Goal: Task Accomplishment & Management: Complete application form

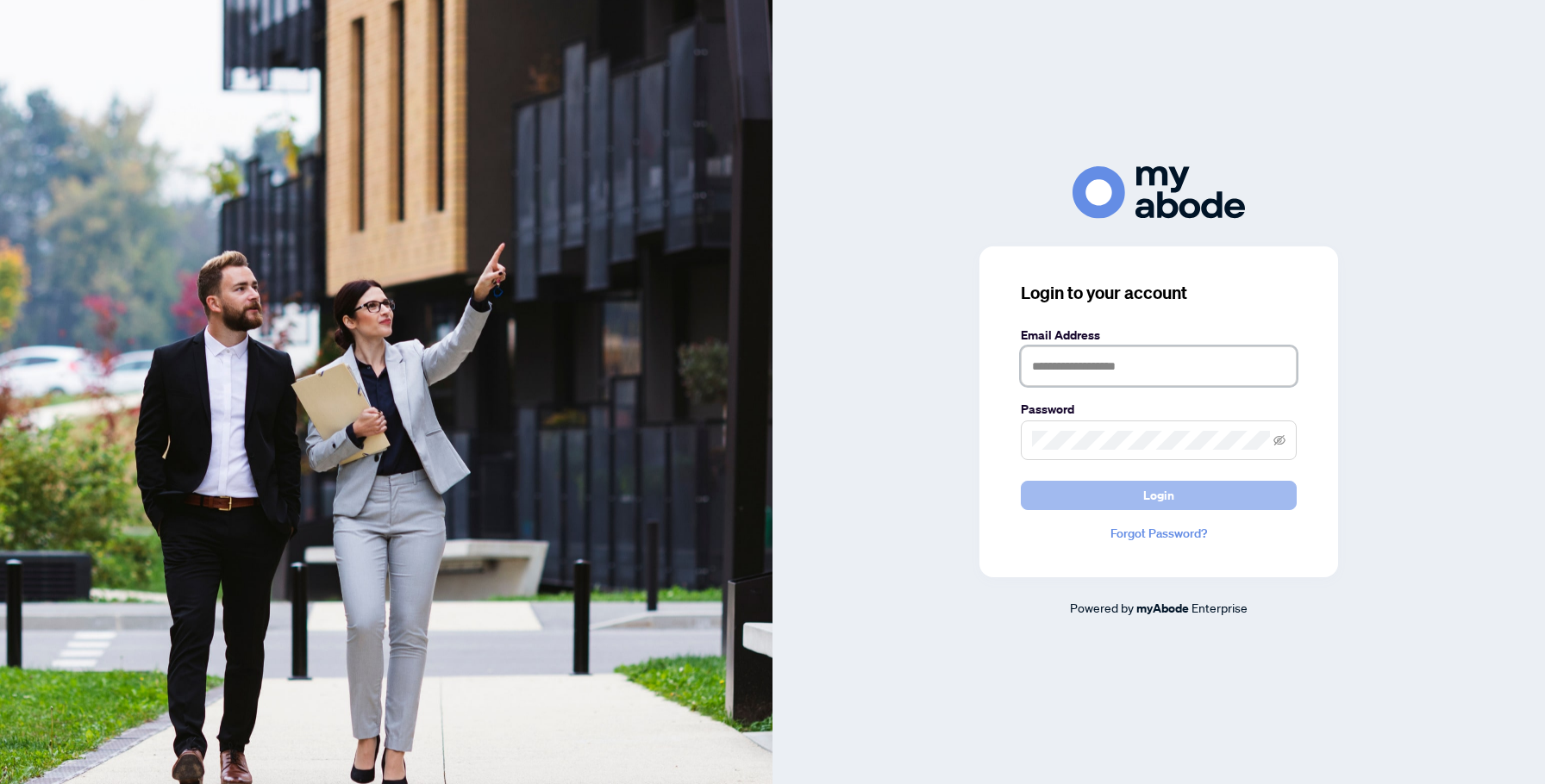
type input "**********"
click at [1169, 487] on span "Login" at bounding box center [1158, 495] width 31 height 27
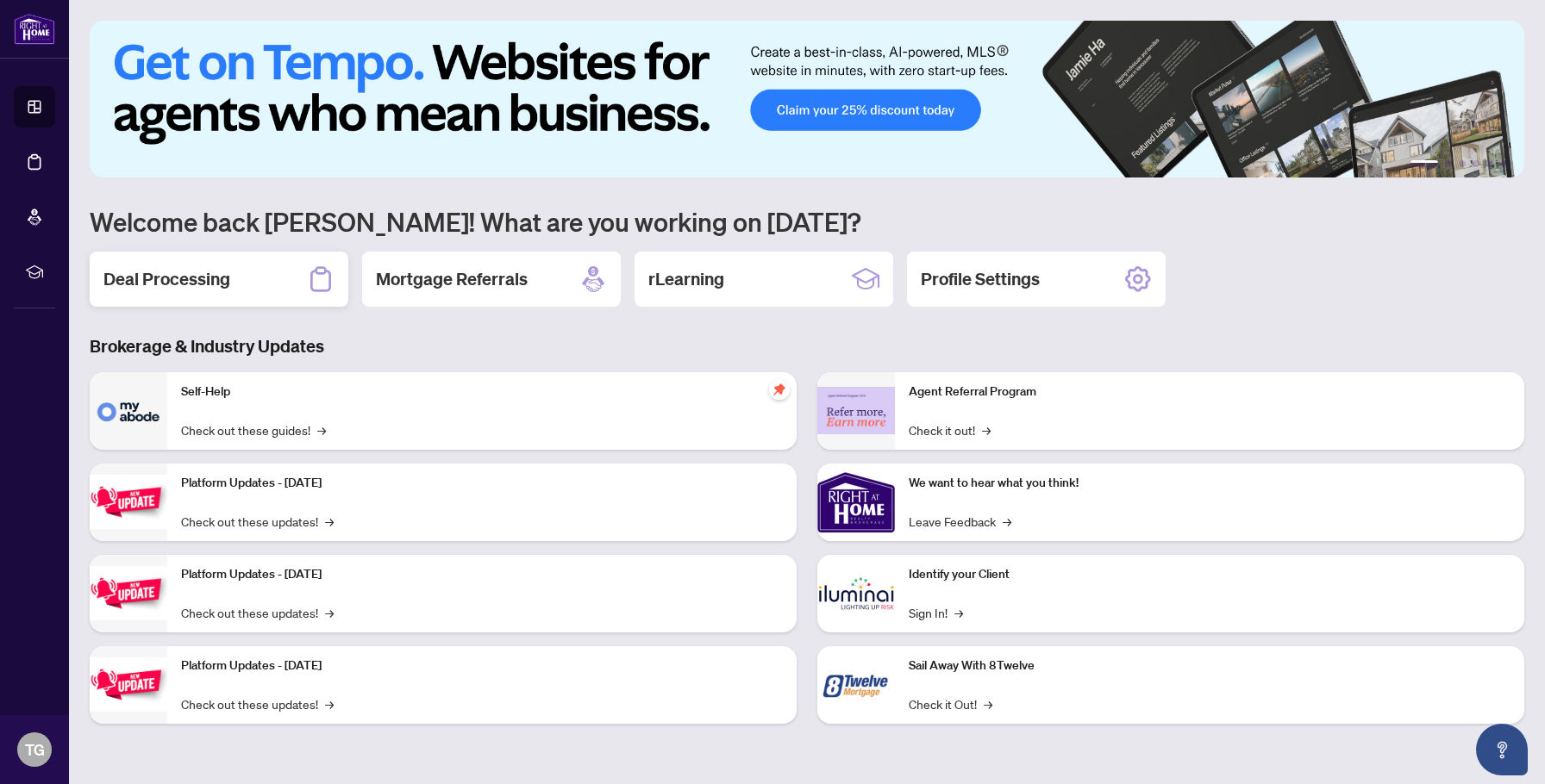
click at [242, 273] on div "Deal Processing" at bounding box center [219, 279] width 259 height 55
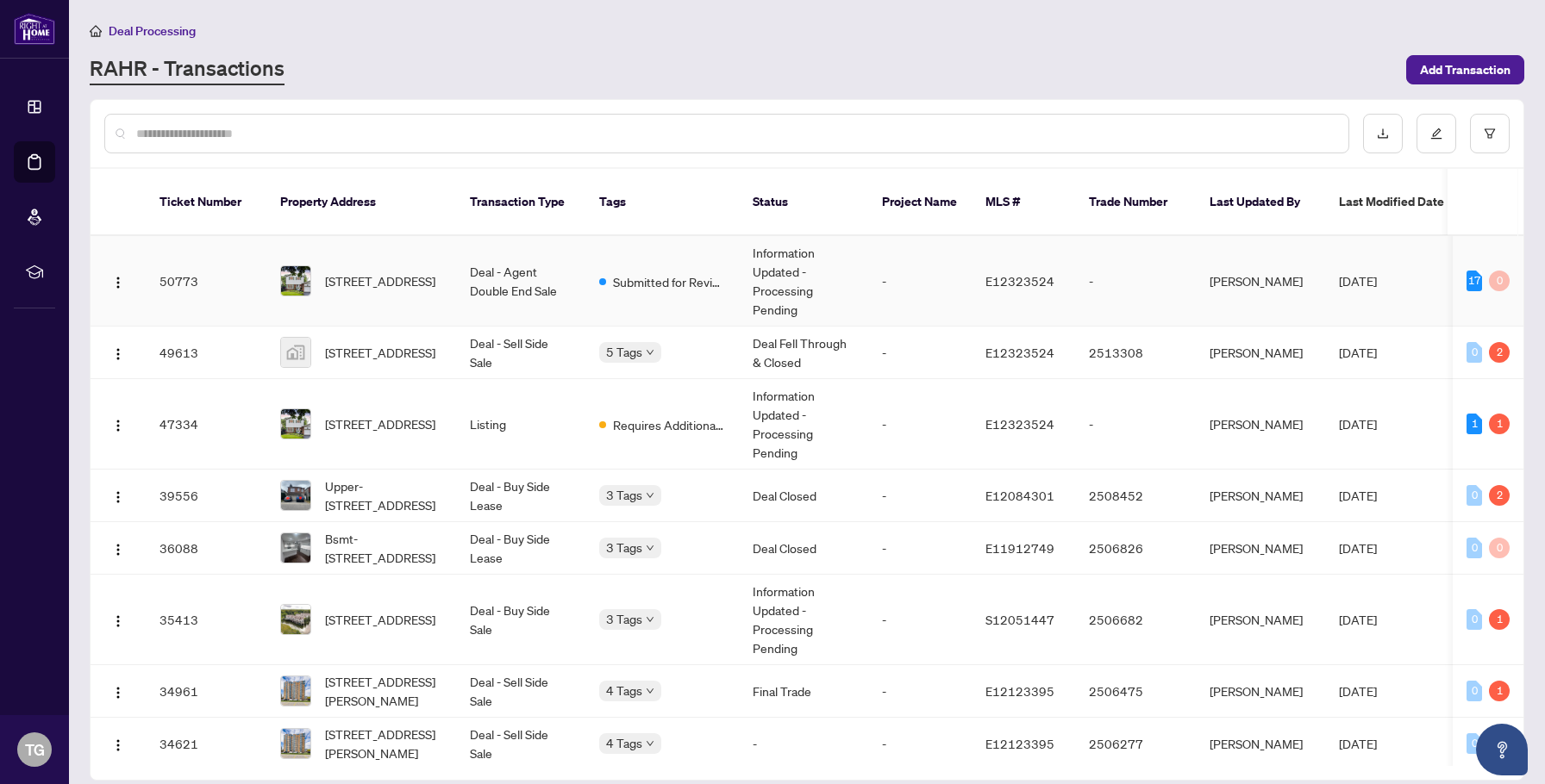
click at [832, 279] on td "Information Updated - Processing Pending" at bounding box center [803, 281] width 129 height 91
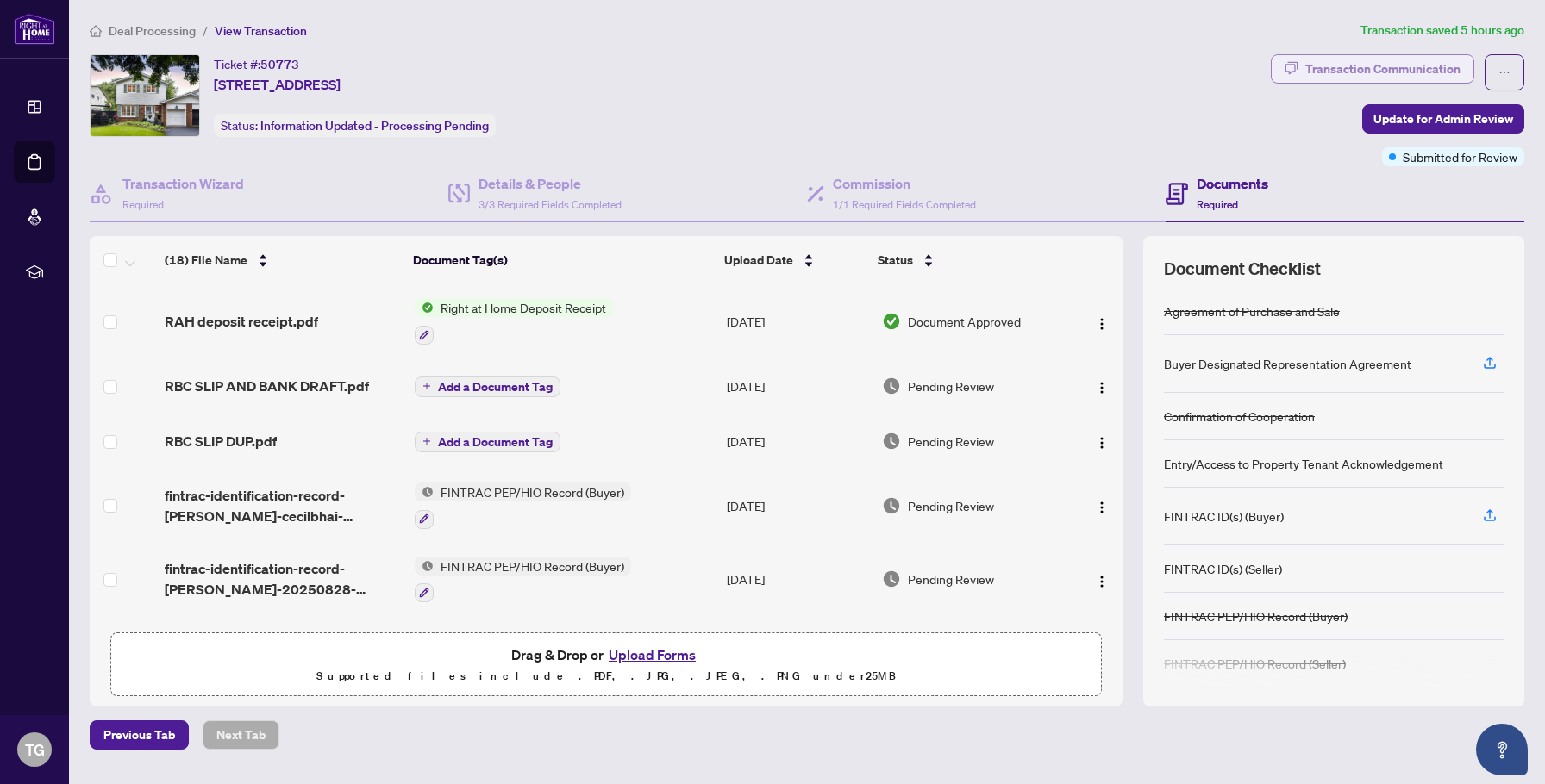
click at [1445, 70] on div "Transaction Communication" at bounding box center [1383, 69] width 155 height 27
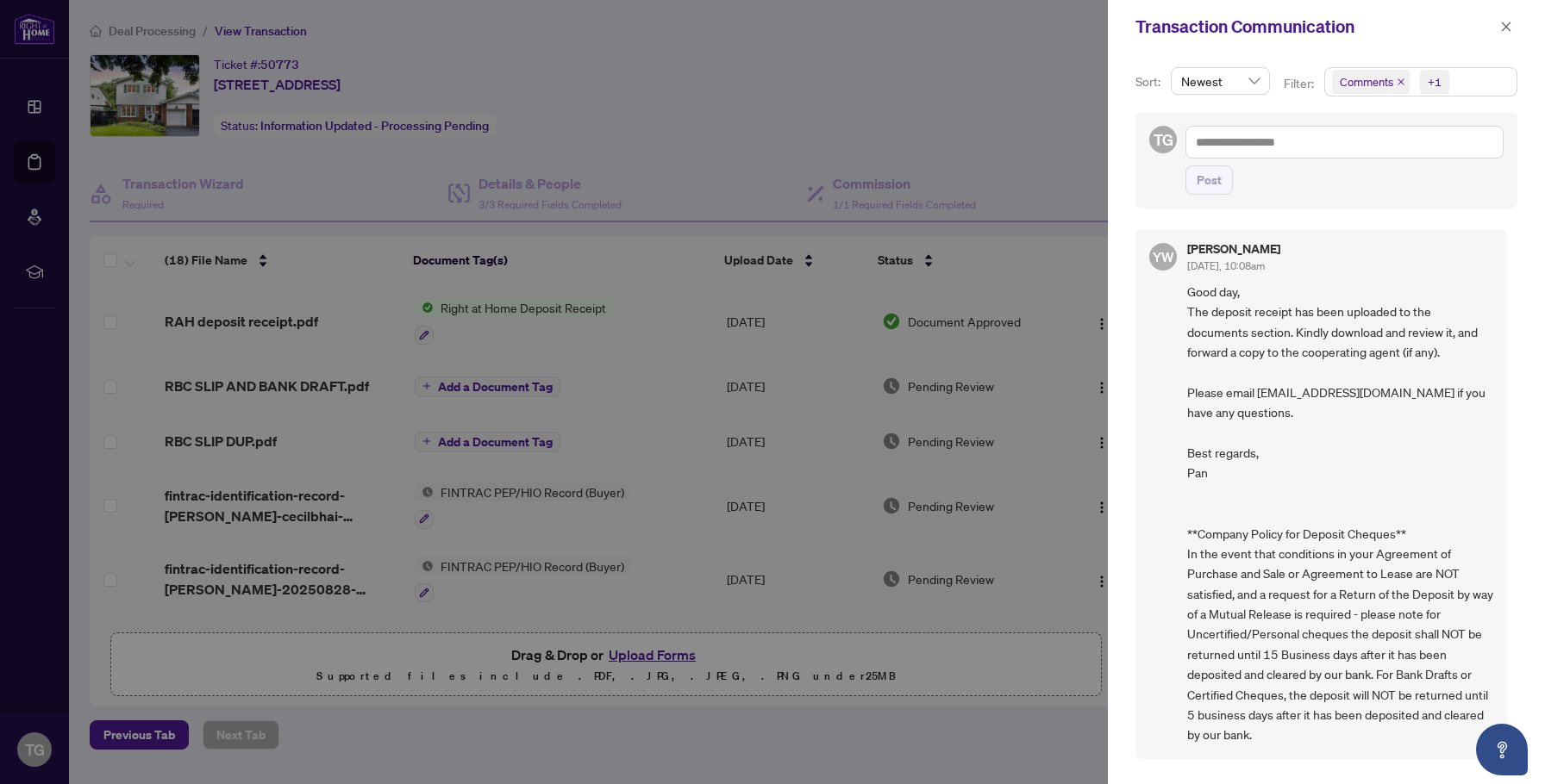
scroll to position [2, 0]
click at [1246, 80] on span "Newest" at bounding box center [1220, 81] width 78 height 25
click at [1256, 83] on span "Newest" at bounding box center [1220, 81] width 78 height 25
click at [1402, 83] on icon "close" at bounding box center [1400, 81] width 8 height 8
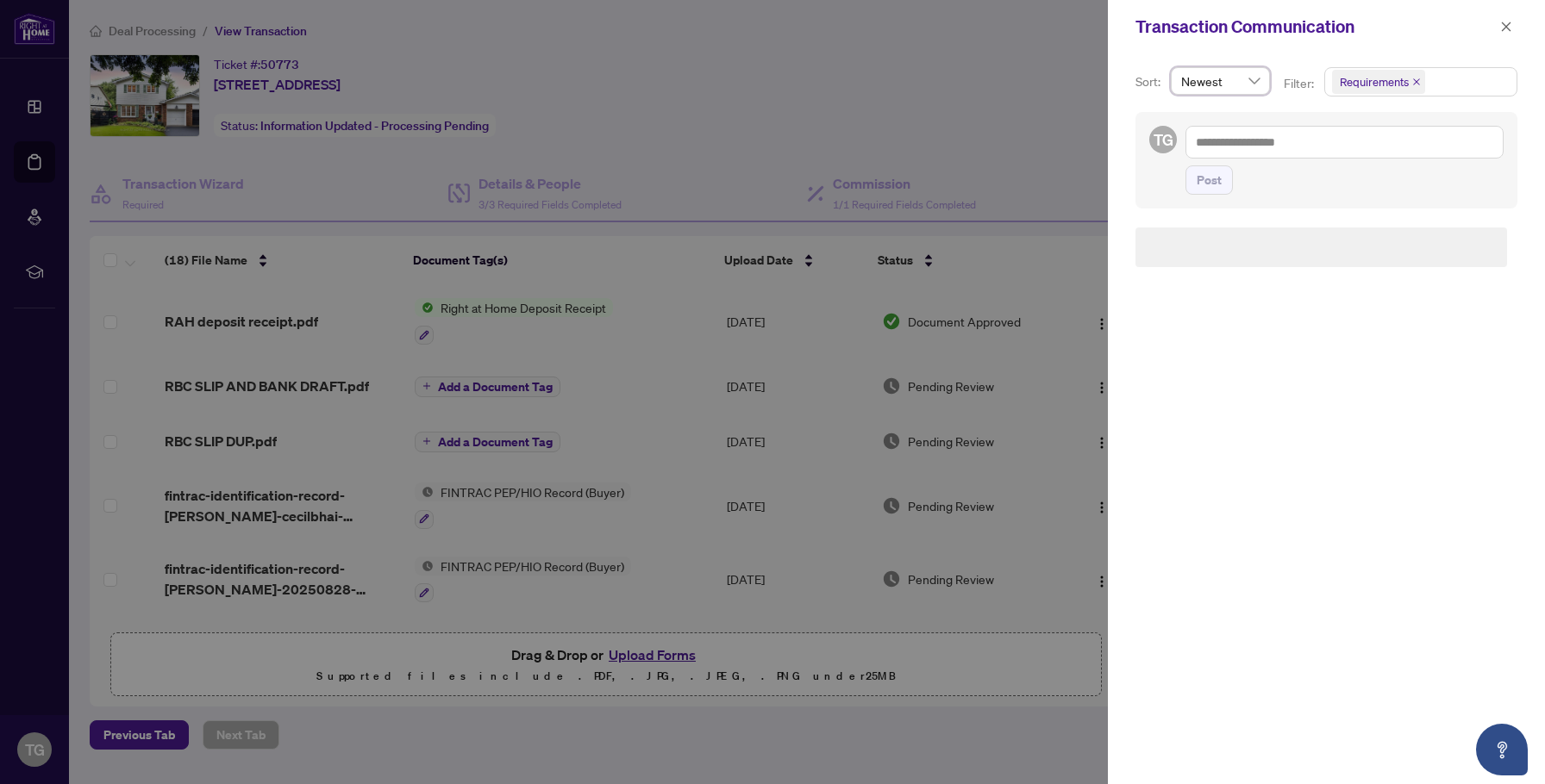
click at [1413, 81] on icon "close" at bounding box center [1416, 82] width 7 height 7
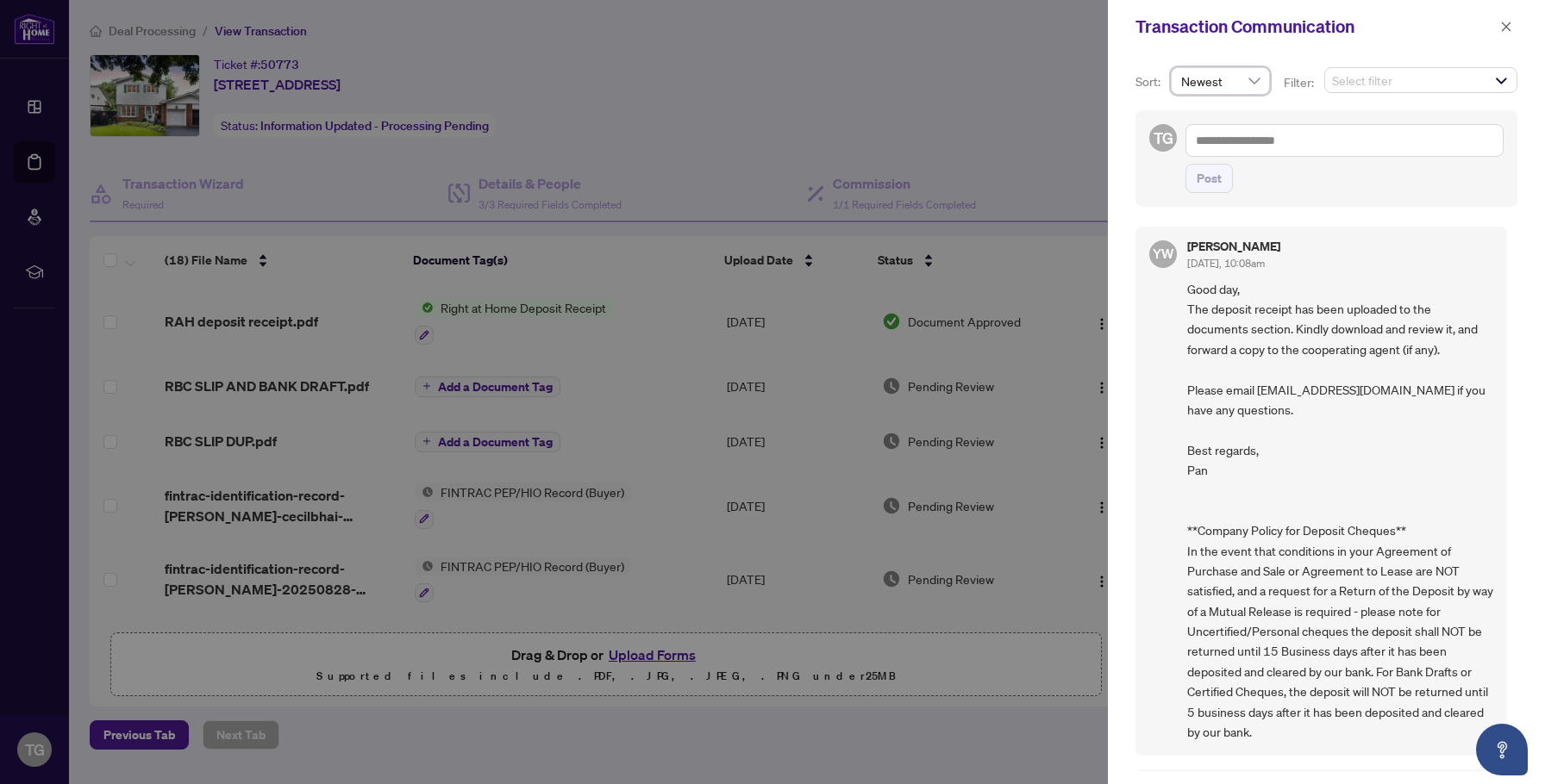
scroll to position [373, 0]
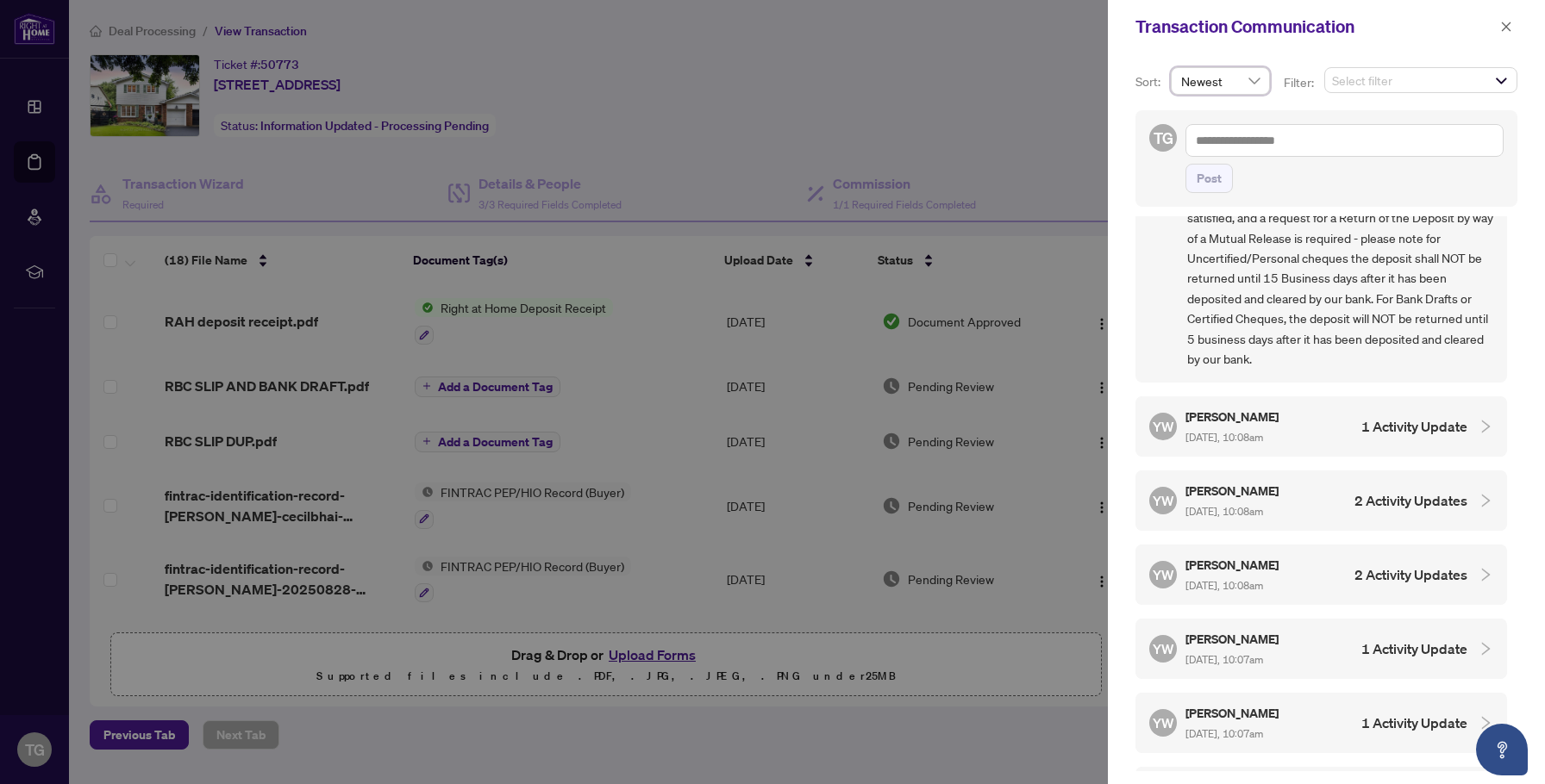
click at [1263, 431] on span "Sep/02/2025, 10:08am" at bounding box center [1224, 437] width 77 height 13
click at [1281, 554] on h5 "[PERSON_NAME]" at bounding box center [1233, 564] width 95 height 20
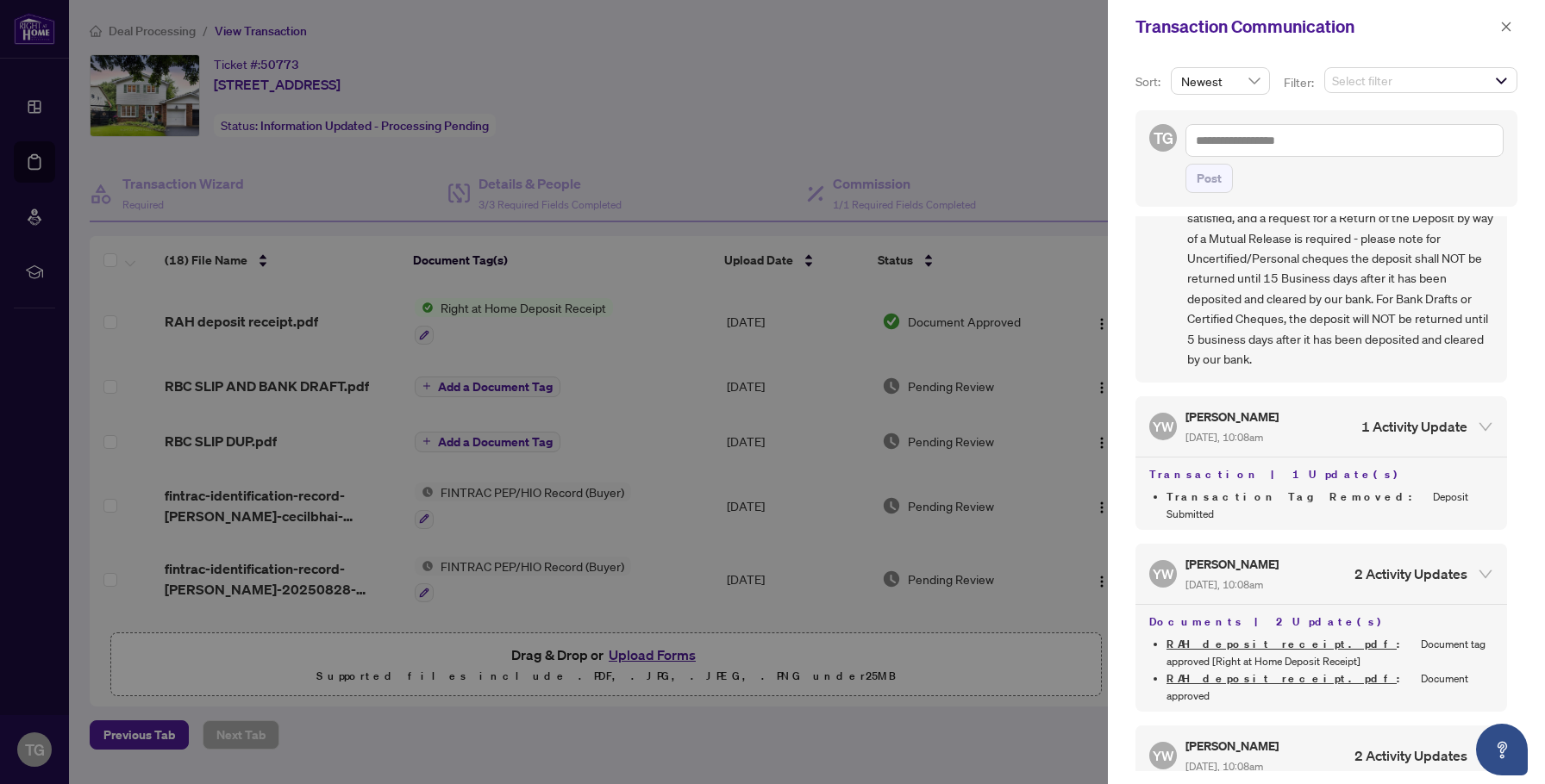
scroll to position [538, 0]
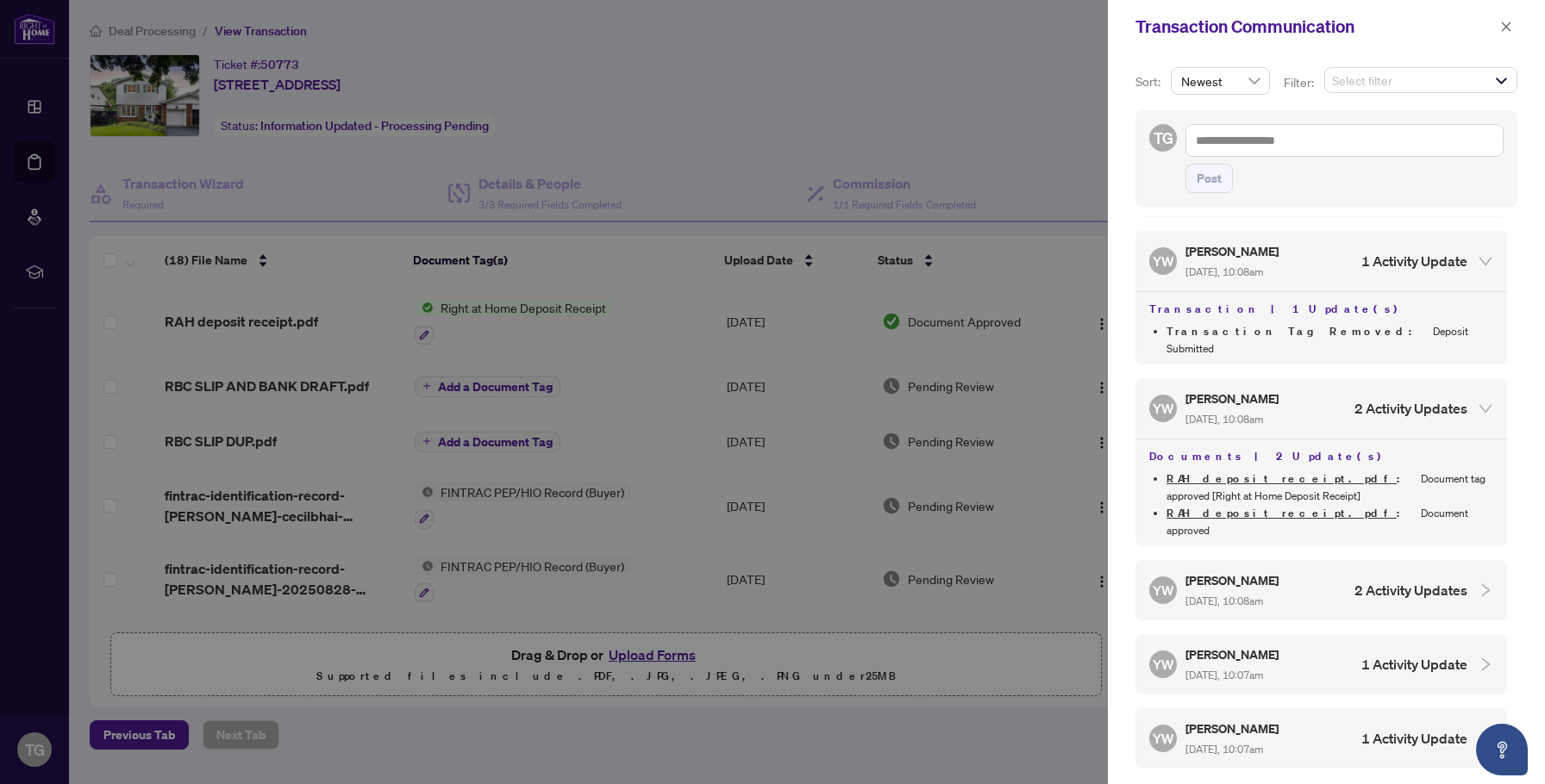
click at [1263, 594] on span "Sep/02/2025, 10:08am" at bounding box center [1224, 601] width 77 height 13
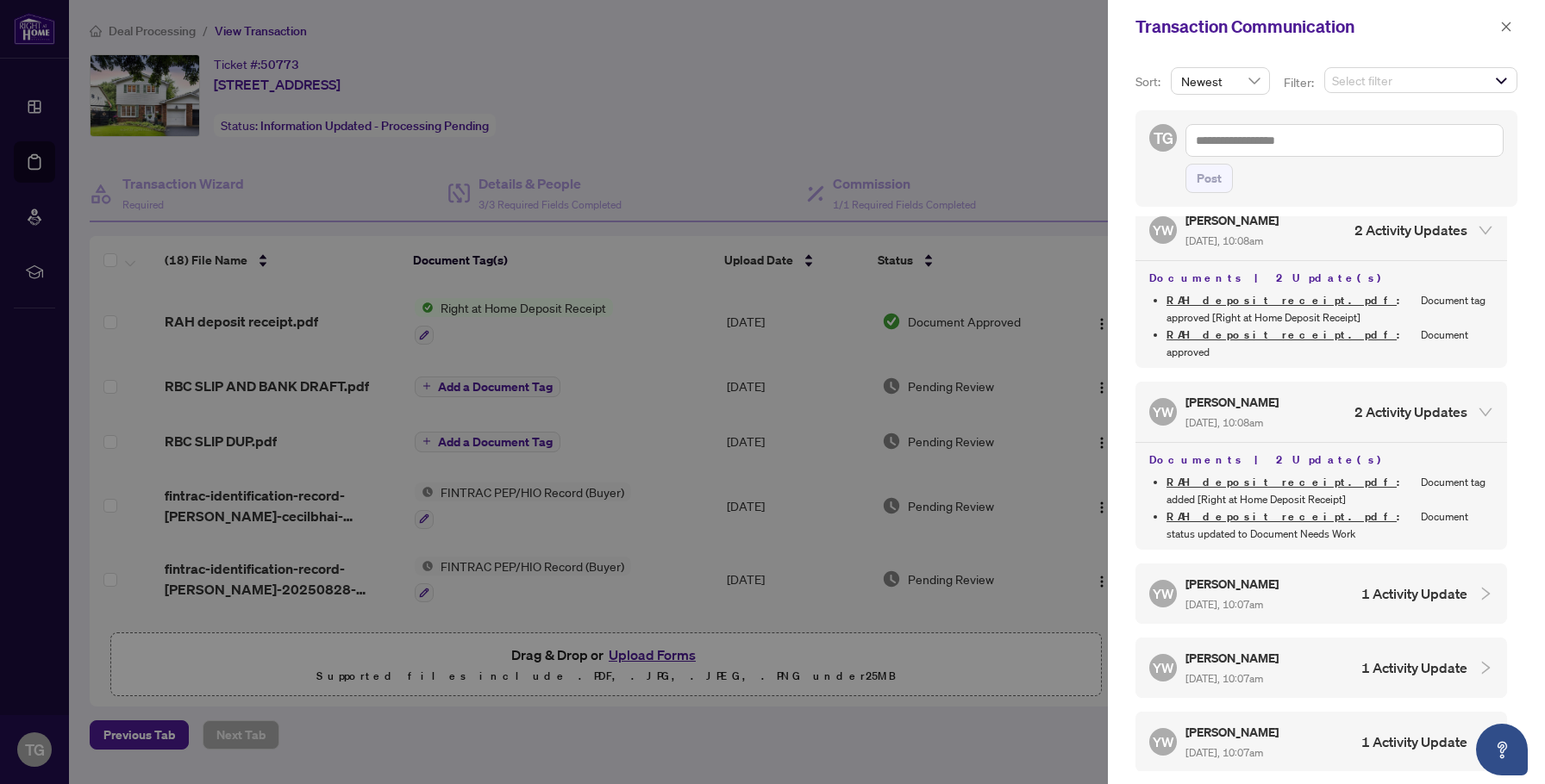
click at [1263, 598] on span "Sep/02/2025, 10:07am" at bounding box center [1224, 604] width 77 height 13
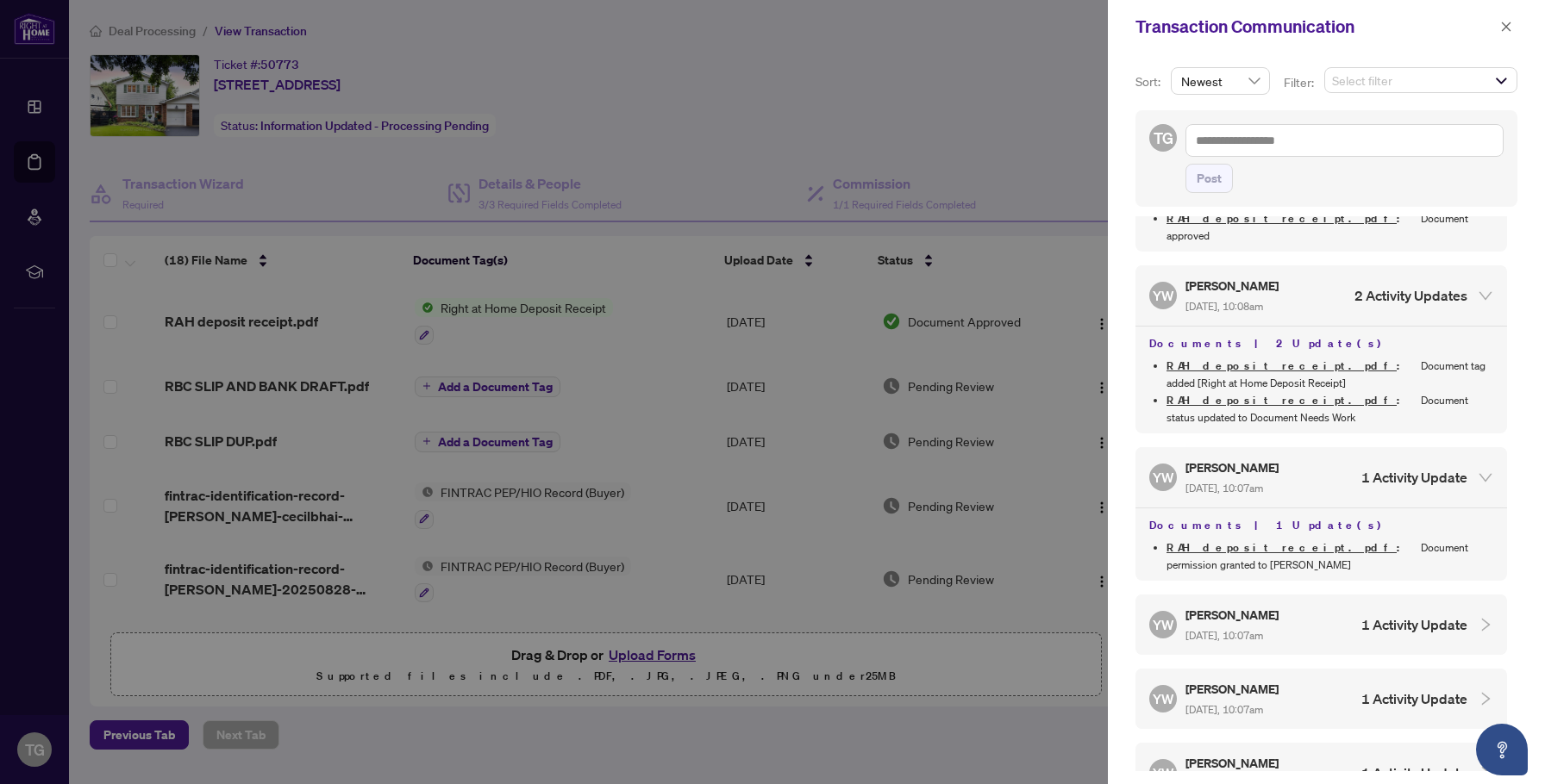
click at [1294, 594] on div "YW YuPan Wang Sep/02/2025, 10:07am 1 Activity Update" at bounding box center [1321, 624] width 371 height 60
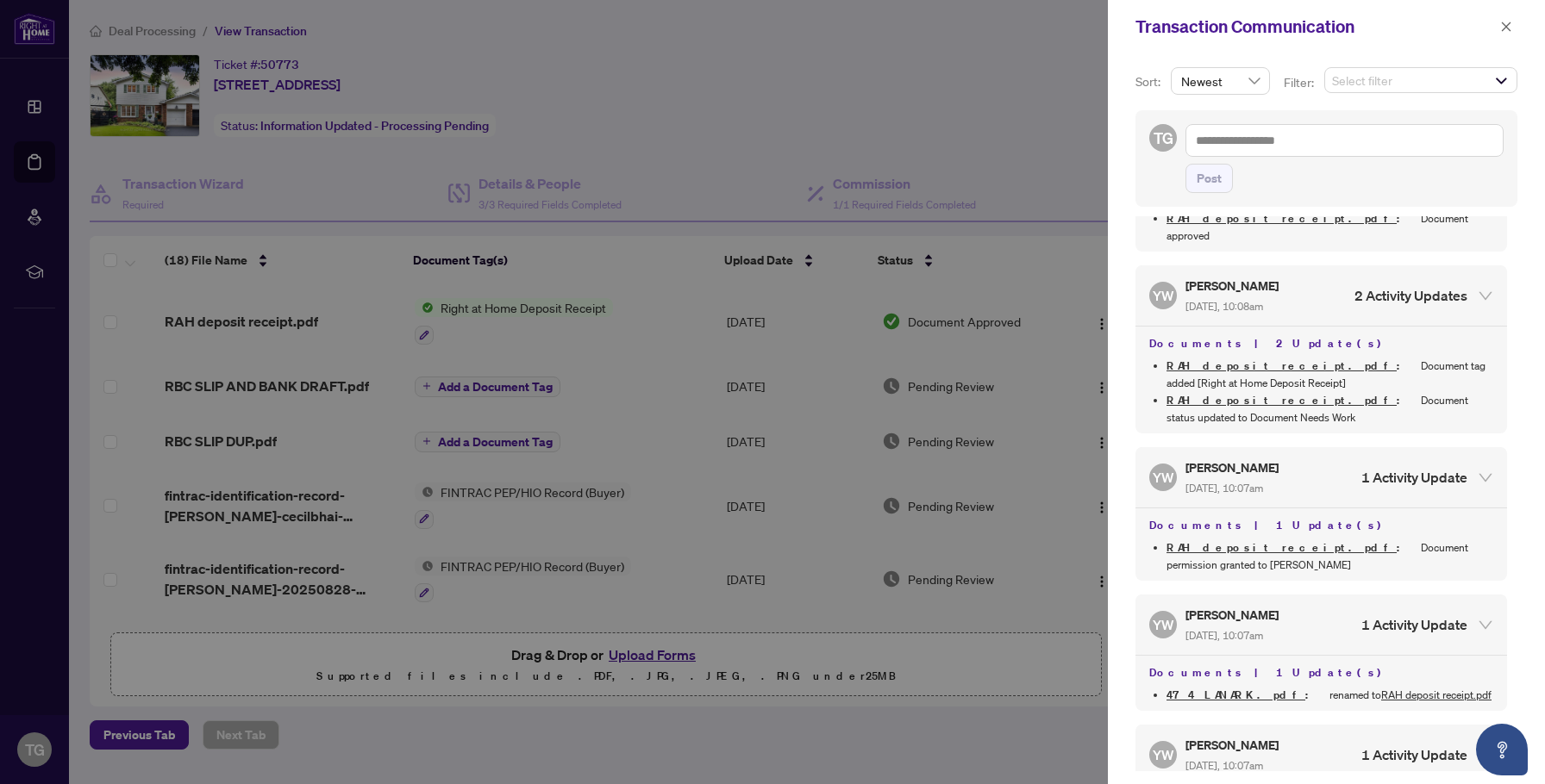
scroll to position [991, 0]
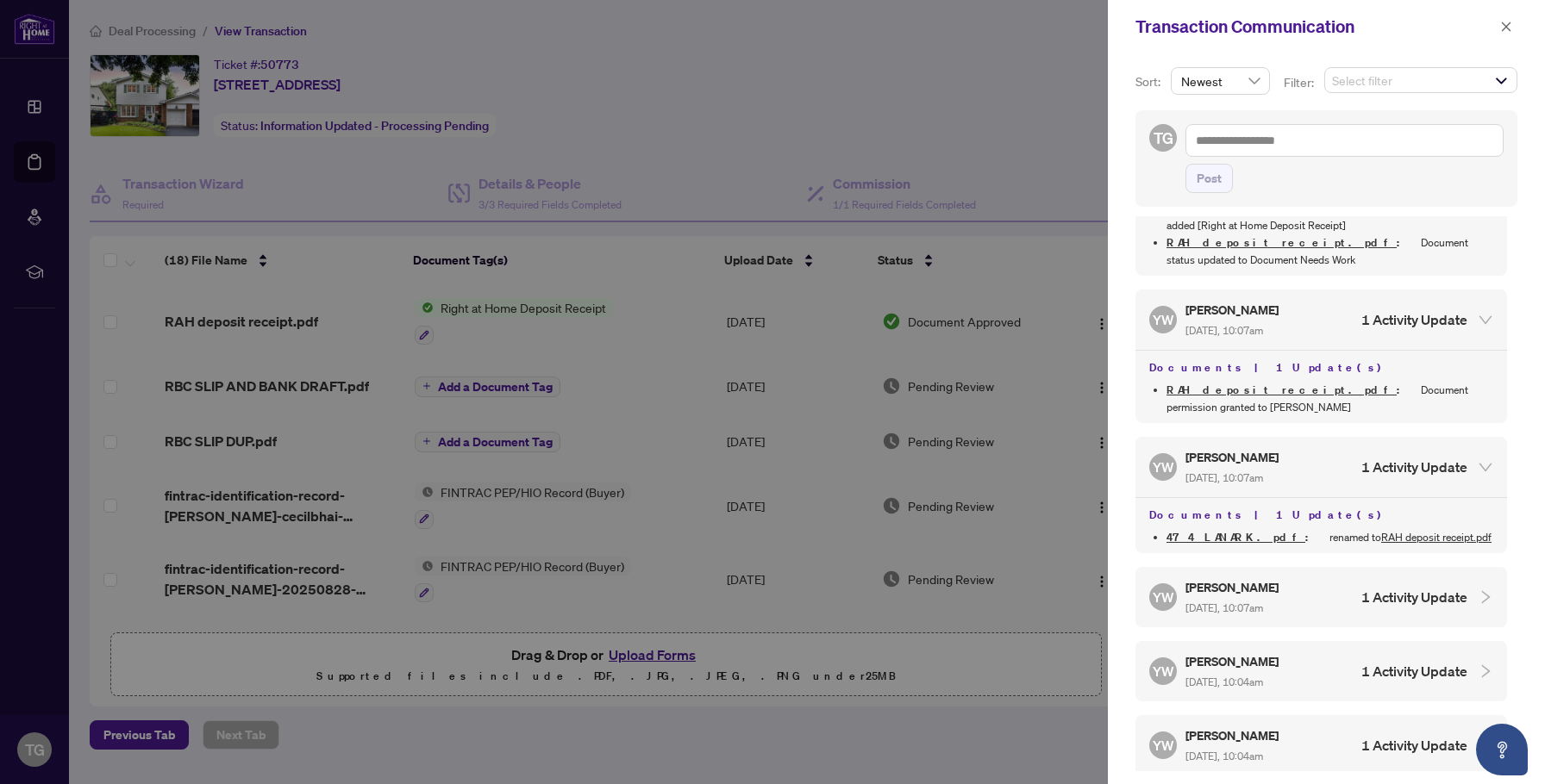
click at [1263, 602] on span "Sep/02/2025, 10:07am" at bounding box center [1224, 608] width 77 height 13
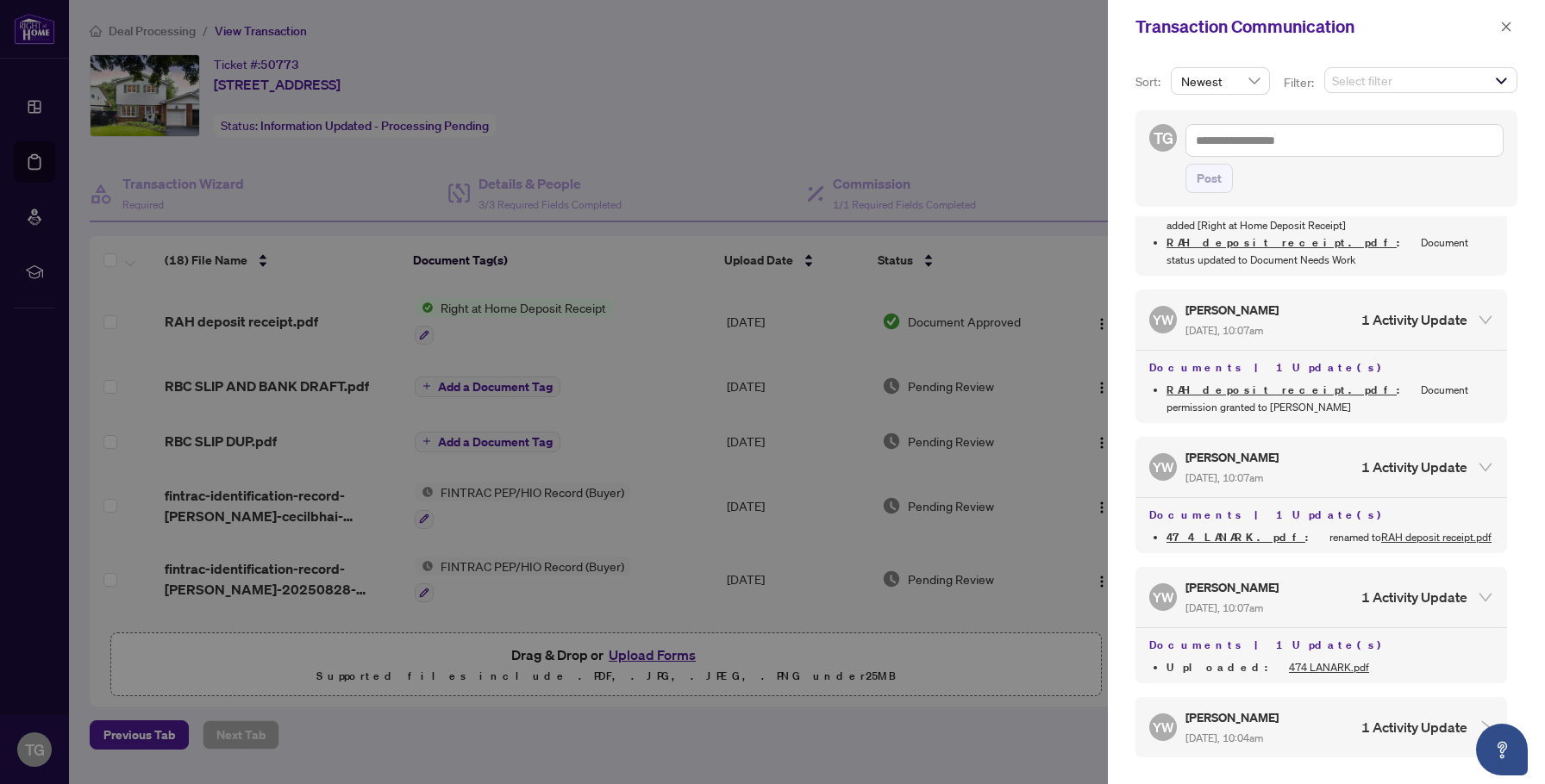
scroll to position [1093, 0]
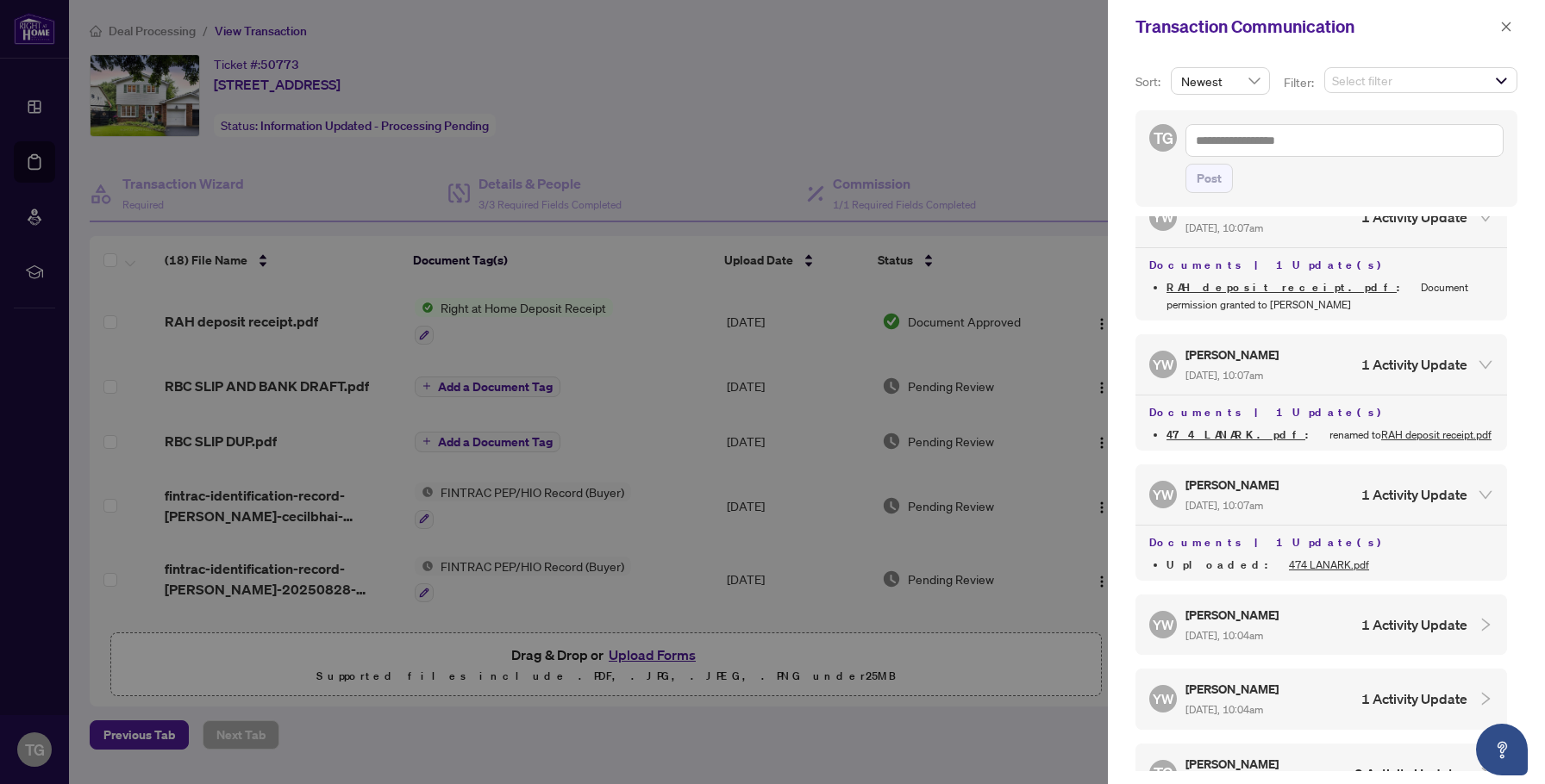
click at [1294, 594] on div "YW YuPan Wang Sep/02/2025, 10:04am 1 Activity Update" at bounding box center [1321, 624] width 371 height 60
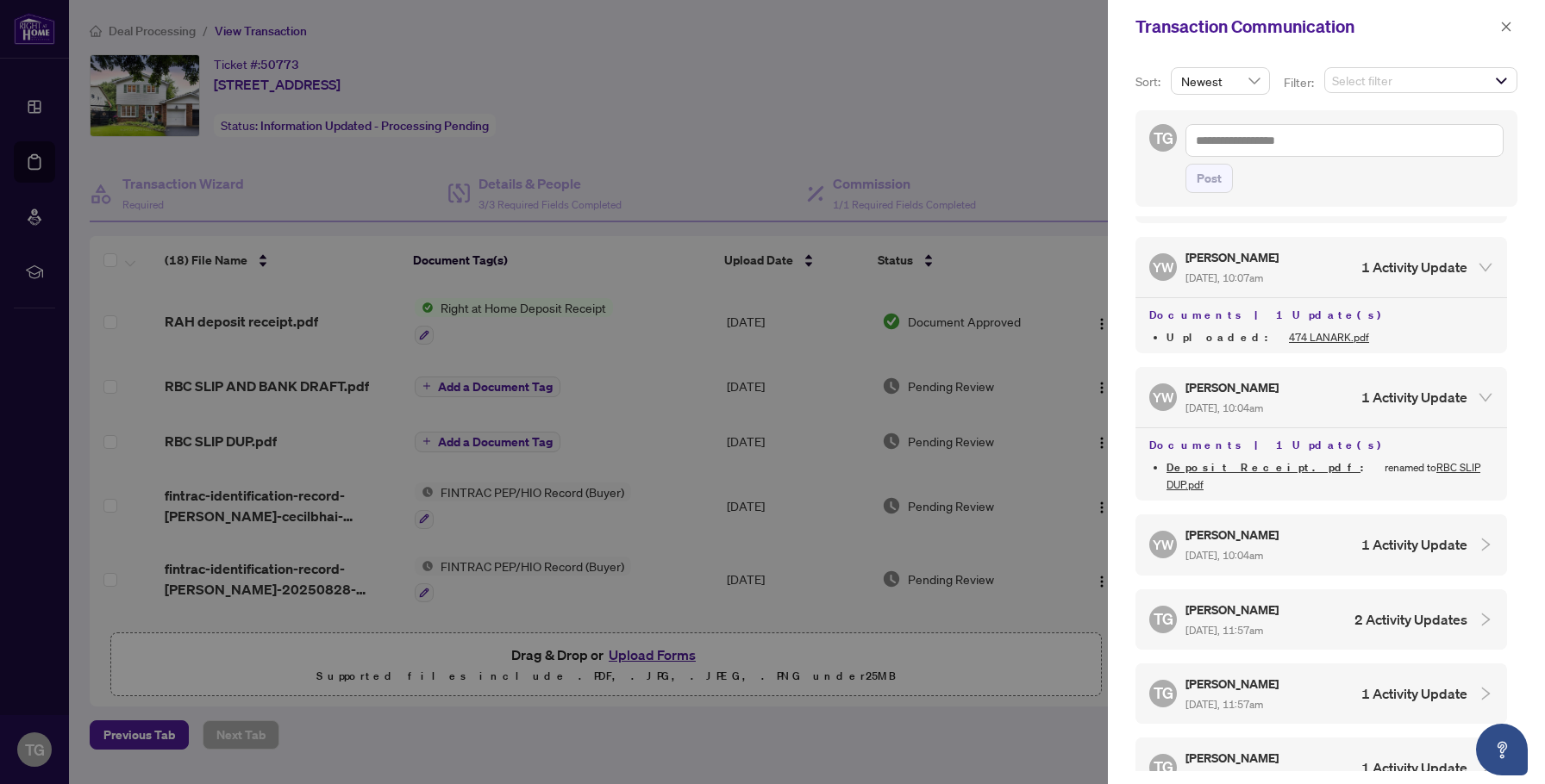
scroll to position [1424, 0]
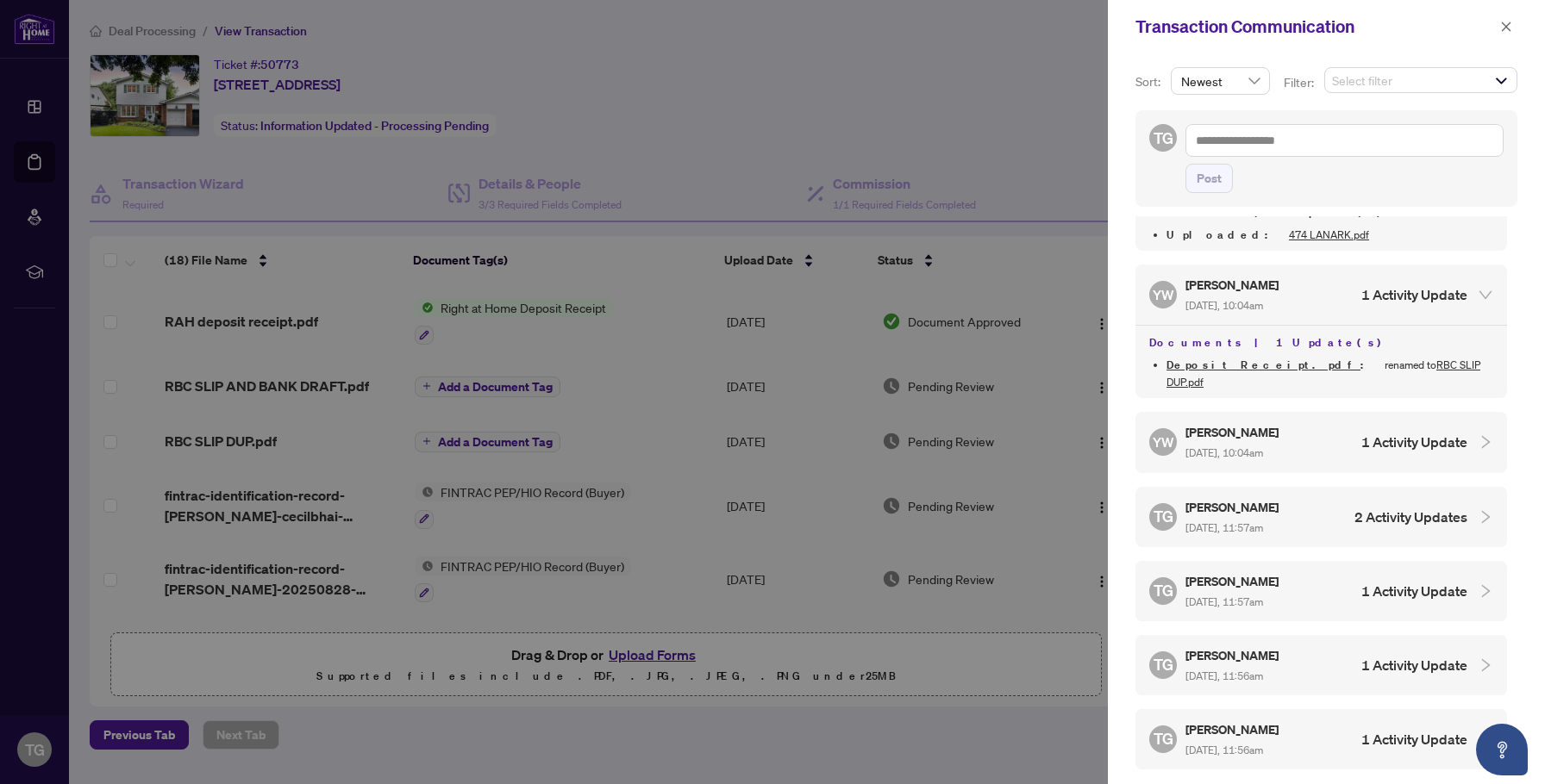
click at [851, 105] on div at bounding box center [772, 392] width 1545 height 784
click at [1506, 26] on icon "close" at bounding box center [1506, 26] width 9 height 9
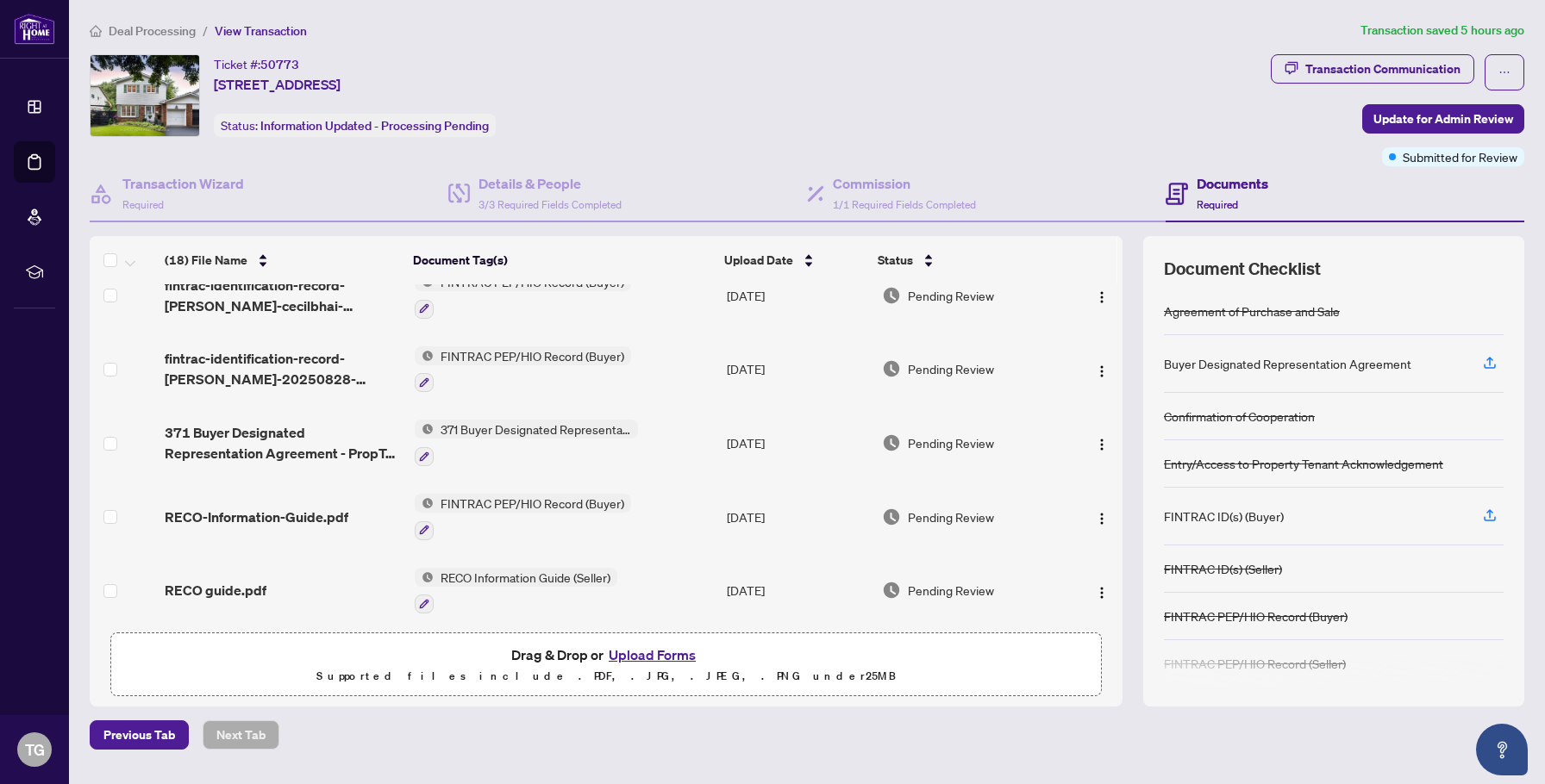
scroll to position [0, 0]
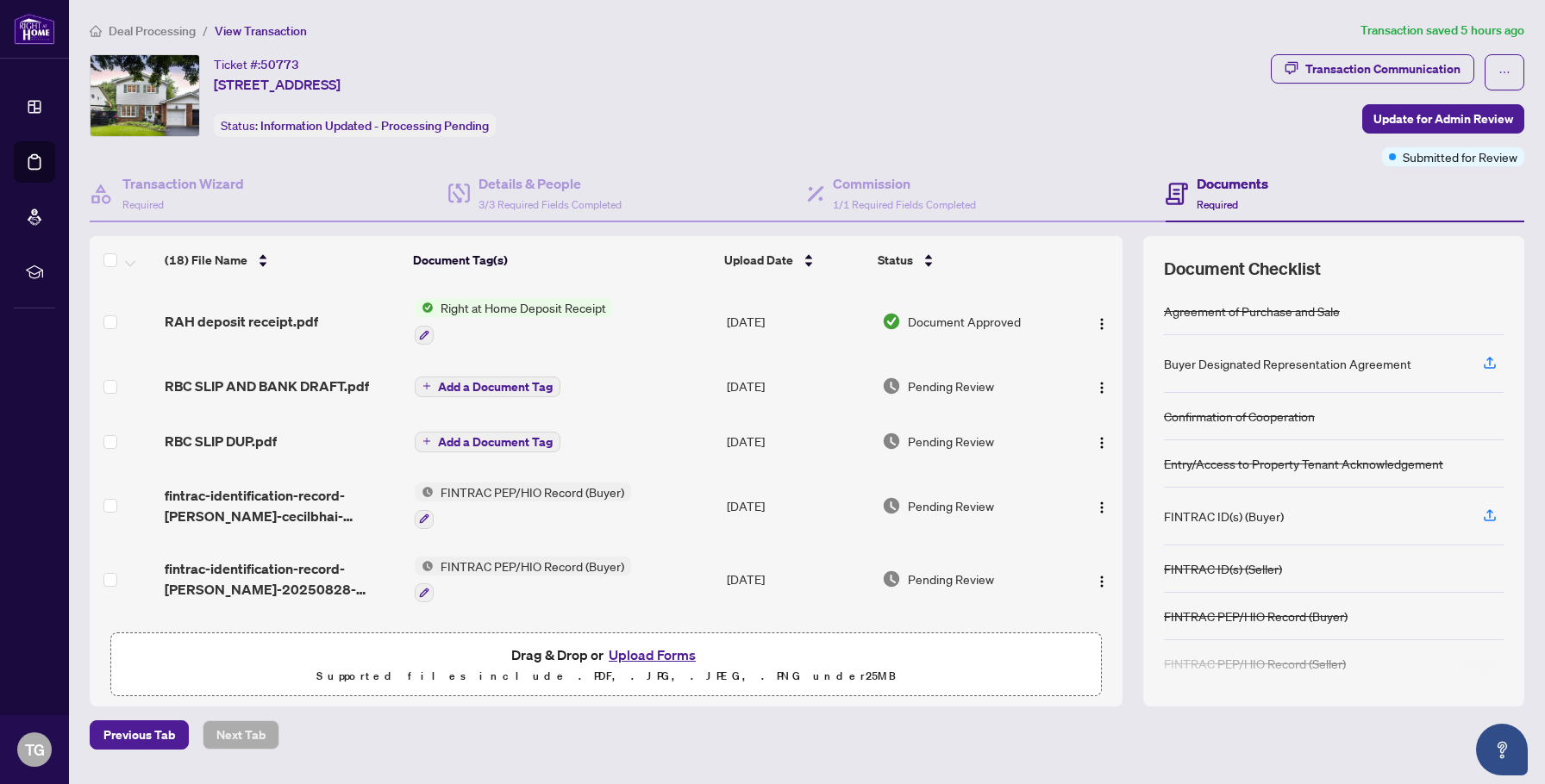
click at [178, 29] on span "Deal Processing" at bounding box center [153, 31] width 87 height 15
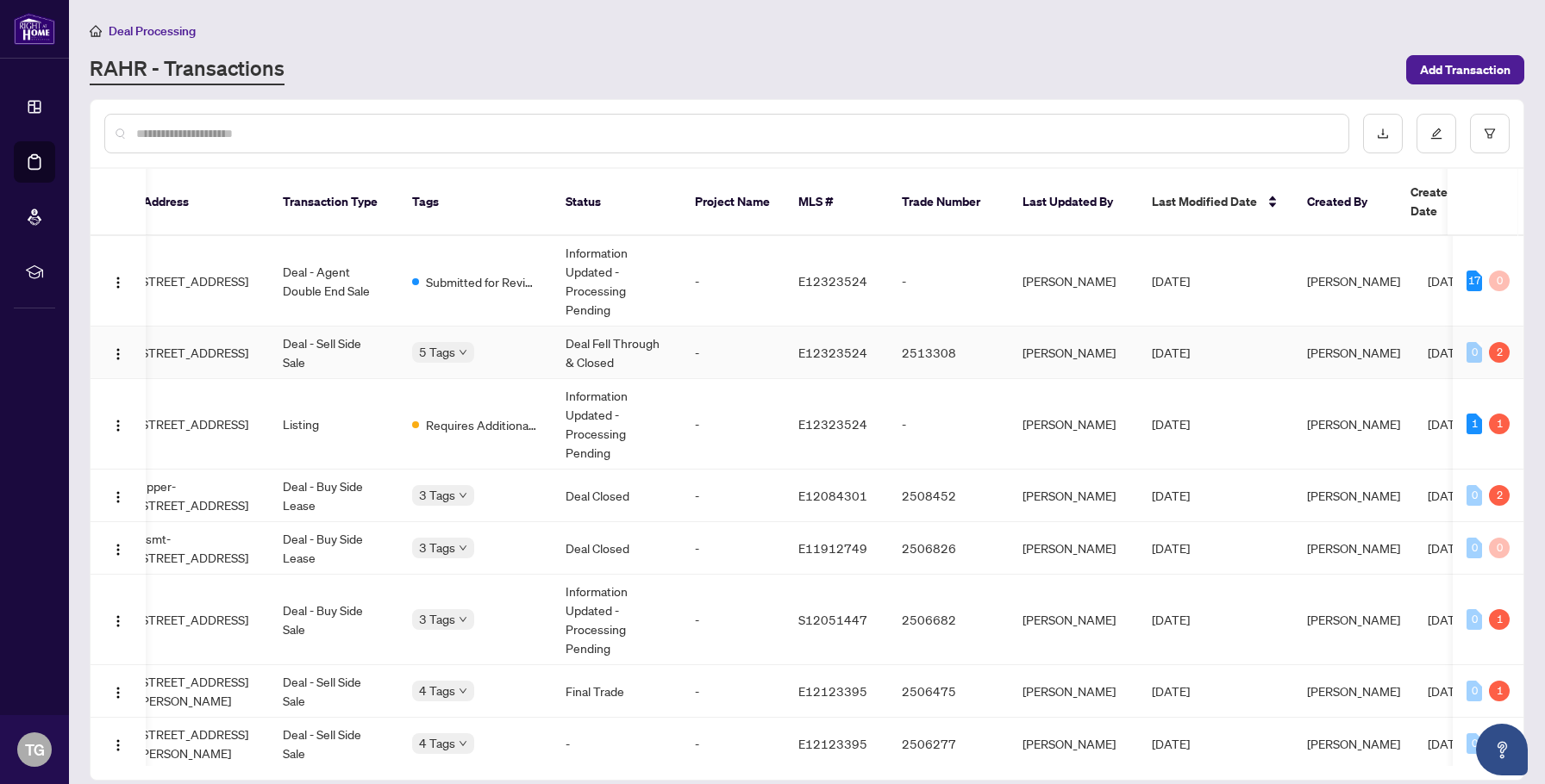
scroll to position [0, 256]
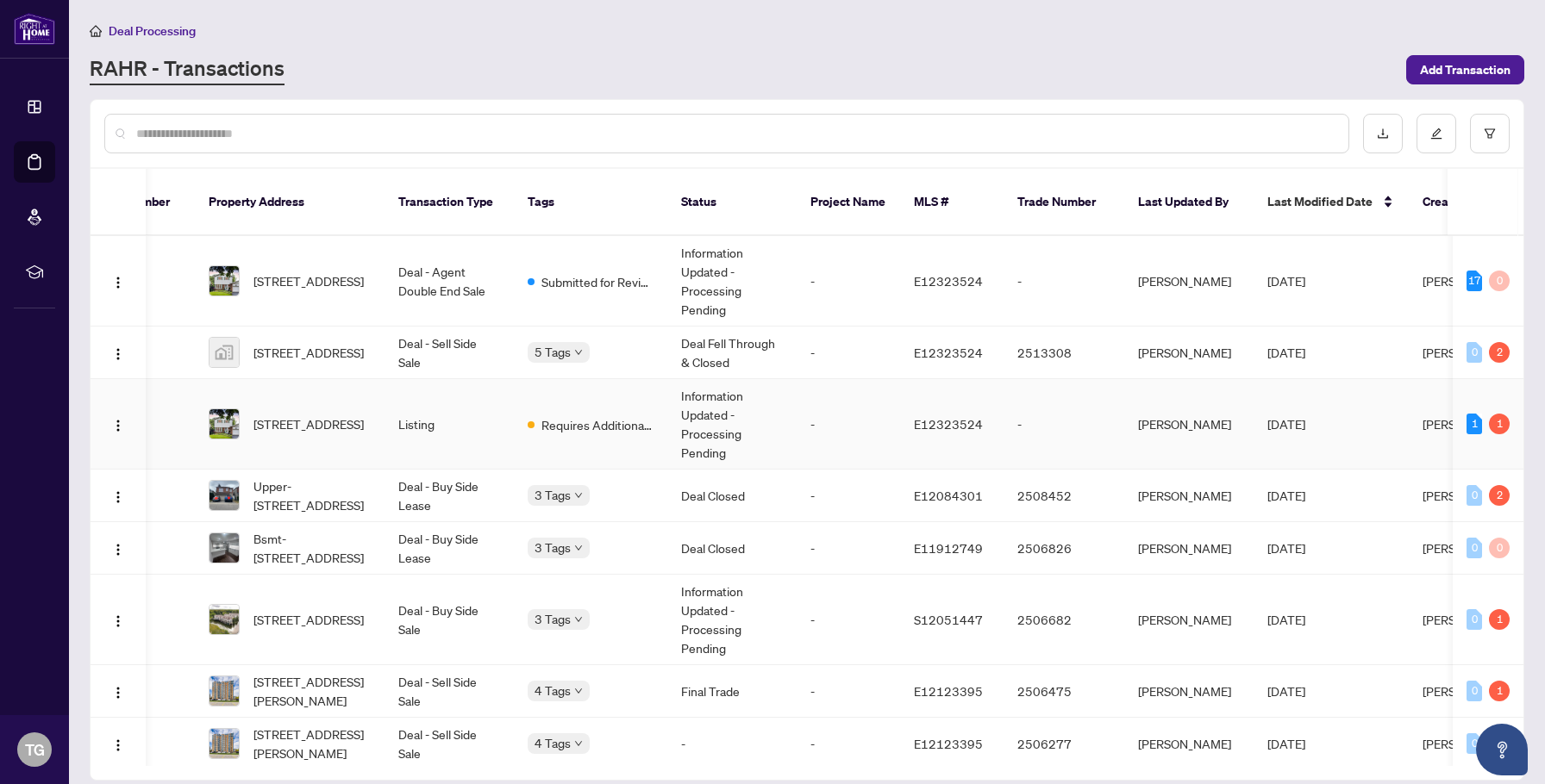
click at [560, 435] on td "Requires Additional Docs" at bounding box center [590, 425] width 153 height 91
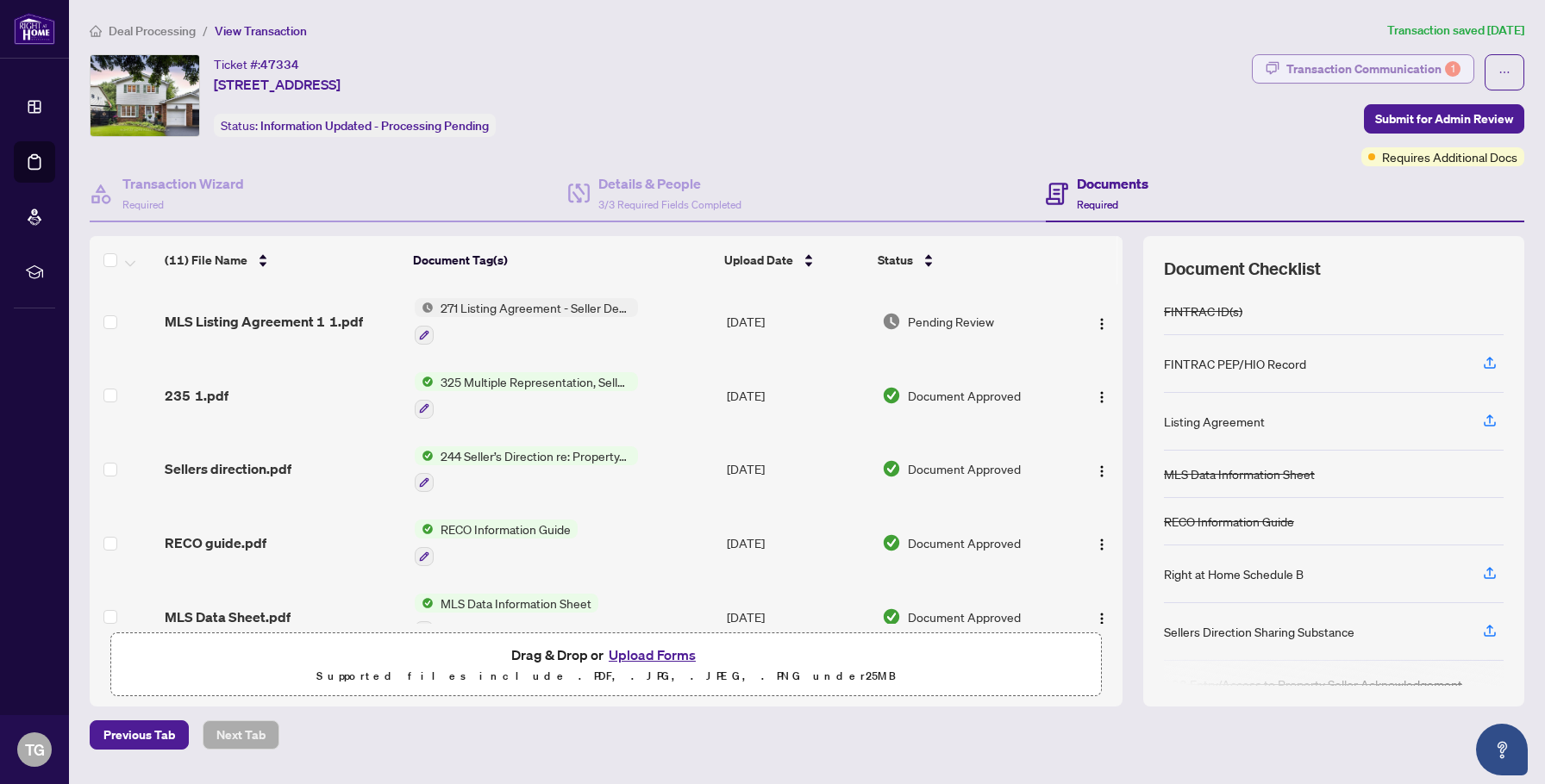
click at [1440, 65] on div "Transaction Communication 1" at bounding box center [1373, 69] width 174 height 27
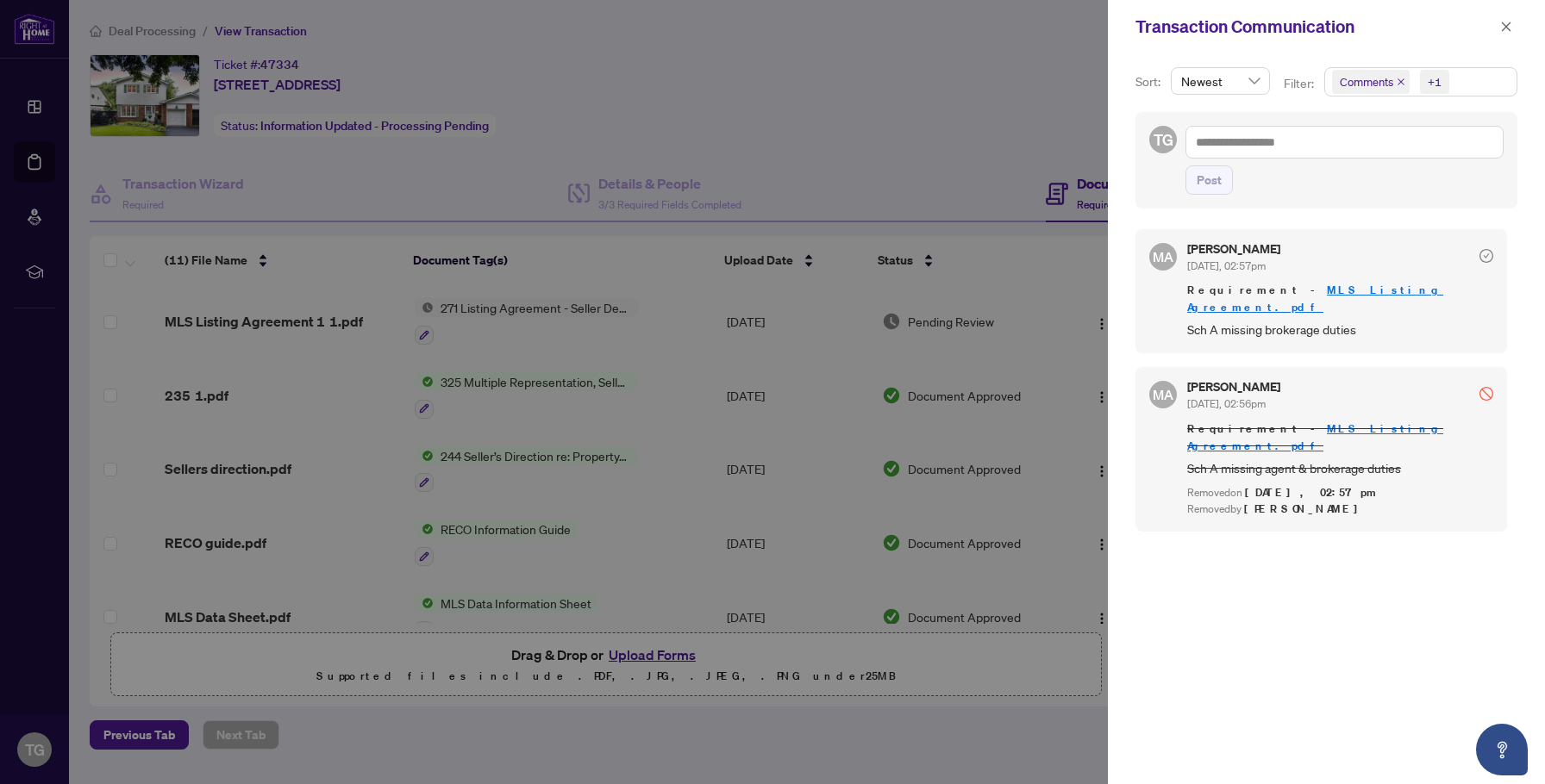
click at [1481, 253] on icon "check-circle" at bounding box center [1485, 255] width 14 height 14
click at [916, 181] on div at bounding box center [772, 392] width 1545 height 784
click at [1510, 26] on icon "close" at bounding box center [1505, 26] width 12 height 12
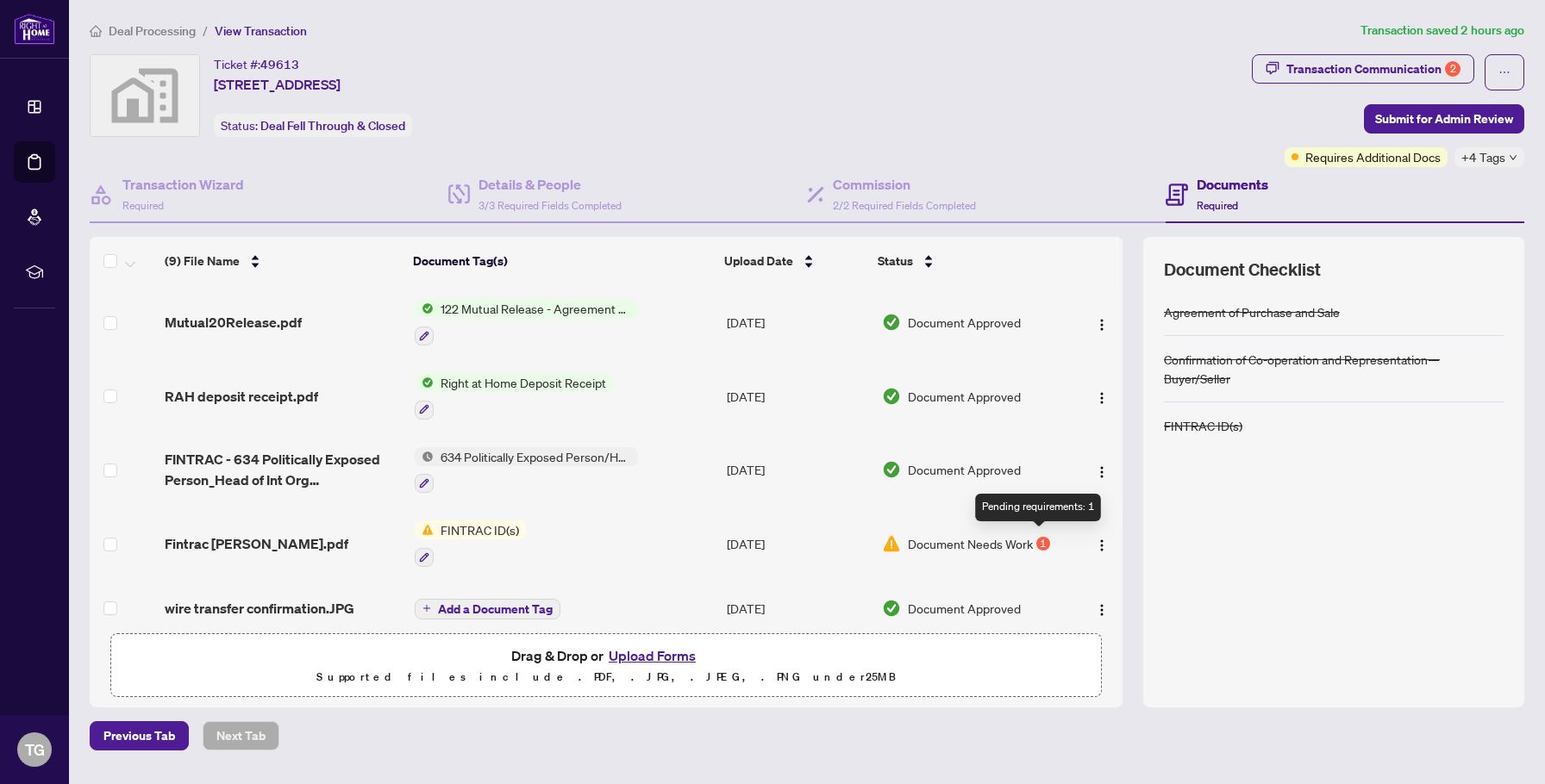
click at [1036, 541] on div "1" at bounding box center [1042, 544] width 14 height 14
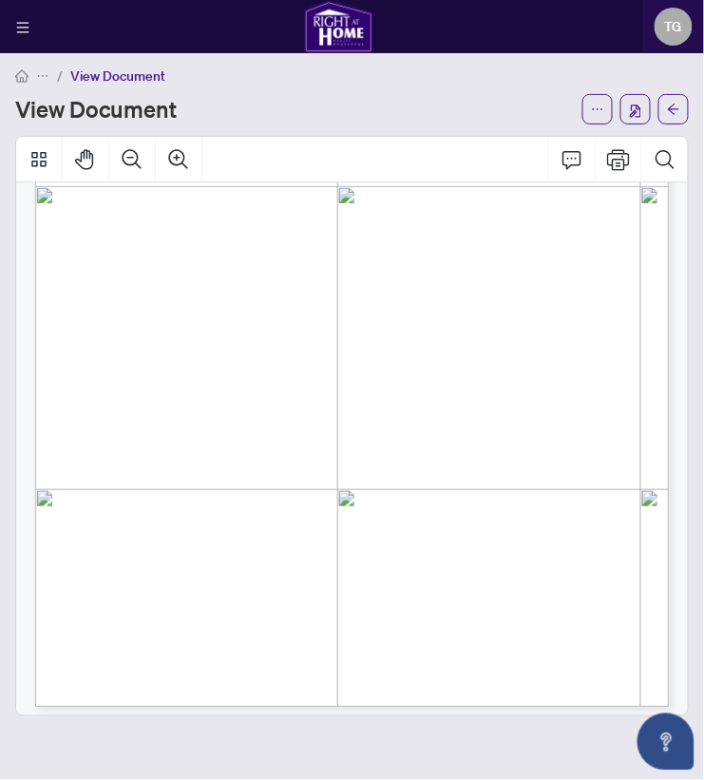
scroll to position [165, 0]
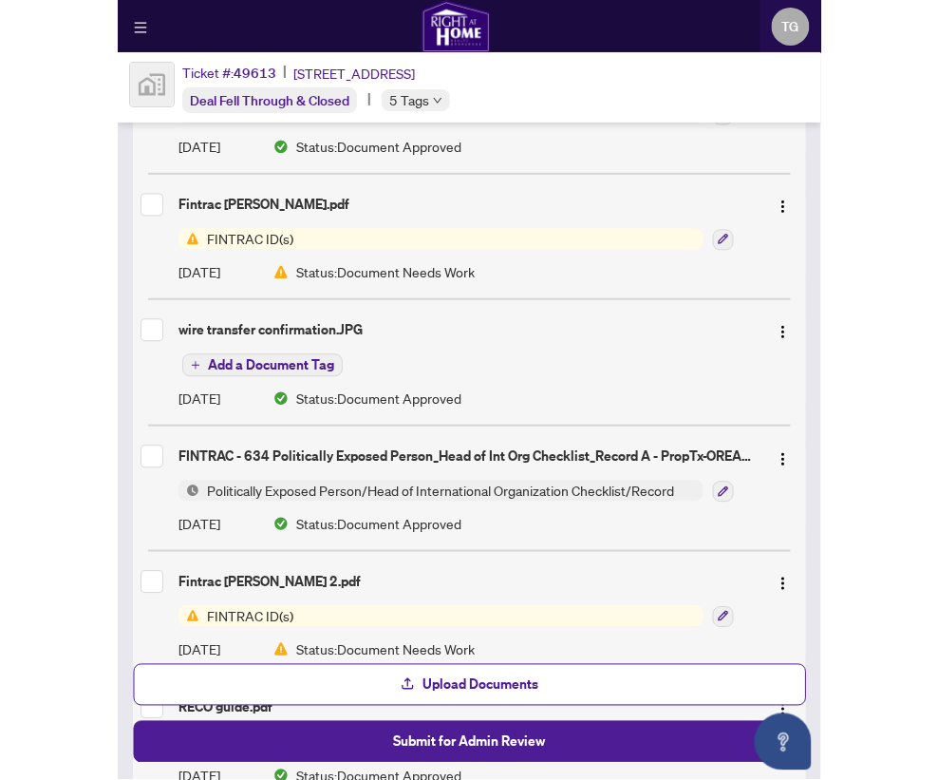
scroll to position [419, 0]
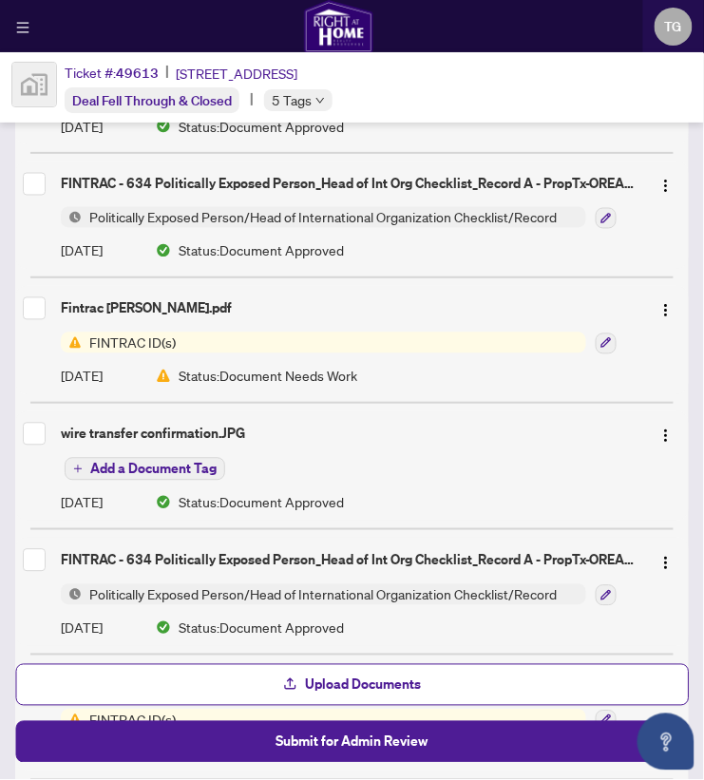
click at [522, 339] on span "FINTRAC ID(s)" at bounding box center [323, 342] width 525 height 21
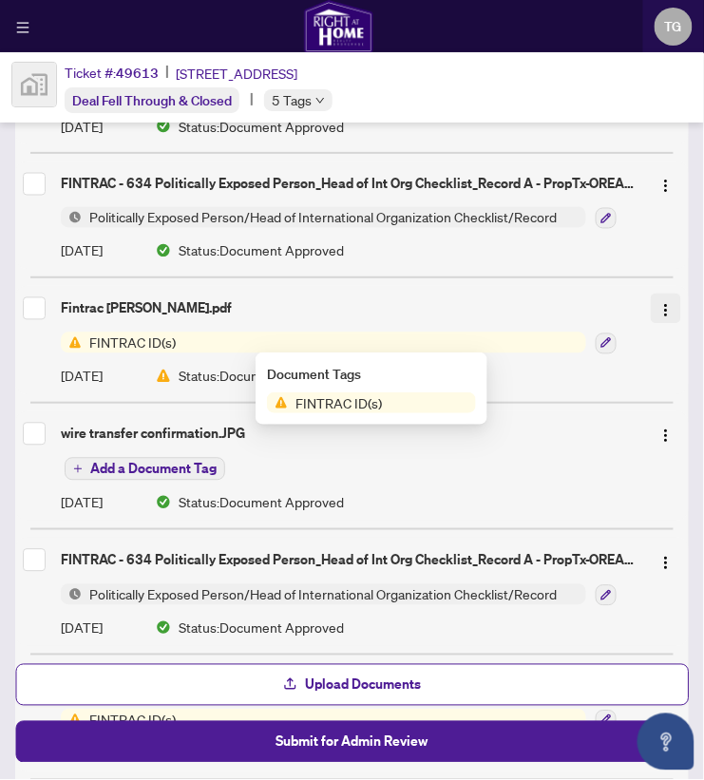
click at [667, 307] on img "button" at bounding box center [665, 310] width 15 height 15
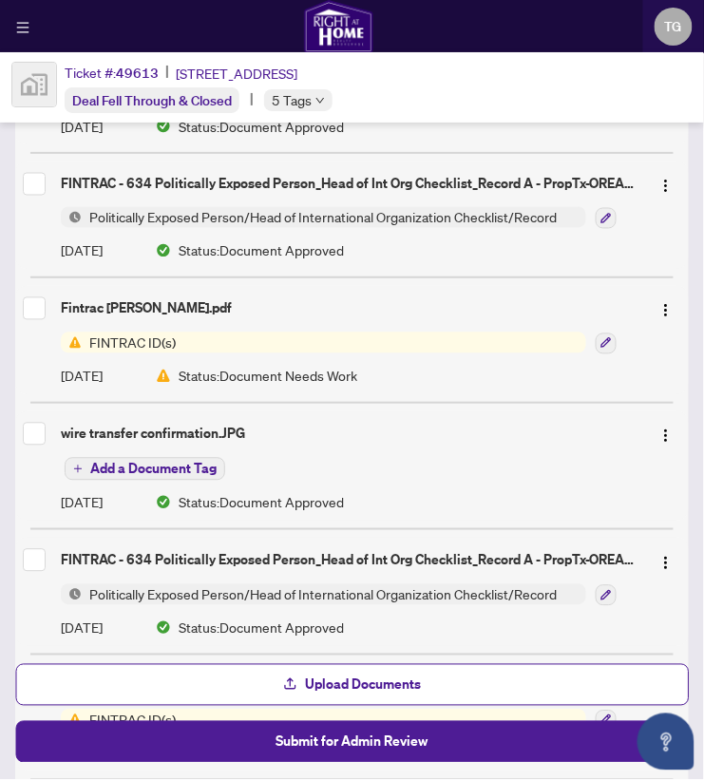
click at [429, 333] on span "FINTRAC ID(s)" at bounding box center [323, 342] width 525 height 21
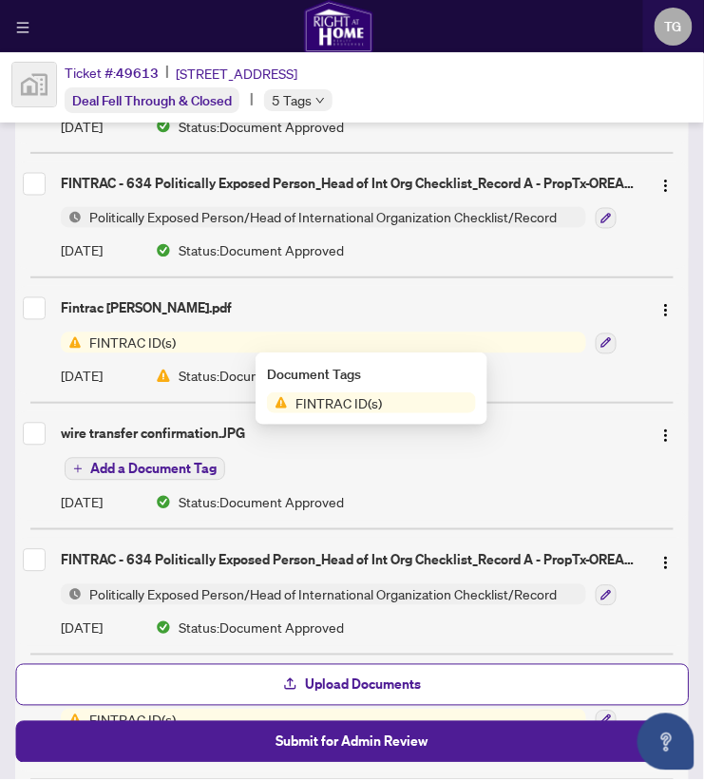
click at [348, 317] on div "Fintrac [PERSON_NAME].pdf" at bounding box center [352, 308] width 658 height 30
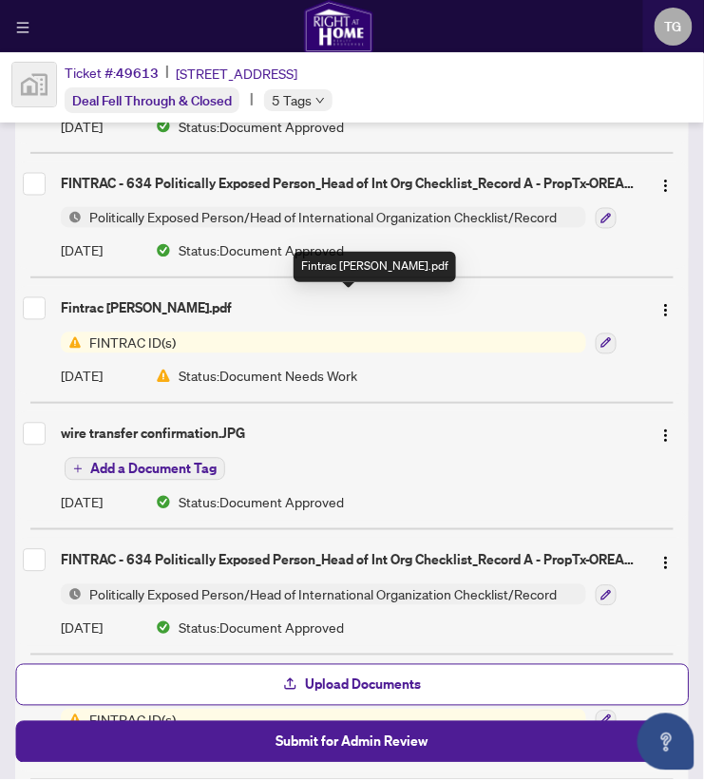
click at [152, 300] on div "Fintrac [PERSON_NAME].pdf" at bounding box center [348, 308] width 574 height 21
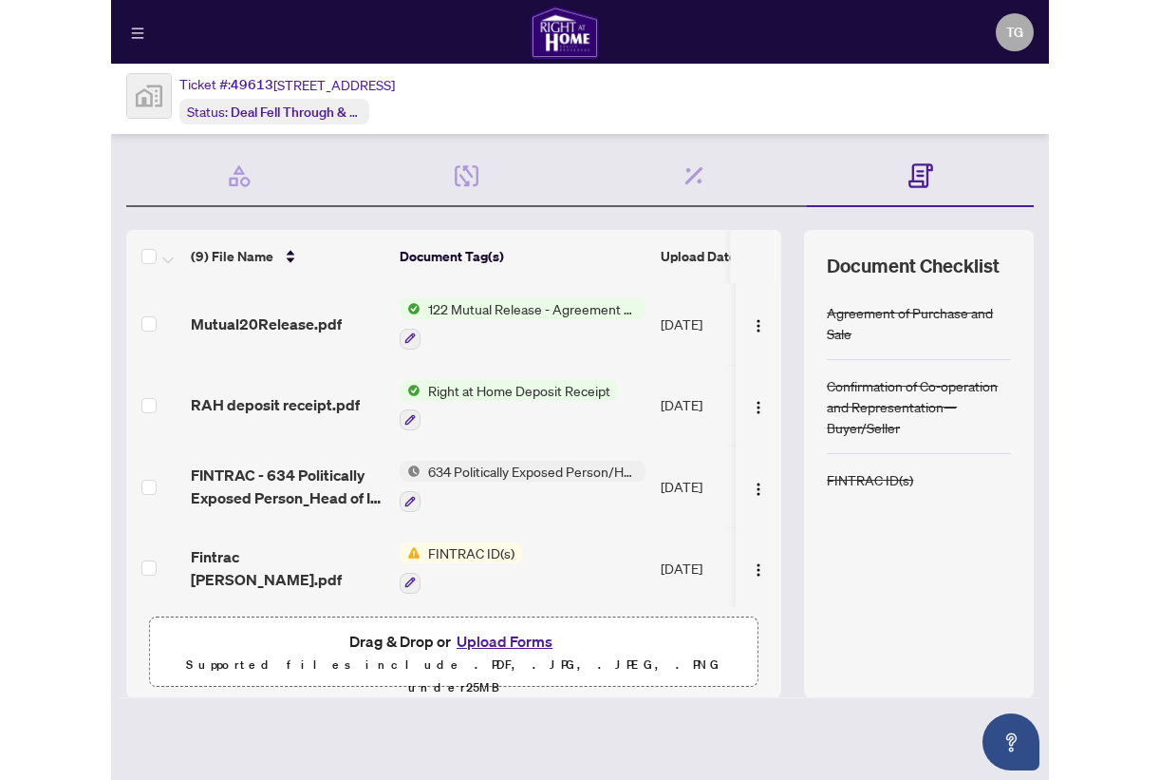
scroll to position [17, 0]
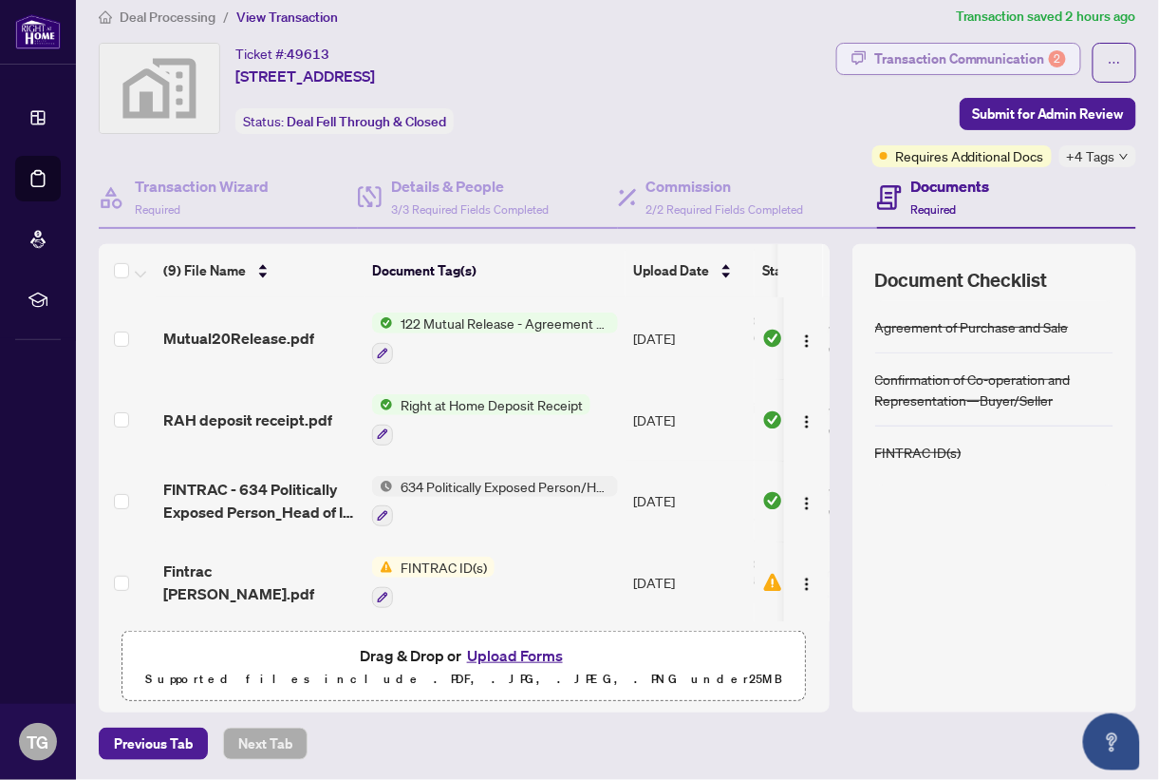
click at [969, 46] on div "Transaction Communication 2" at bounding box center [971, 59] width 192 height 30
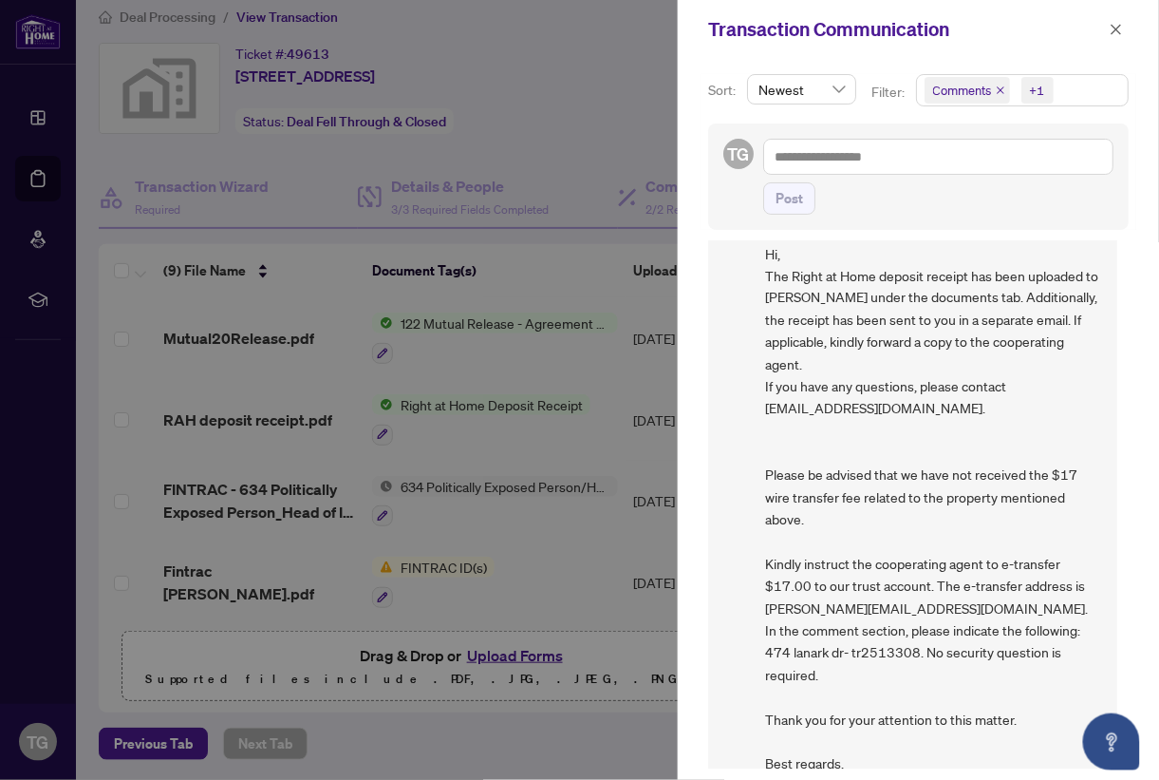
scroll to position [929, 0]
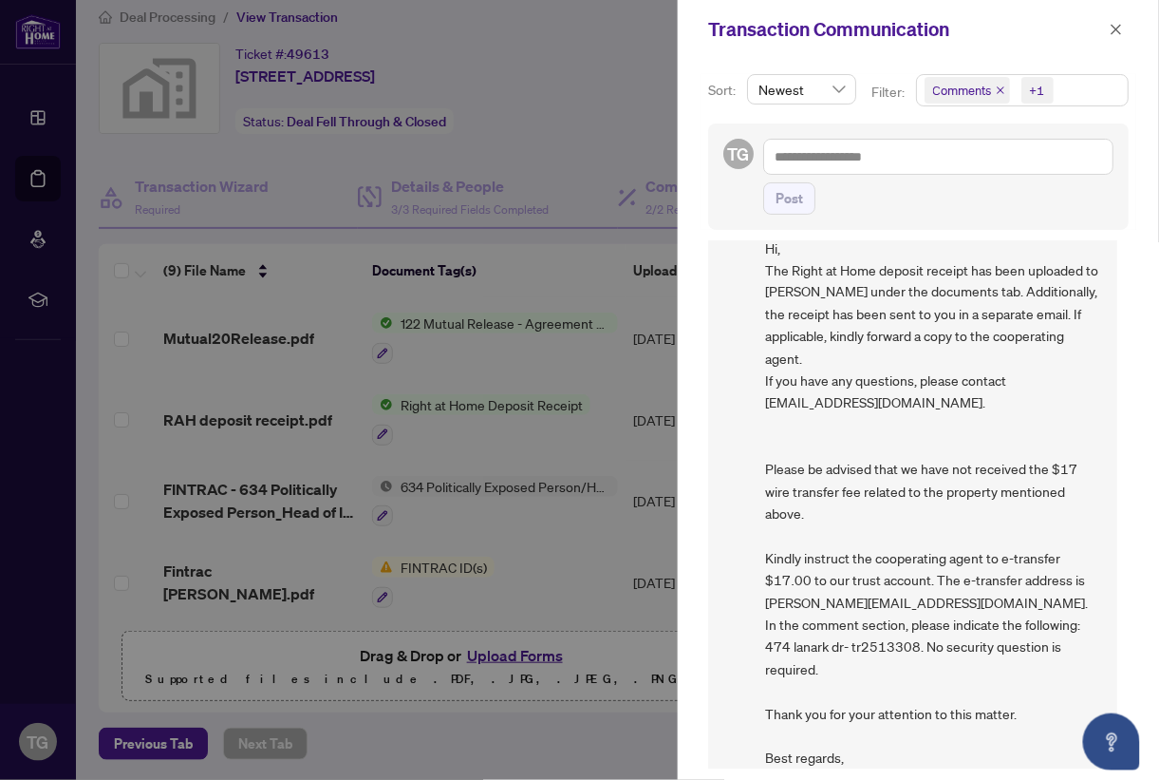
click at [529, 482] on div at bounding box center [579, 390] width 1159 height 780
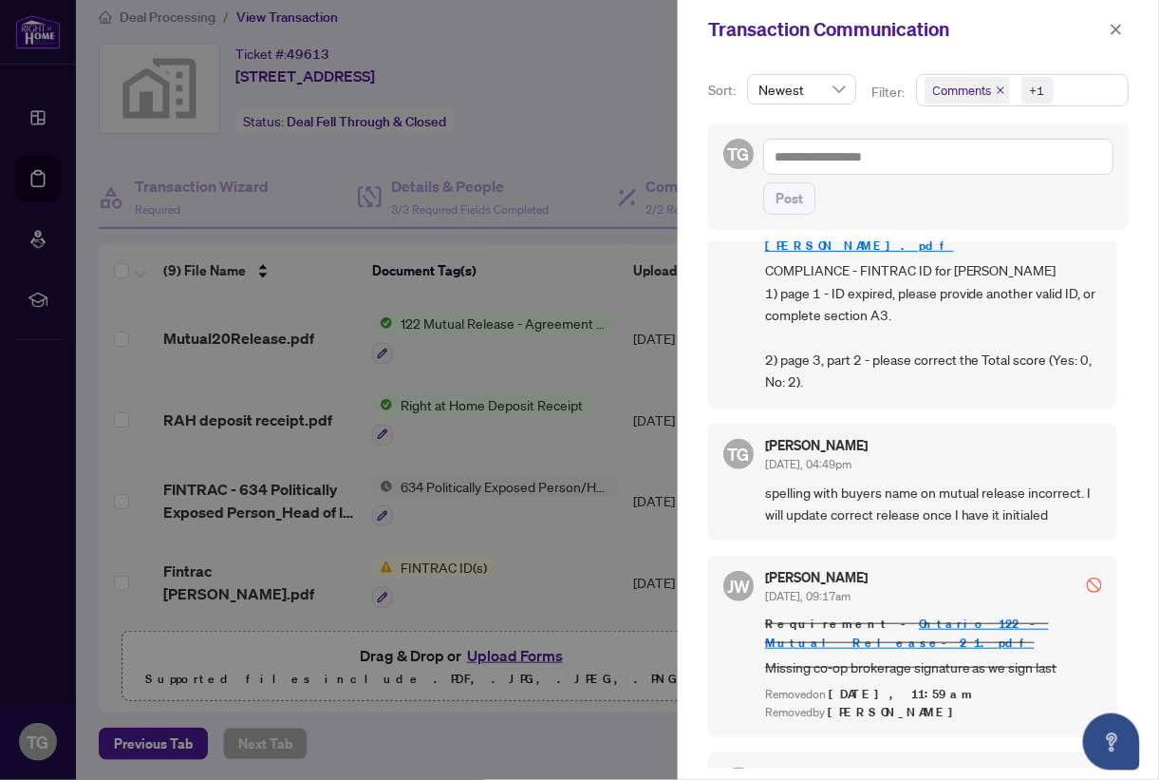
scroll to position [357, 0]
click at [644, 540] on div at bounding box center [579, 390] width 1159 height 780
click at [1115, 31] on icon "close" at bounding box center [1117, 29] width 10 height 10
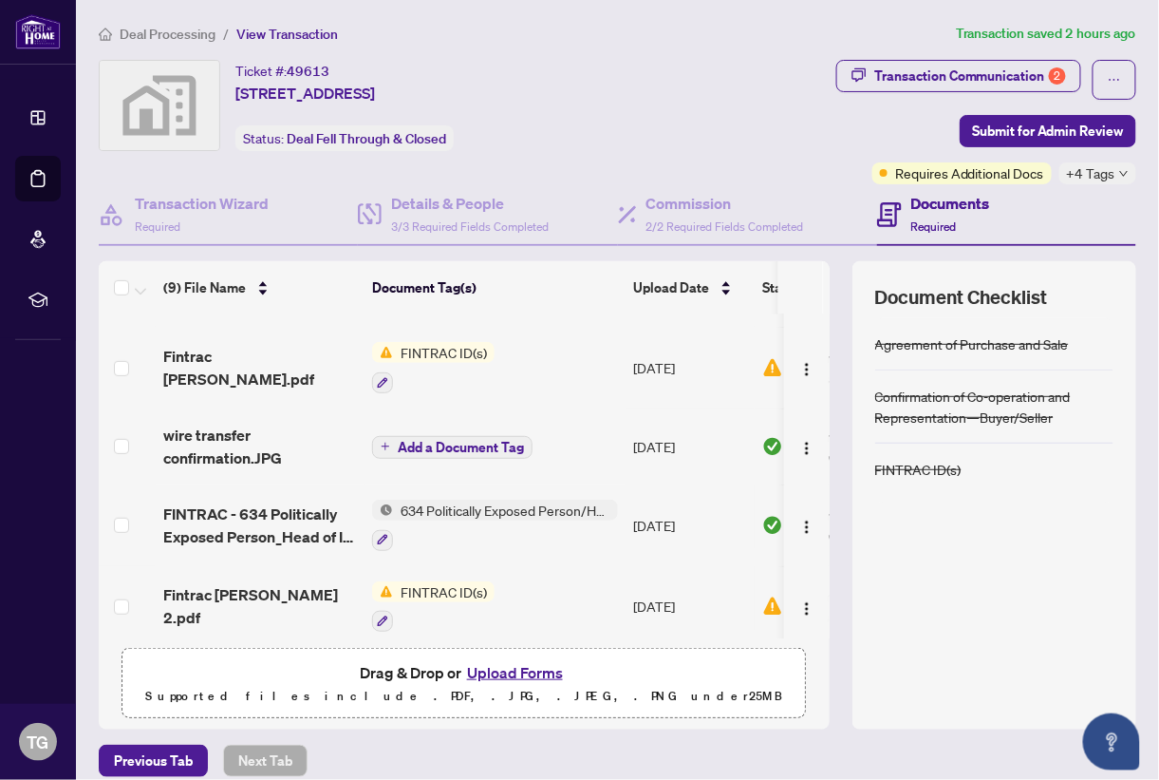
scroll to position [232, 0]
click at [805, 608] on span "button" at bounding box center [806, 605] width 15 height 21
click at [522, 592] on td "FINTRAC ID(s)" at bounding box center [495, 607] width 261 height 82
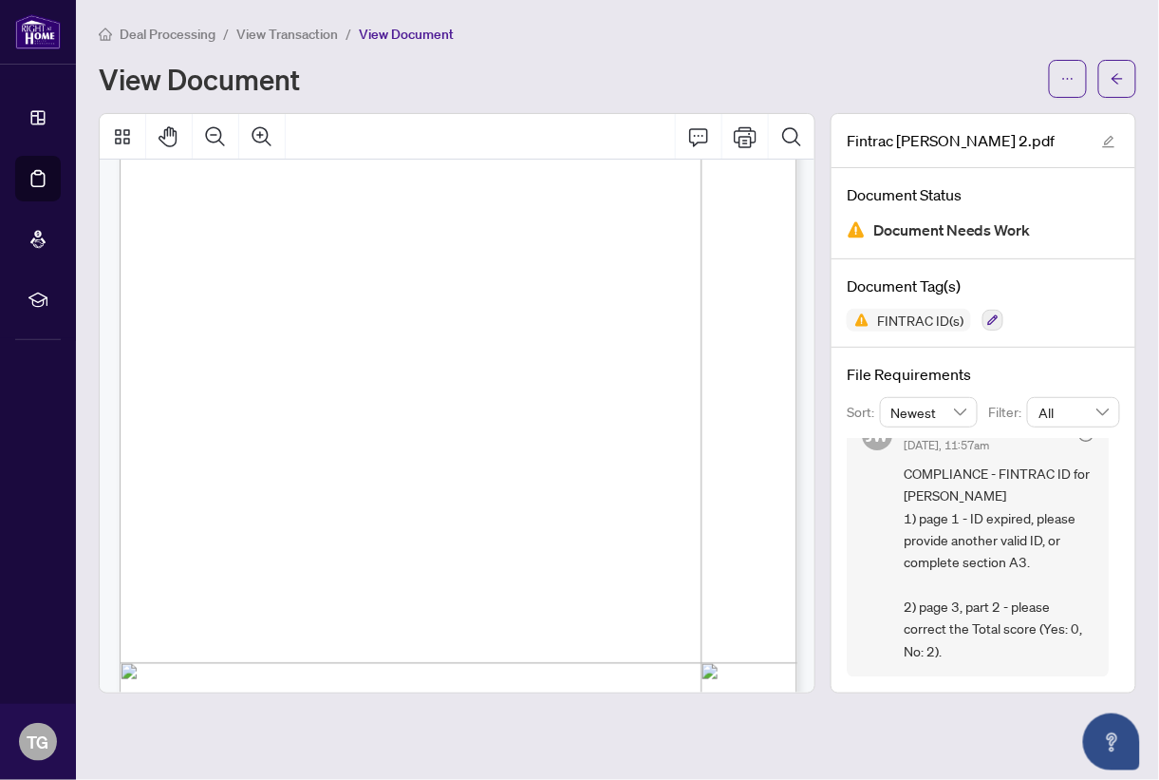
scroll to position [99, 0]
click at [837, 58] on div "Deal Processing / View Transaction / View Document View Document" at bounding box center [618, 60] width 1038 height 75
click at [838, 66] on div "View Document" at bounding box center [568, 79] width 939 height 30
click at [1064, 79] on icon "ellipsis" at bounding box center [1068, 78] width 13 height 13
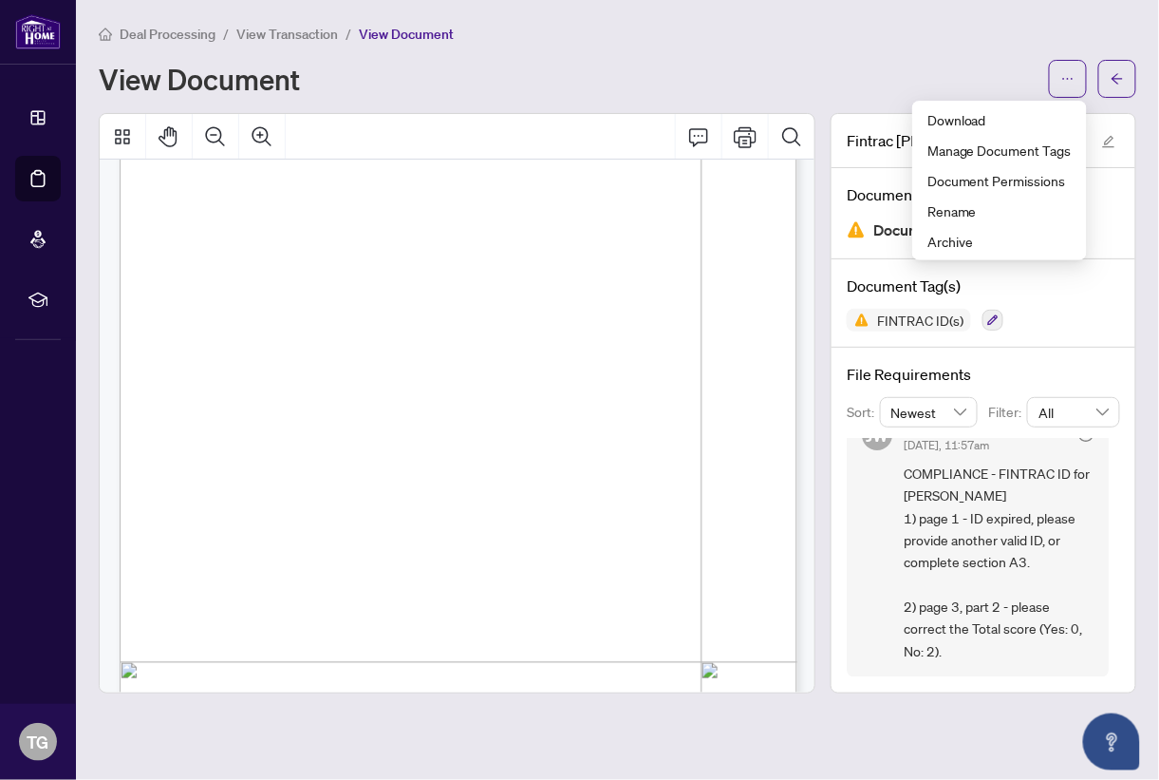
click at [736, 92] on div "View Document" at bounding box center [568, 79] width 939 height 30
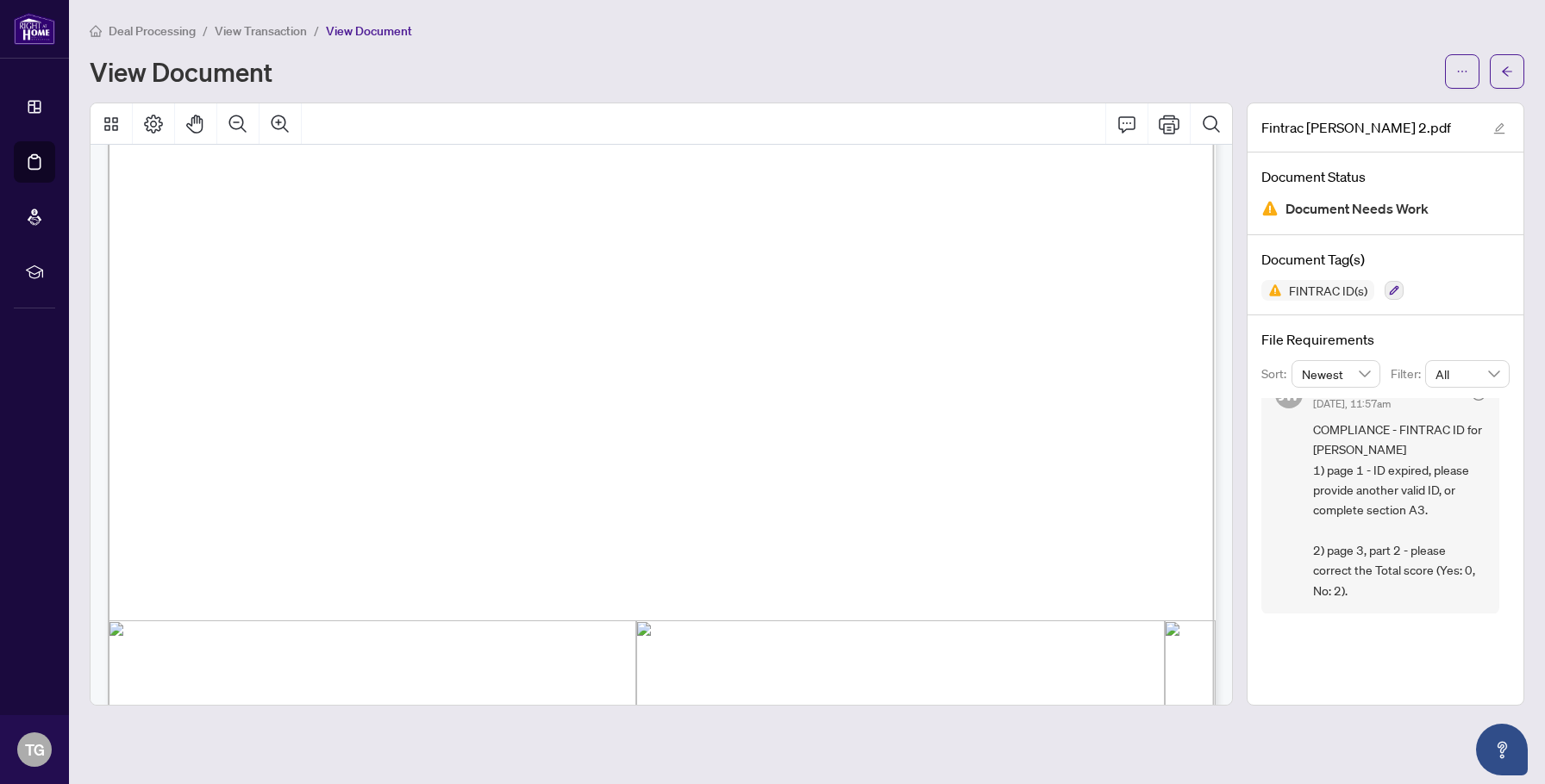
scroll to position [0, 0]
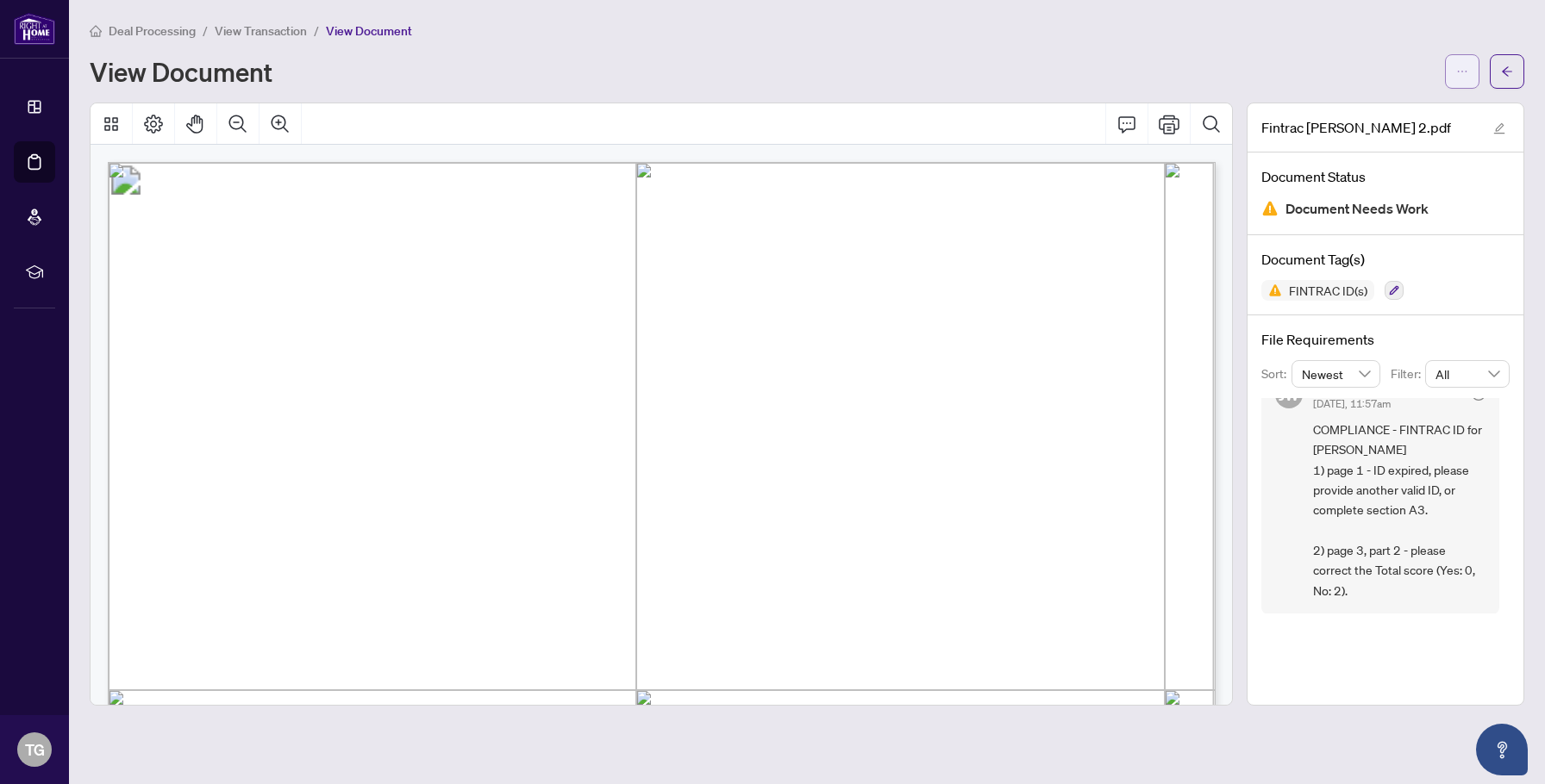
click at [1459, 77] on icon "ellipsis" at bounding box center [1461, 71] width 12 height 12
click at [1398, 111] on span "Download" at bounding box center [1400, 108] width 131 height 19
click at [271, 34] on span "View Transaction" at bounding box center [261, 31] width 93 height 15
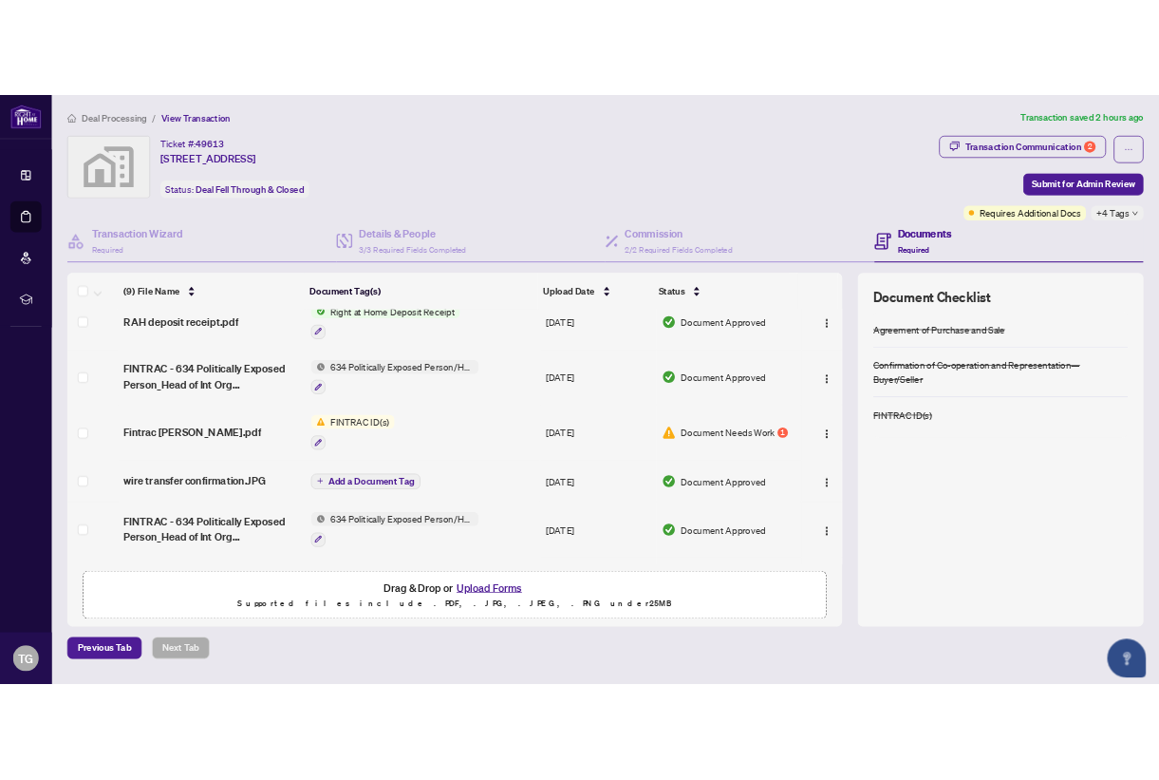
scroll to position [47, 0]
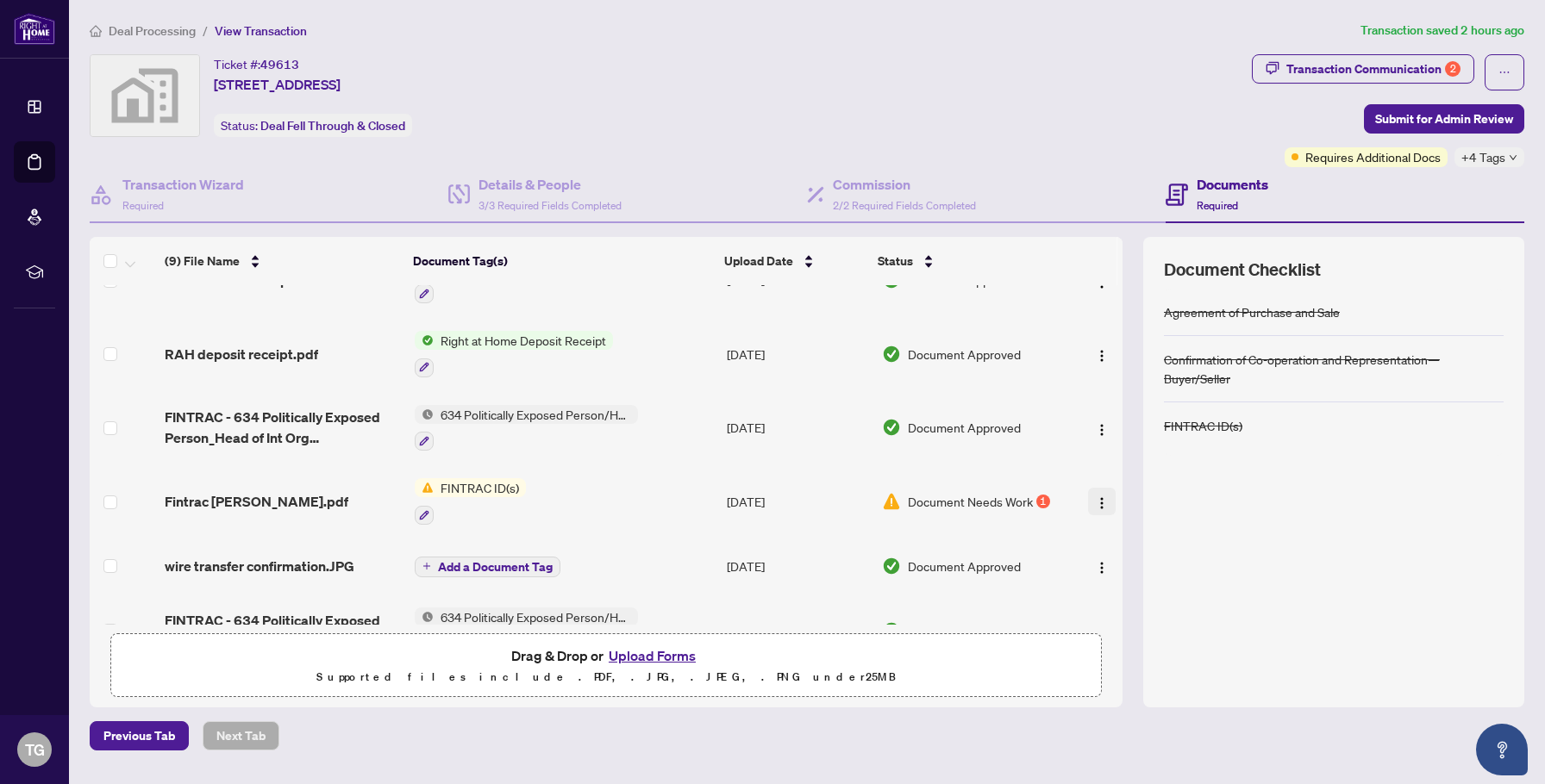
click at [1097, 500] on img "button" at bounding box center [1101, 503] width 14 height 14
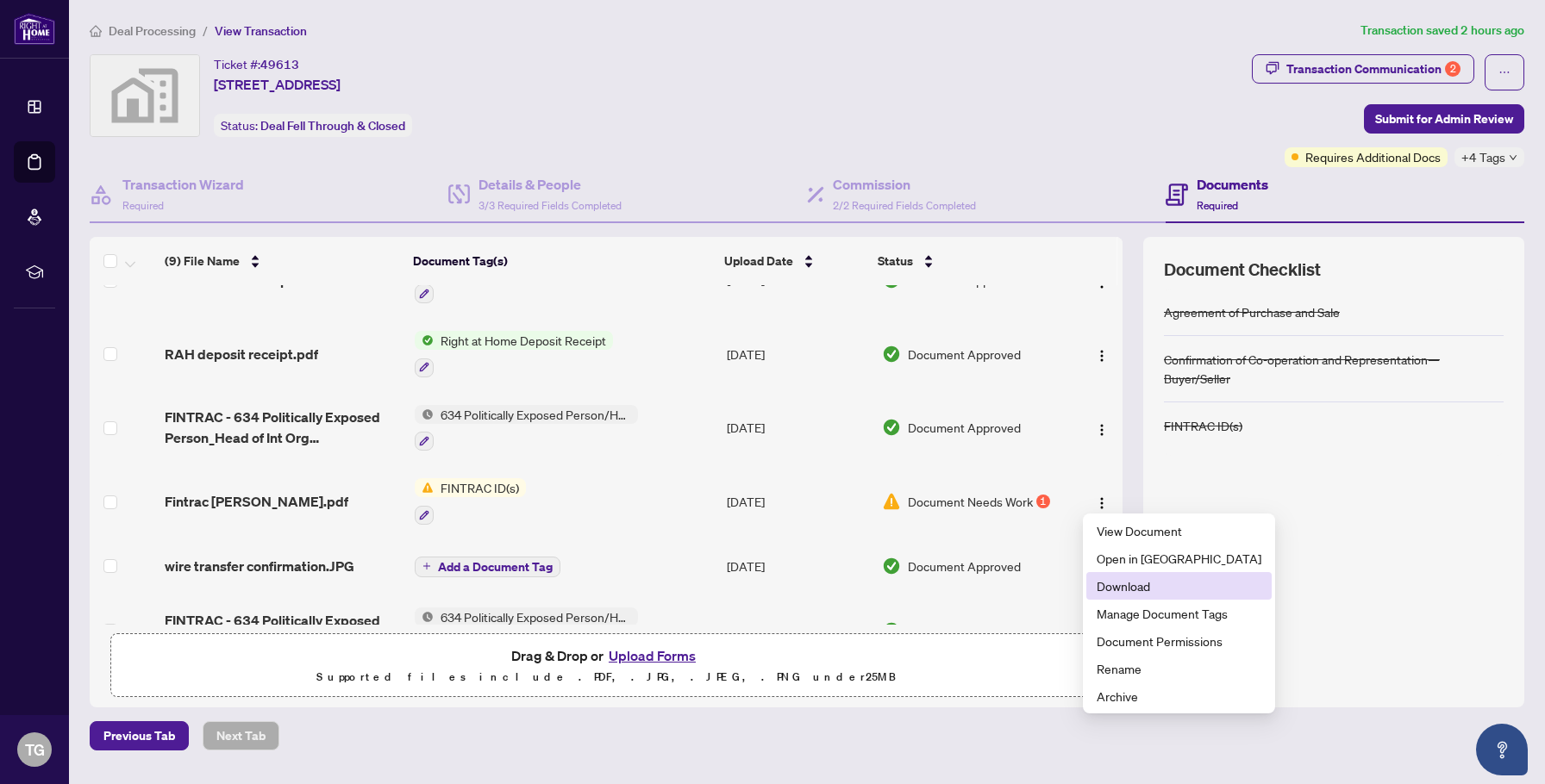
click at [1131, 588] on span "Download" at bounding box center [1178, 585] width 164 height 19
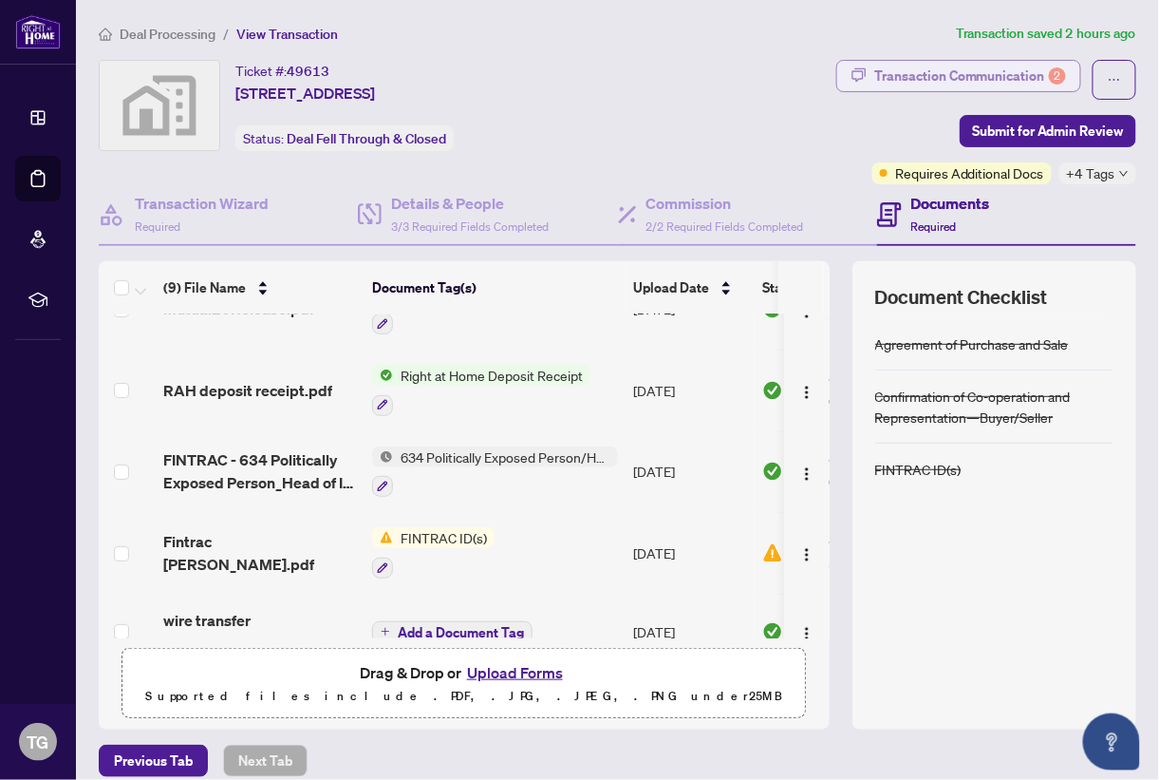
click at [1035, 82] on div "Transaction Communication 2" at bounding box center [971, 76] width 192 height 30
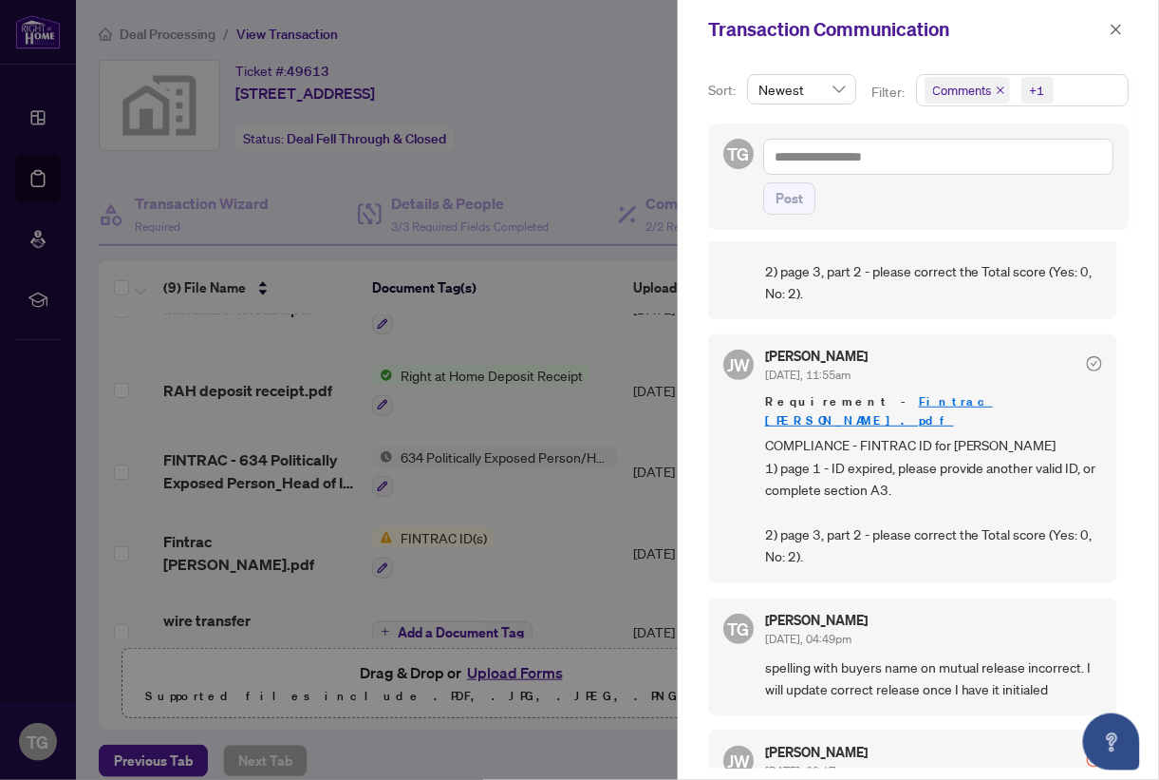
scroll to position [0, 0]
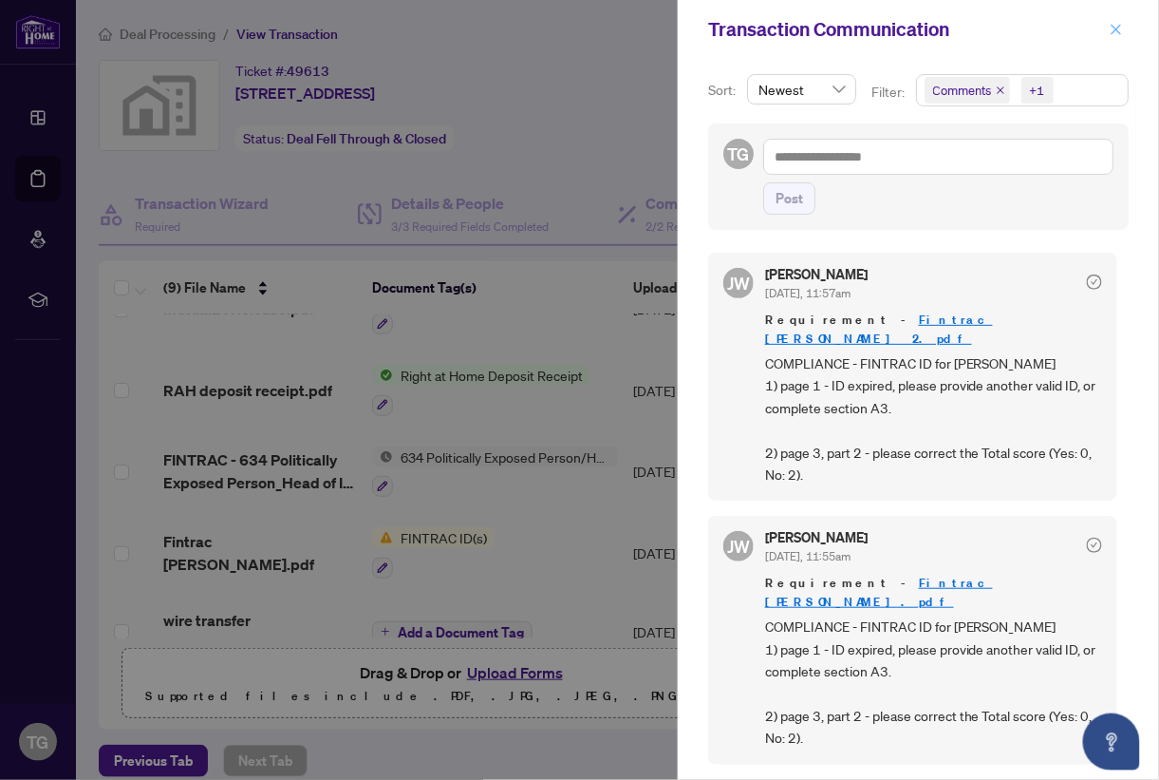
click at [1107, 25] on button "button" at bounding box center [1116, 29] width 25 height 23
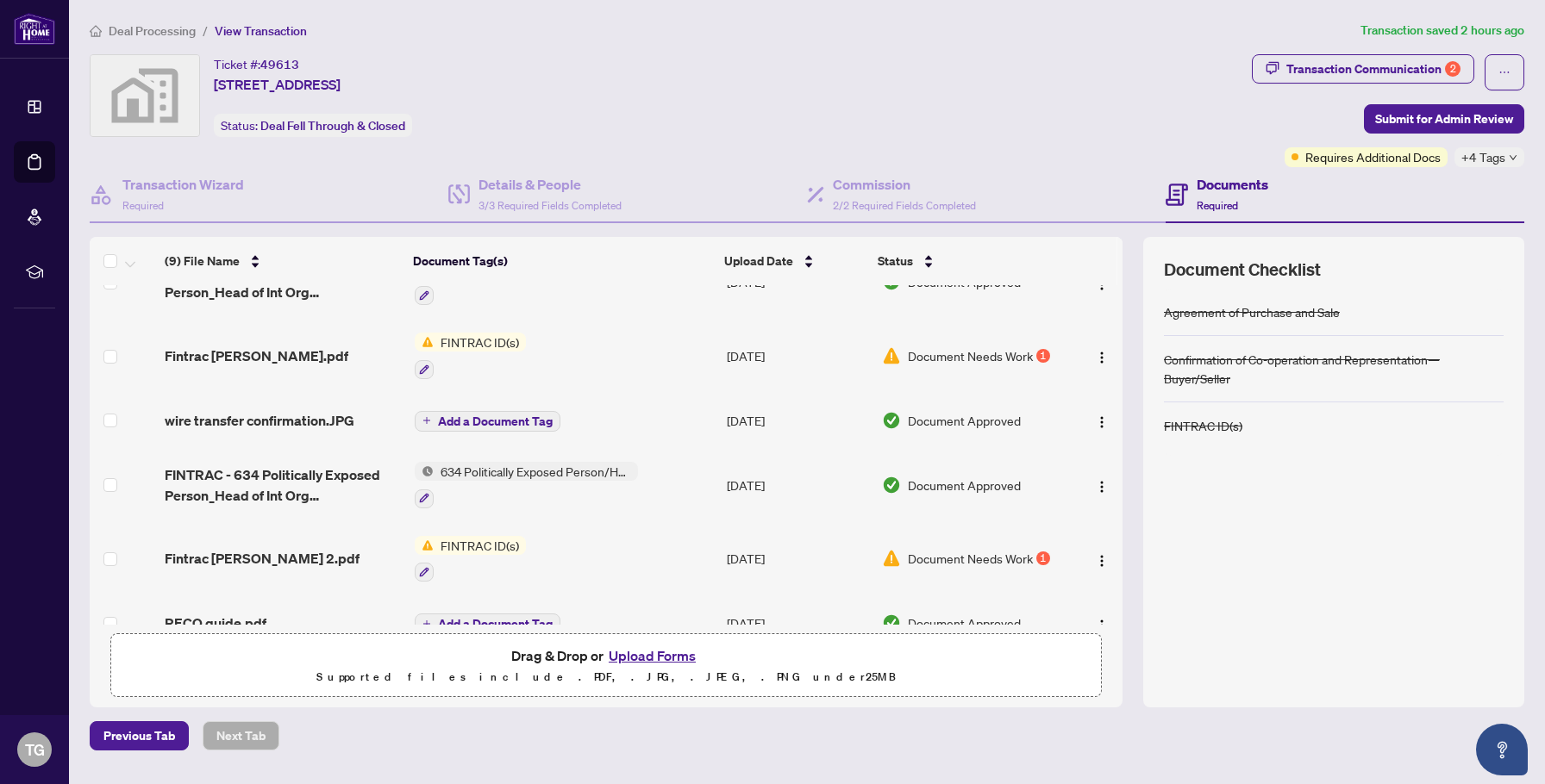
scroll to position [189, 0]
click at [626, 651] on button "Upload Forms" at bounding box center [652, 655] width 97 height 23
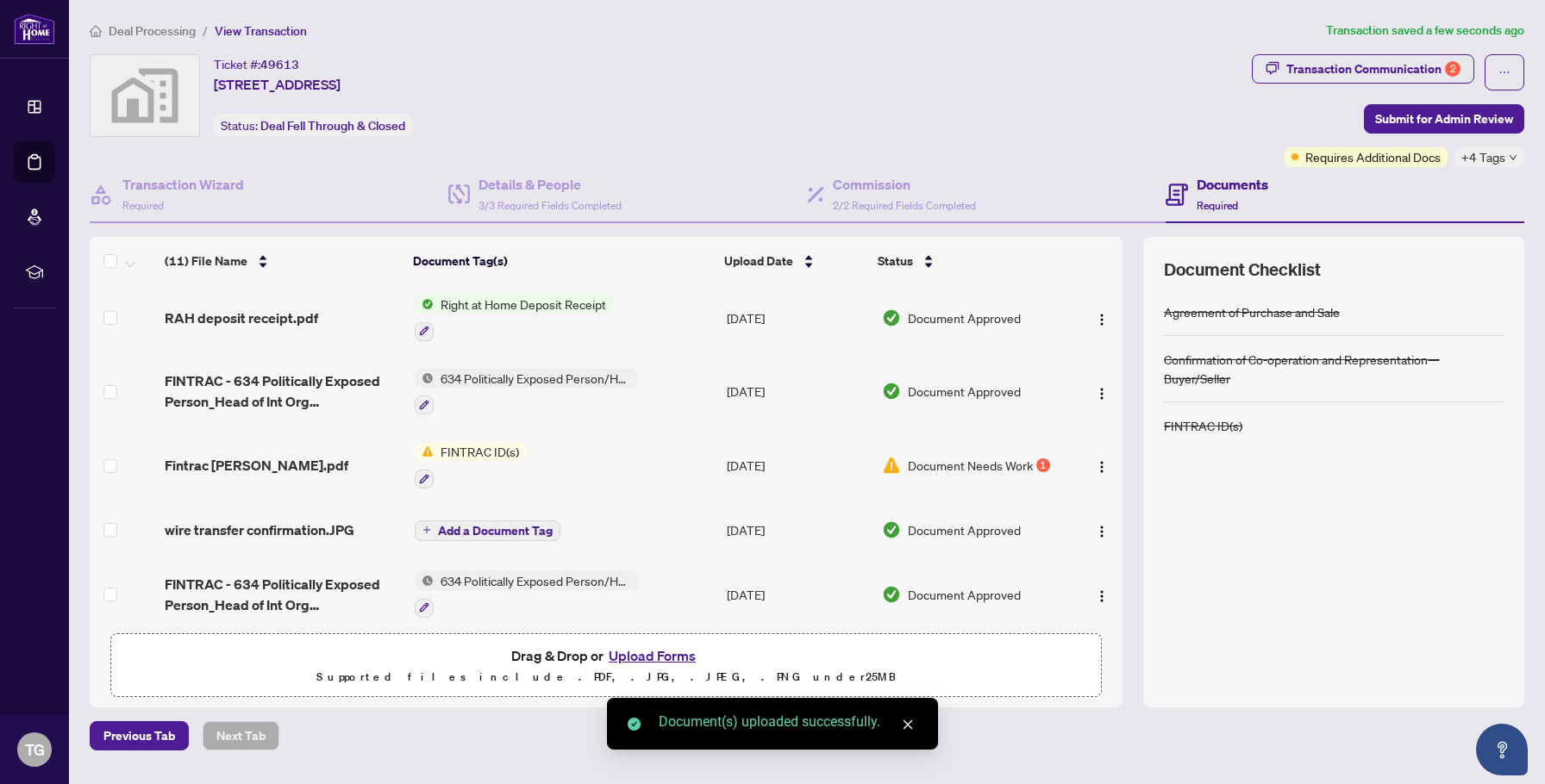
scroll to position [0, 0]
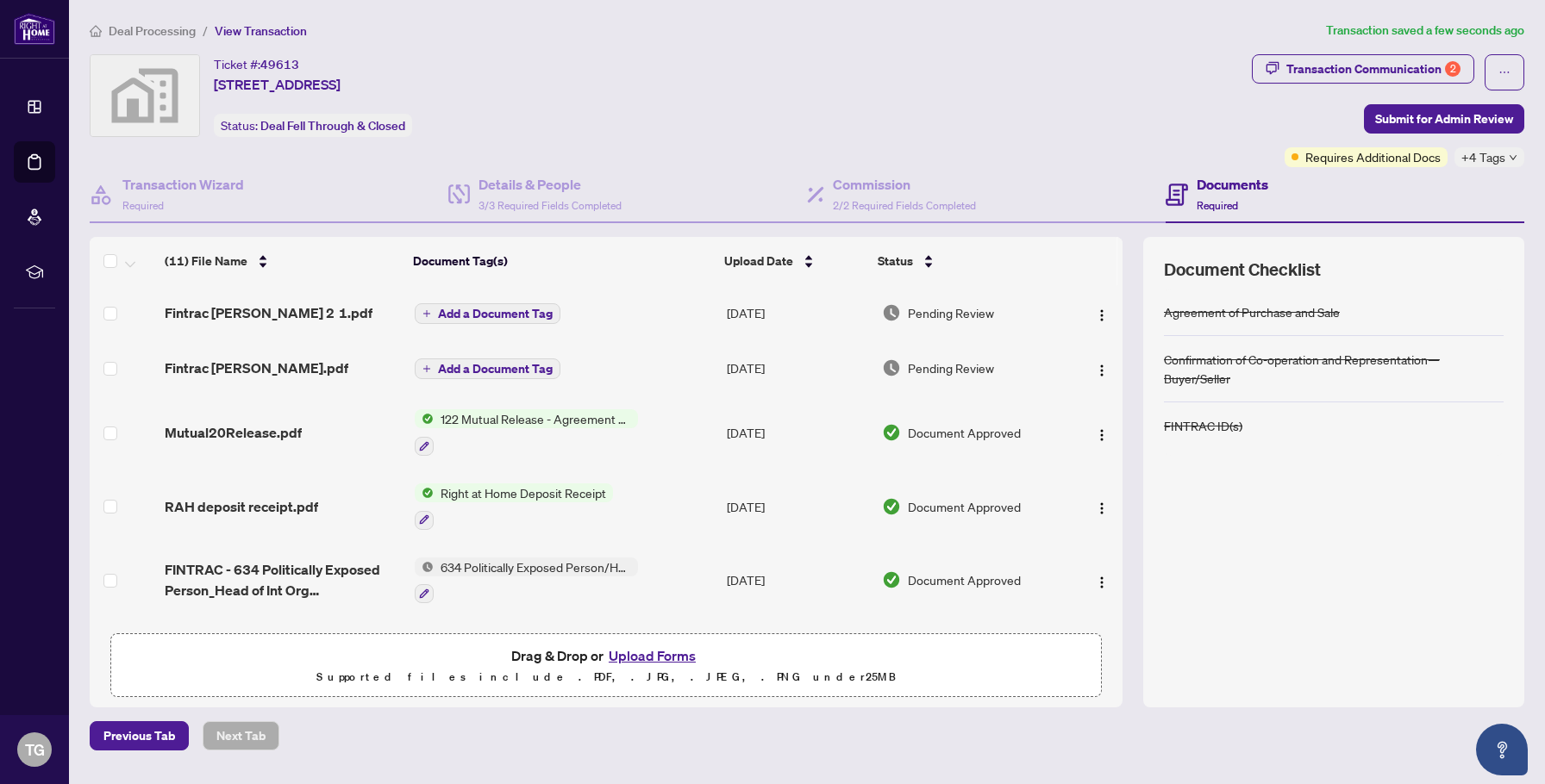
click at [474, 308] on span "Add a Document Tag" at bounding box center [495, 313] width 114 height 12
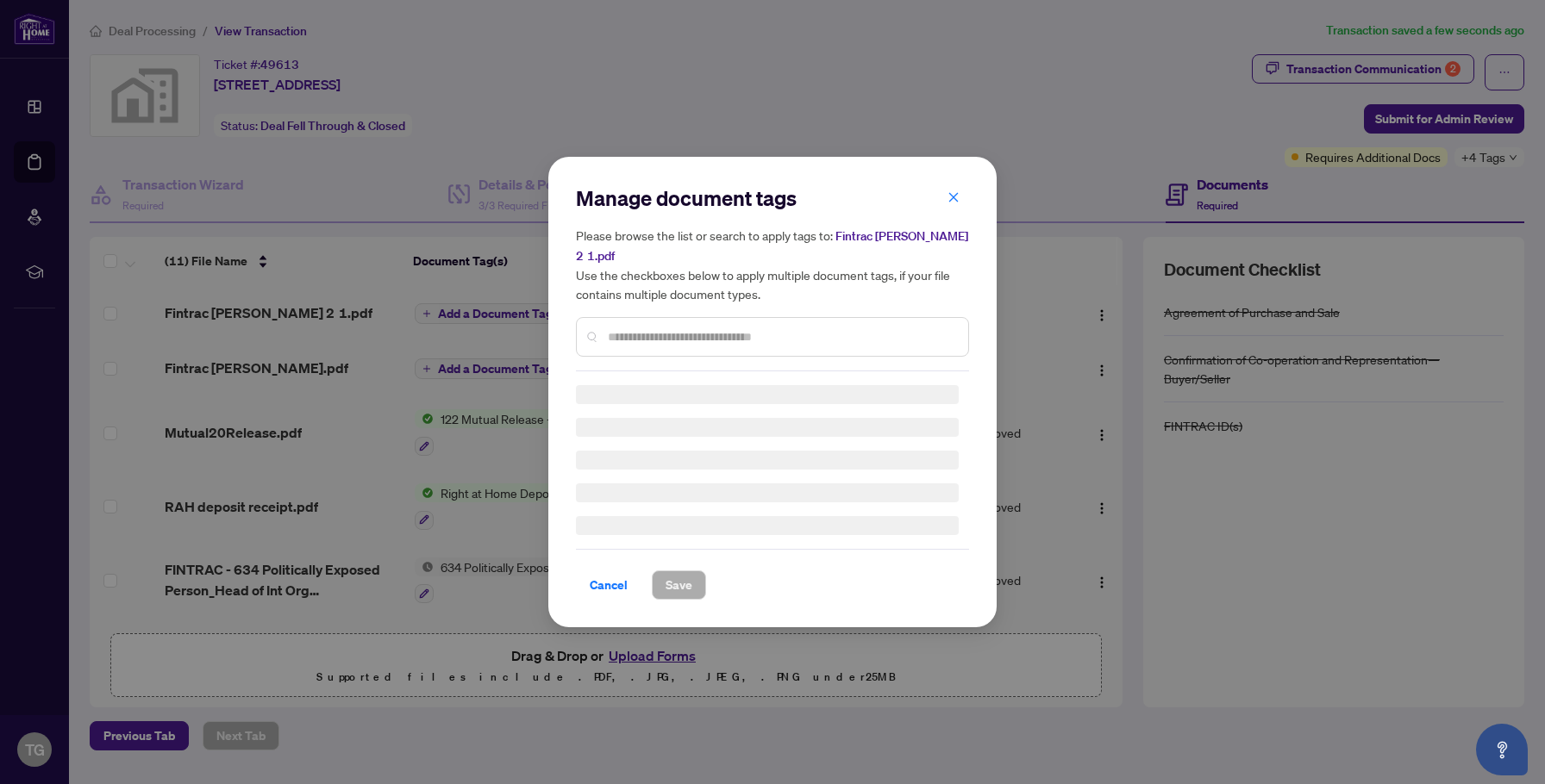
click at [625, 328] on div "Manage document tags Please browse the list or search to apply tags to: Fintrac…" at bounding box center [772, 278] width 393 height 187
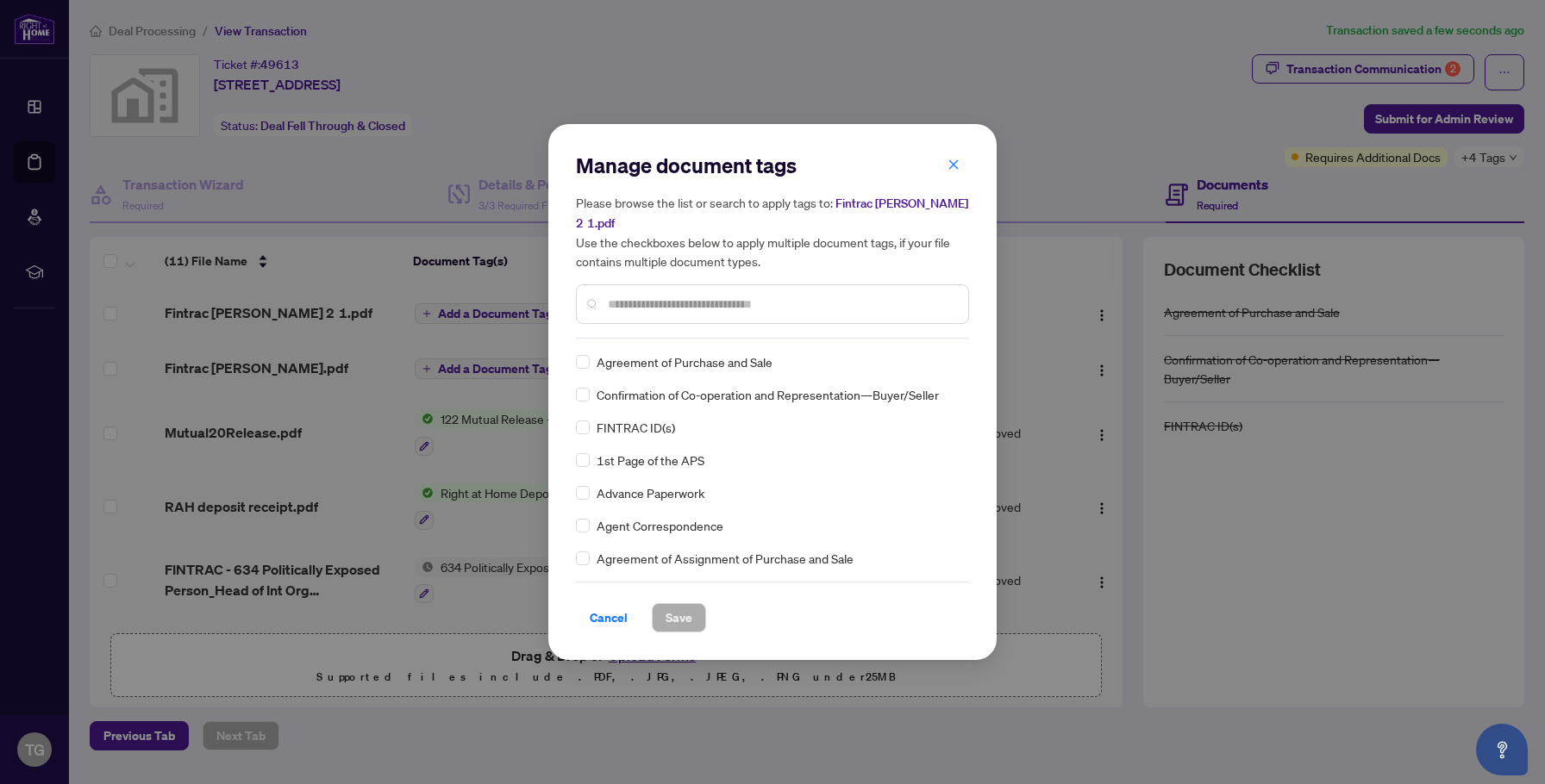
click at [625, 295] on input "text" at bounding box center [781, 304] width 347 height 19
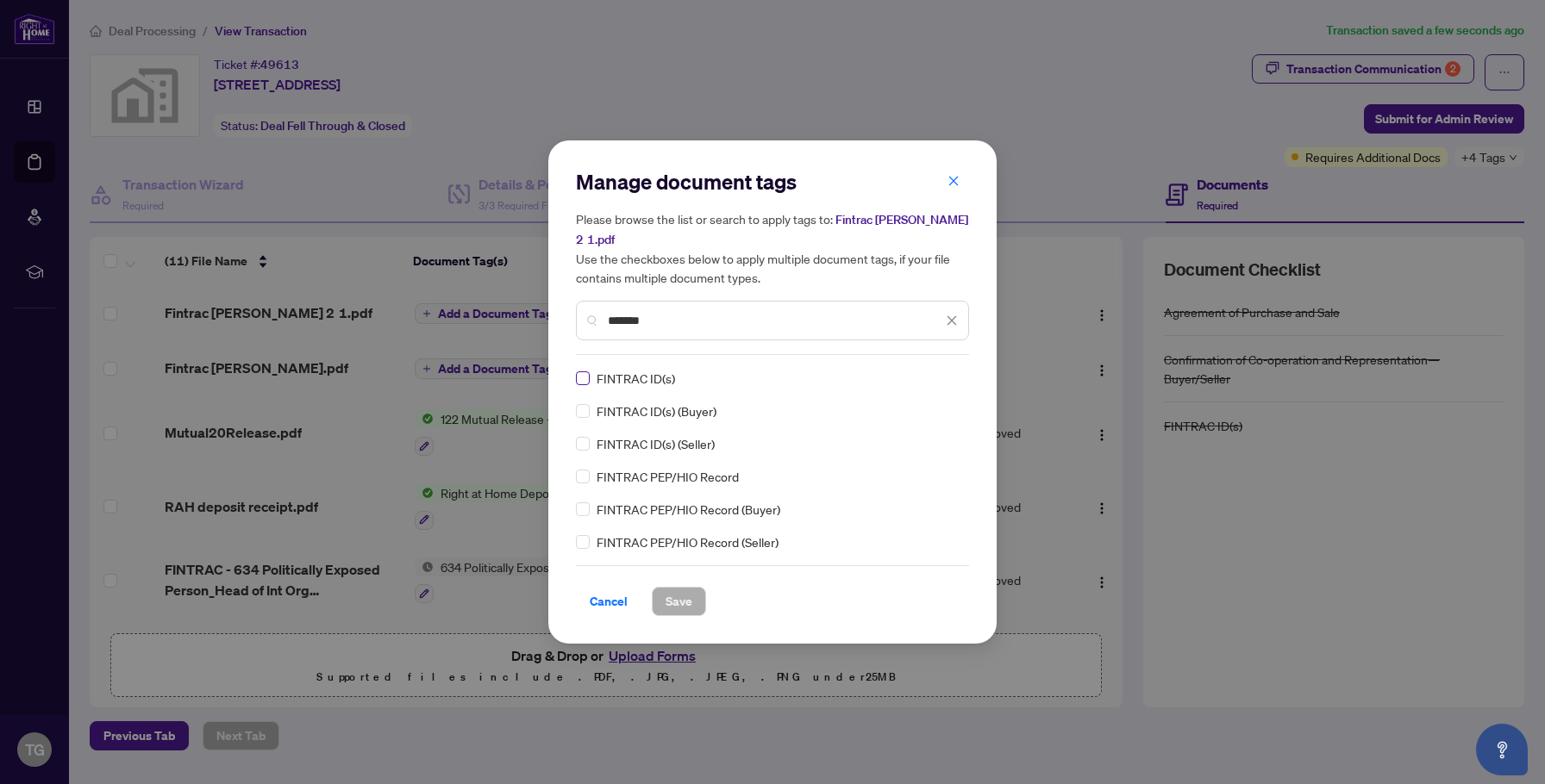
type input "*******"
click at [675, 597] on span "Save" at bounding box center [678, 602] width 26 height 27
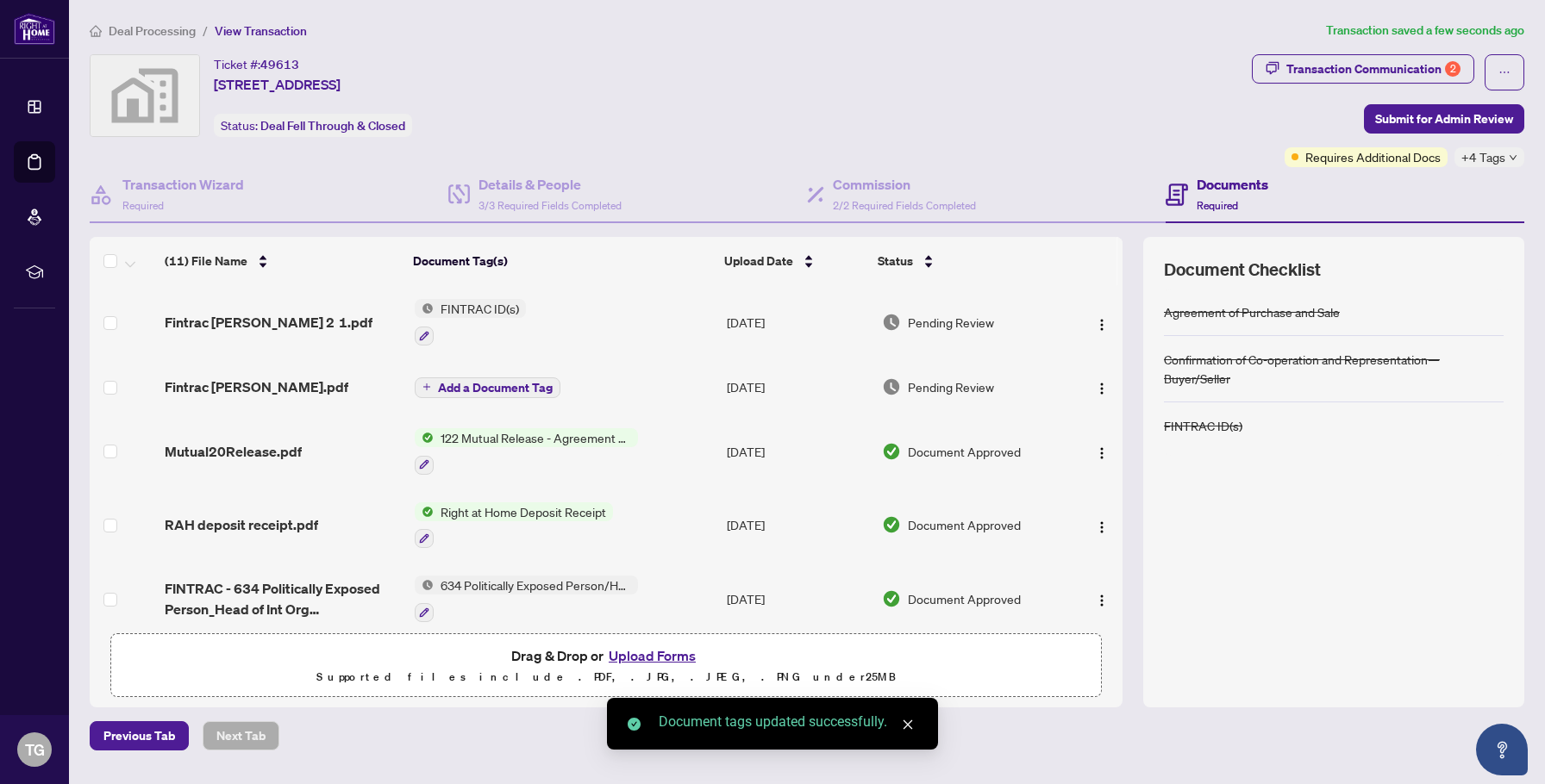
click at [517, 383] on span "Add a Document Tag" at bounding box center [495, 387] width 114 height 12
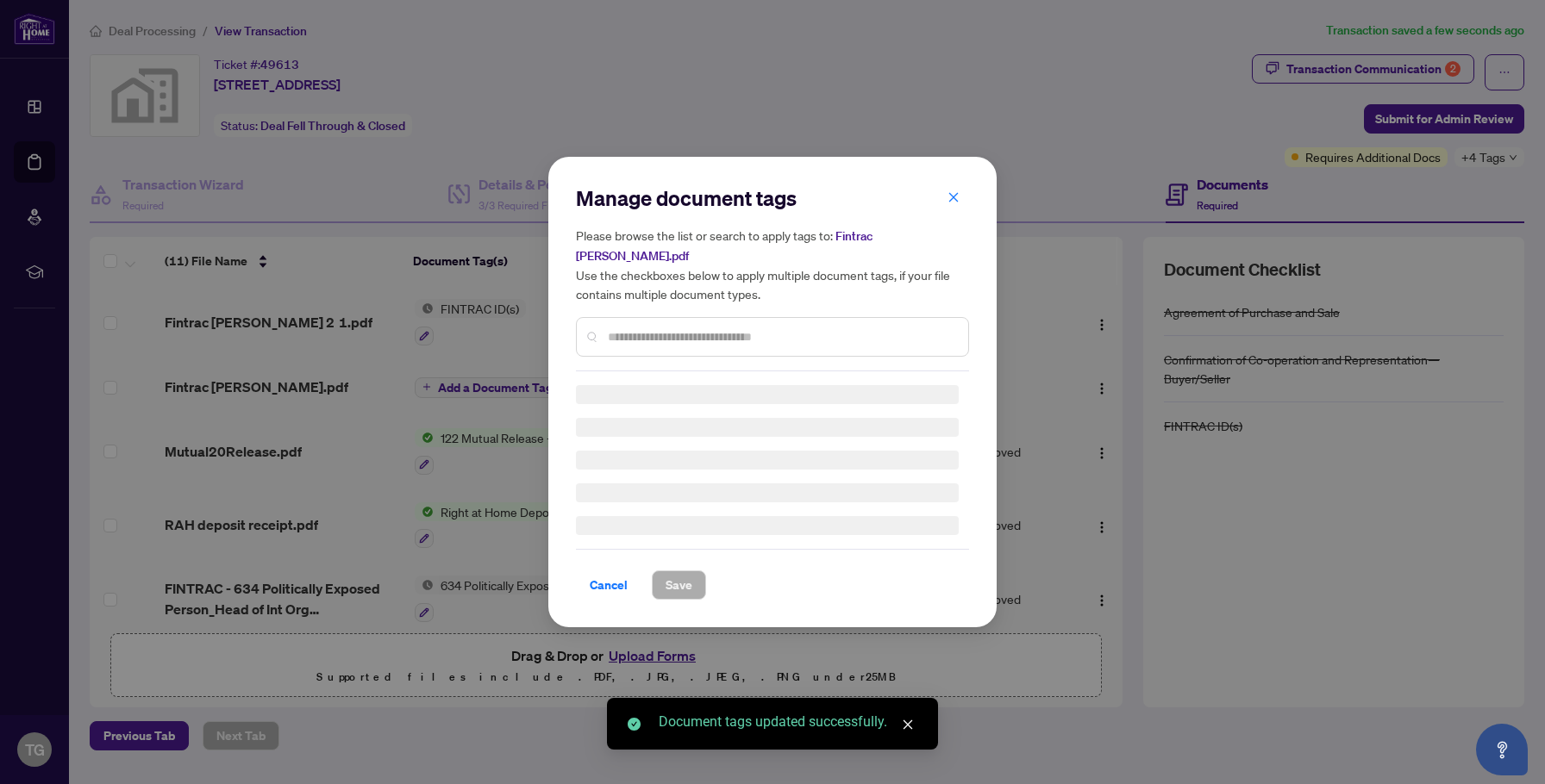
click at [655, 328] on input "text" at bounding box center [781, 337] width 347 height 19
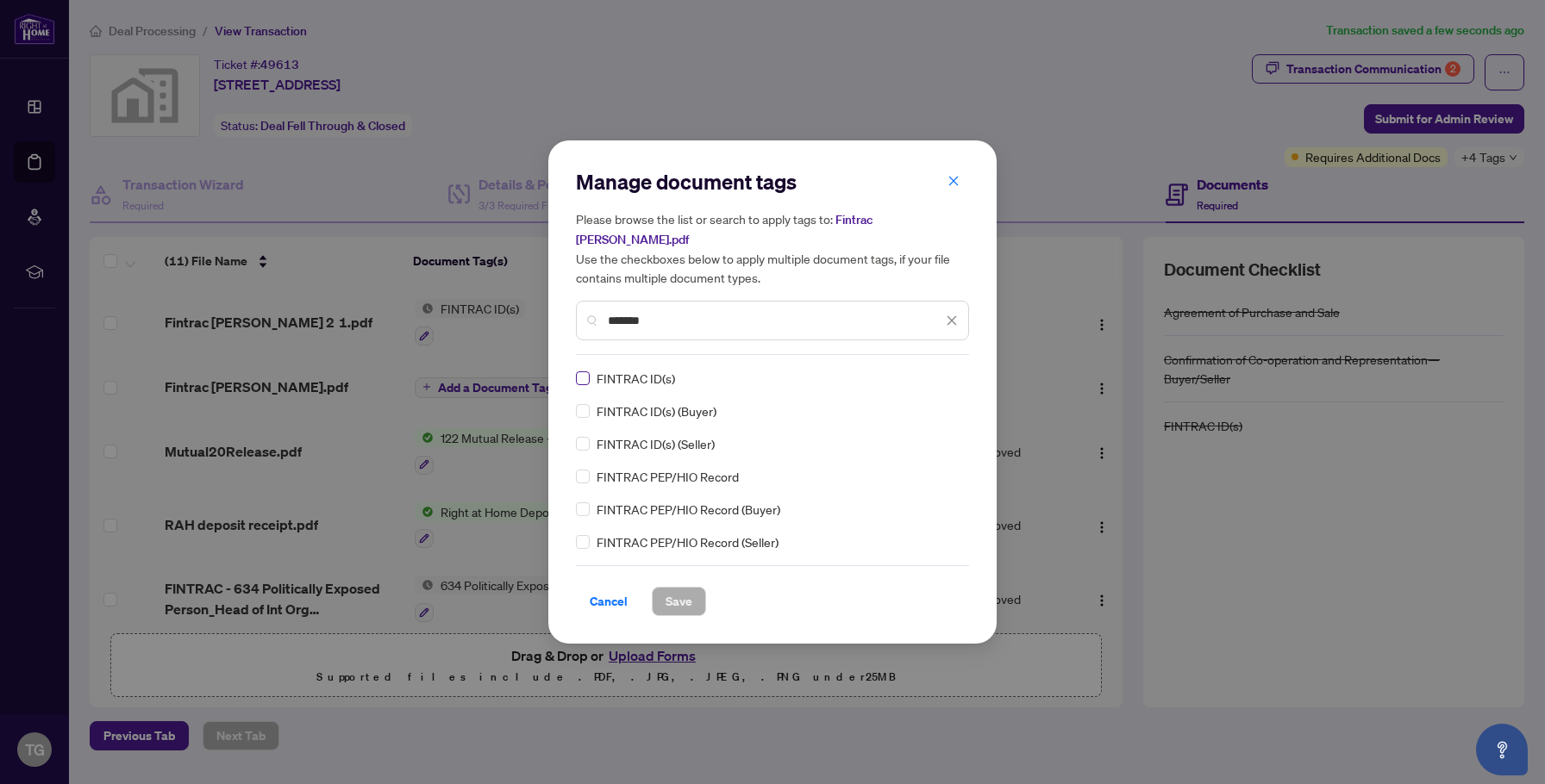
type input "*******"
click at [685, 589] on span "Save" at bounding box center [678, 602] width 26 height 27
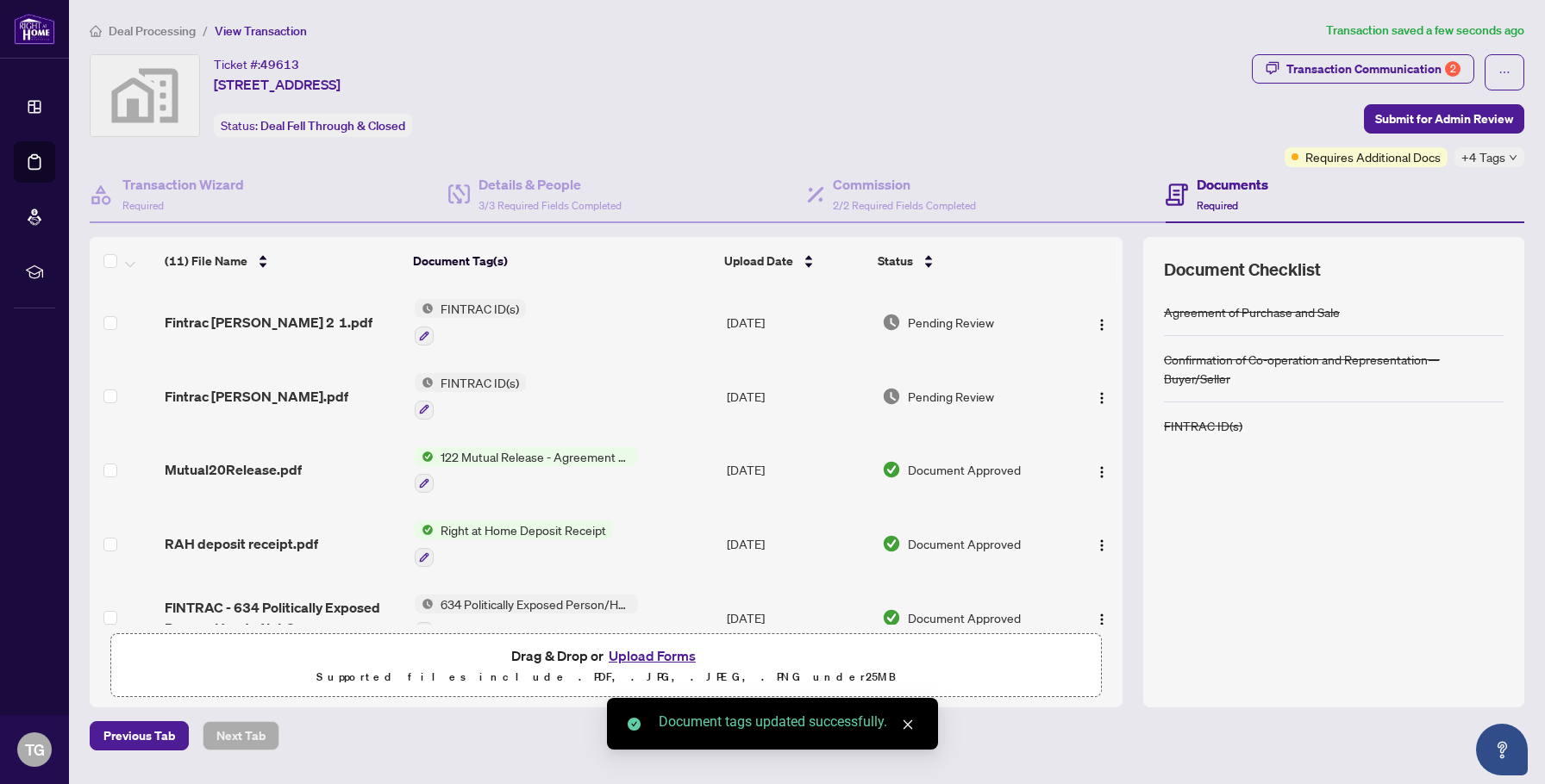
scroll to position [215, 0]
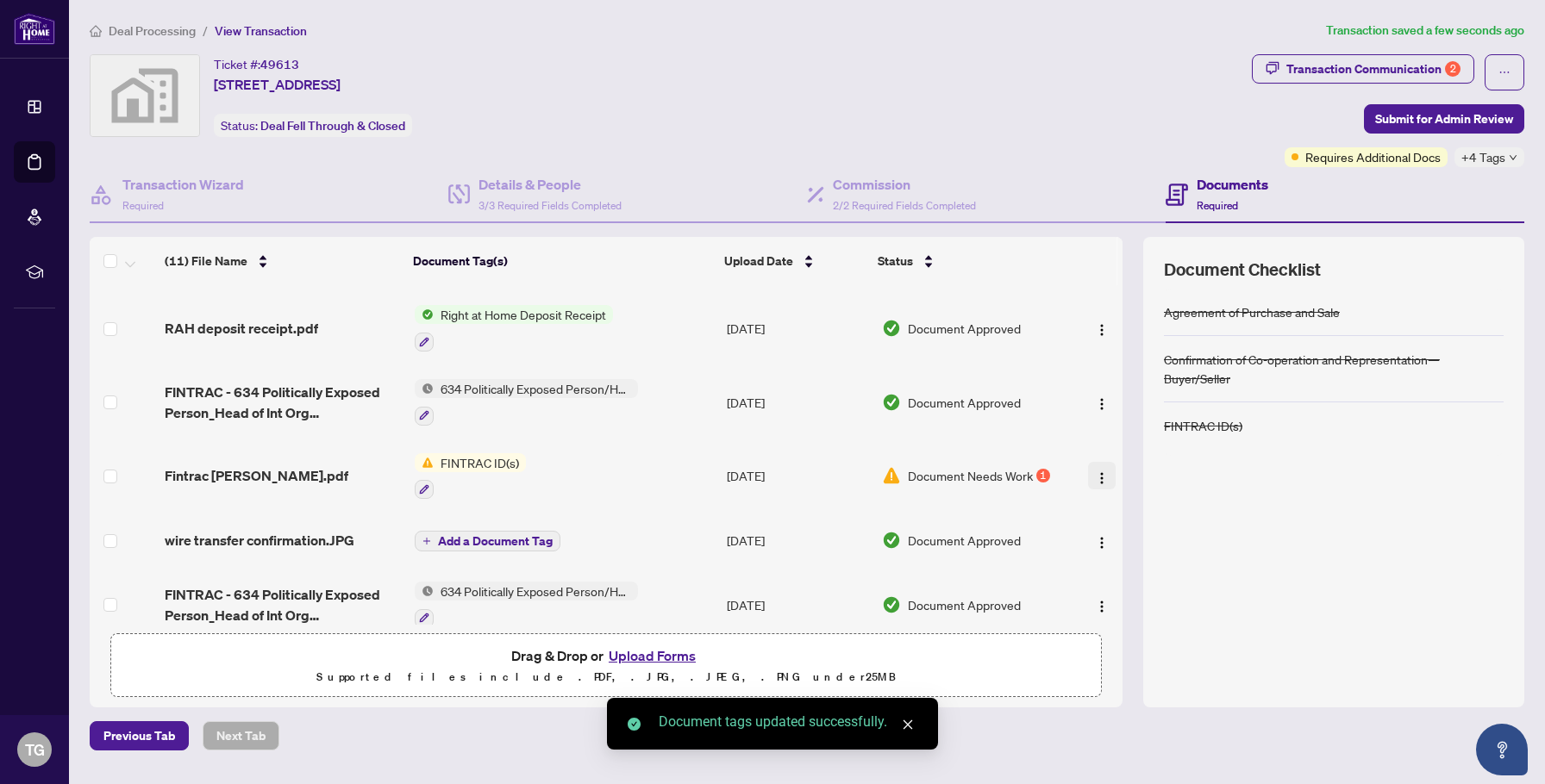
click at [1097, 471] on img "button" at bounding box center [1101, 477] width 14 height 14
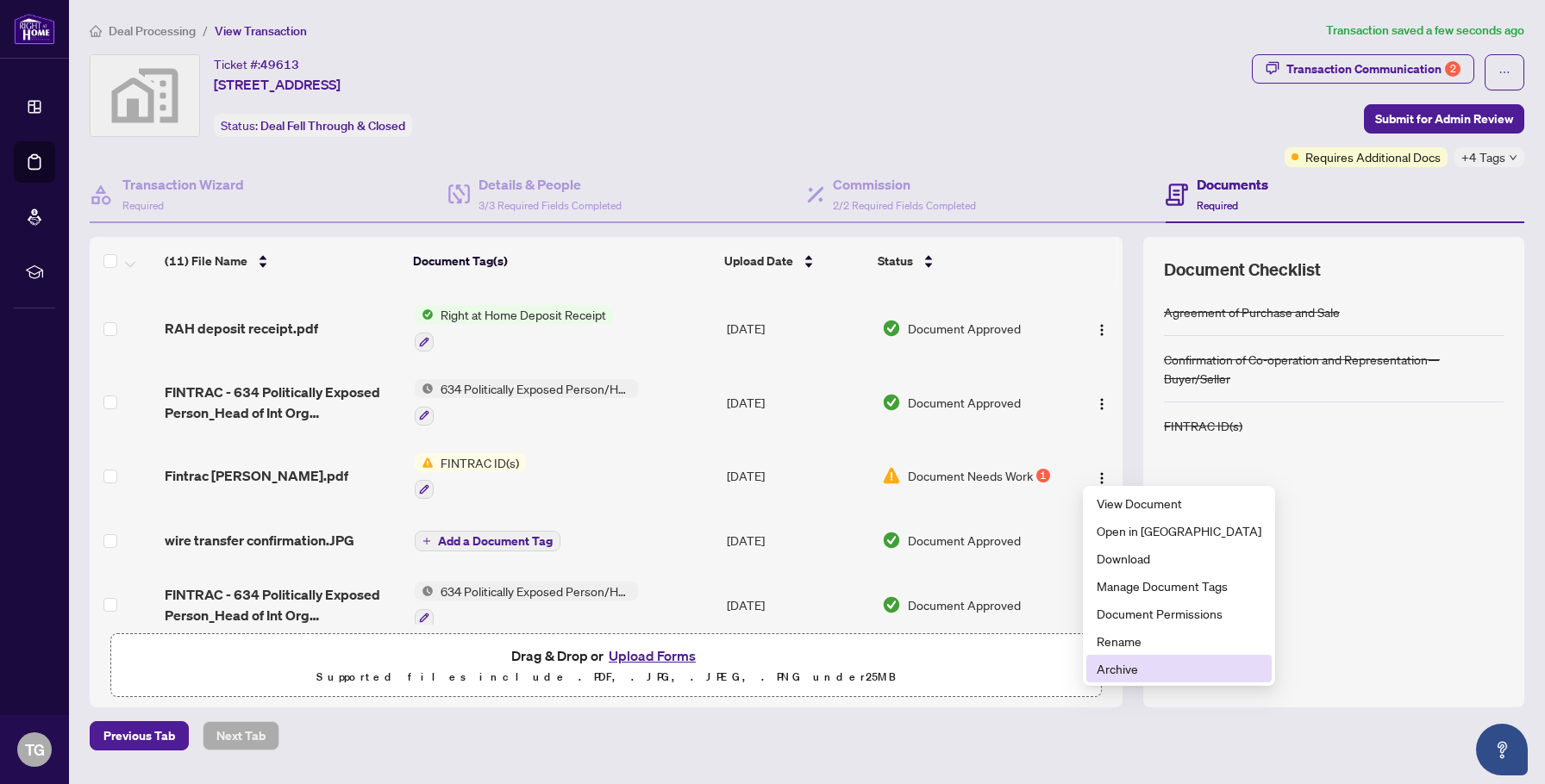
click at [1127, 663] on span "Archive" at bounding box center [1178, 668] width 164 height 19
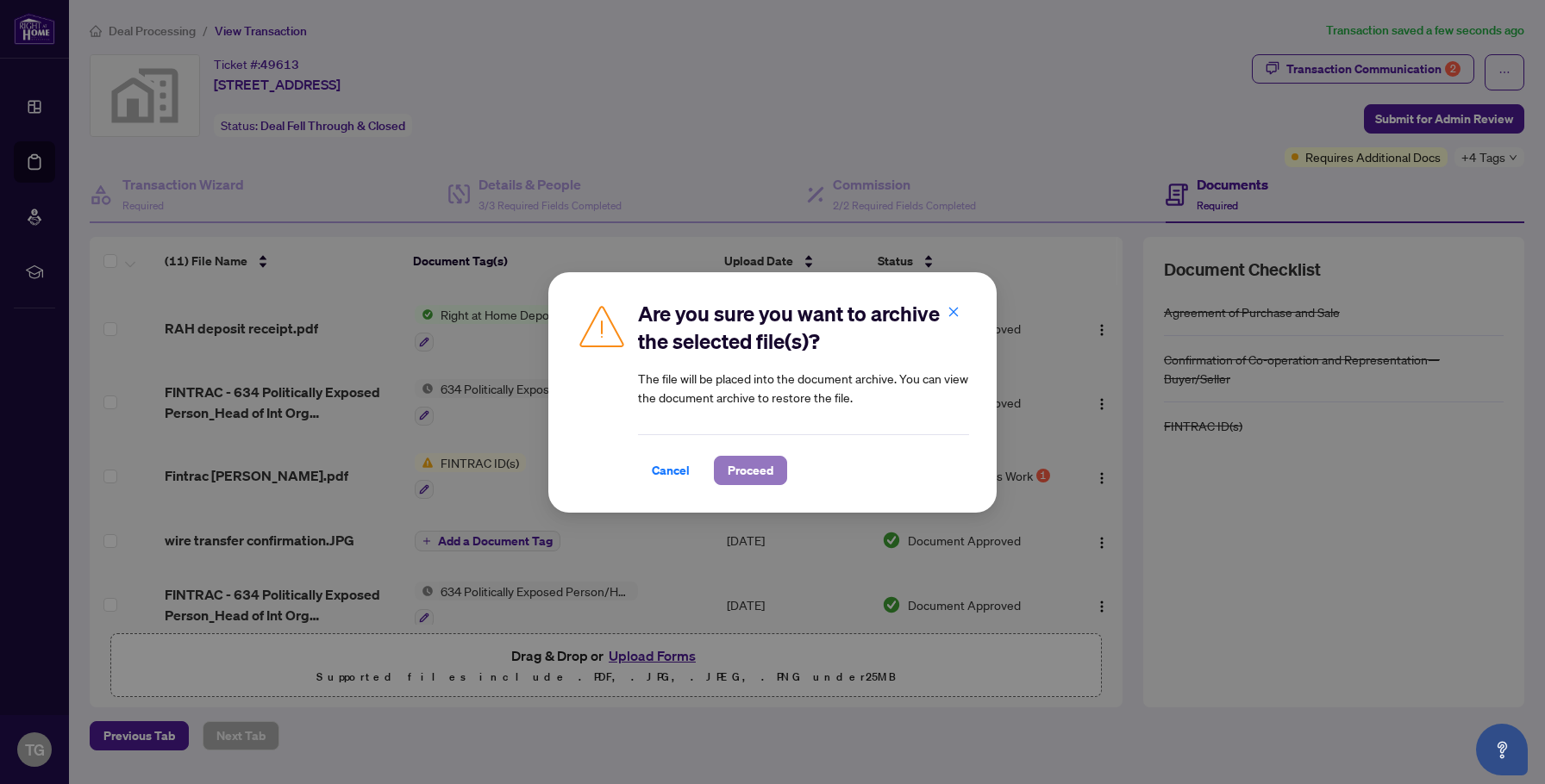
click at [751, 473] on span "Proceed" at bounding box center [750, 470] width 45 height 27
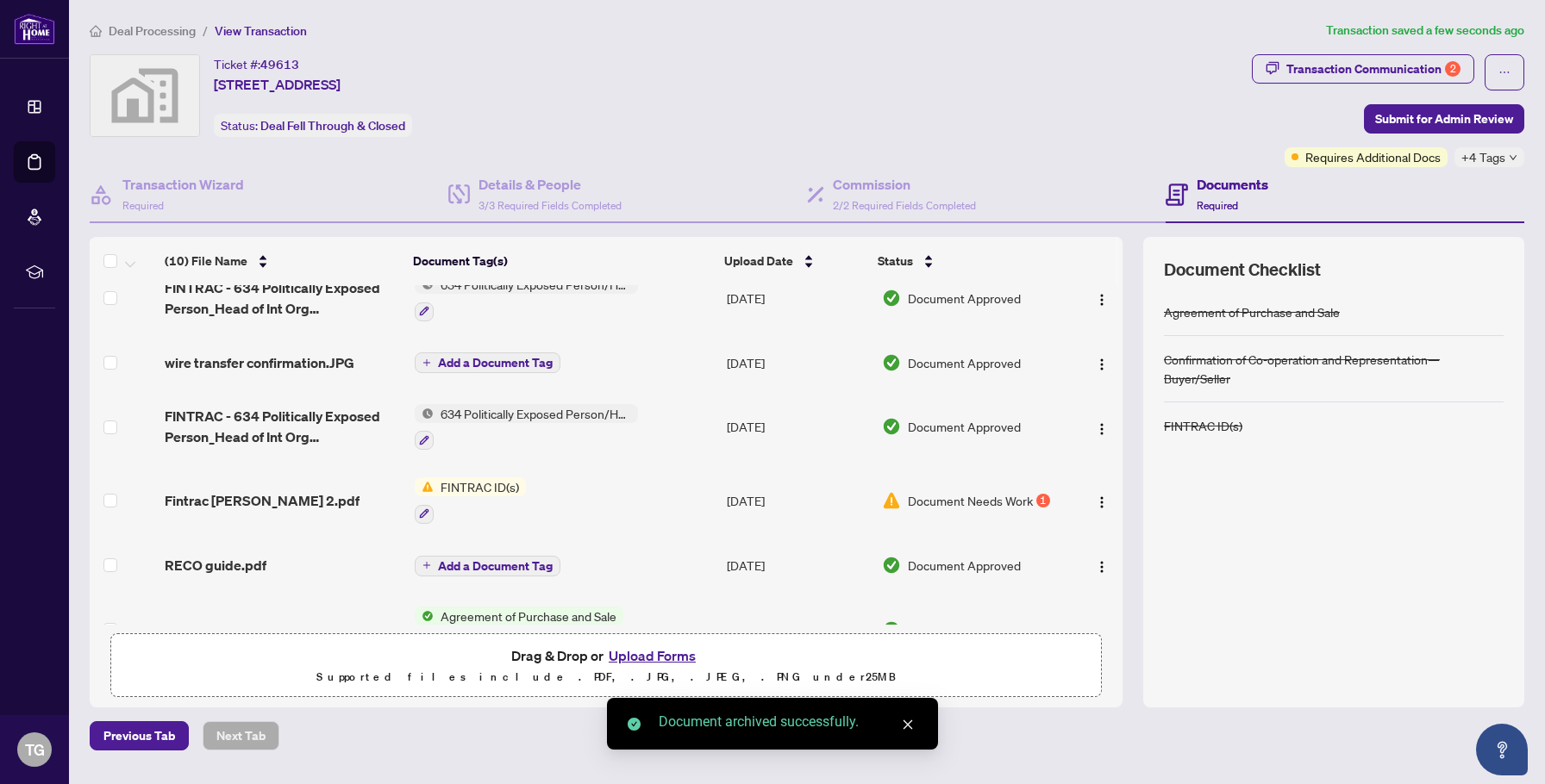
scroll to position [358, 0]
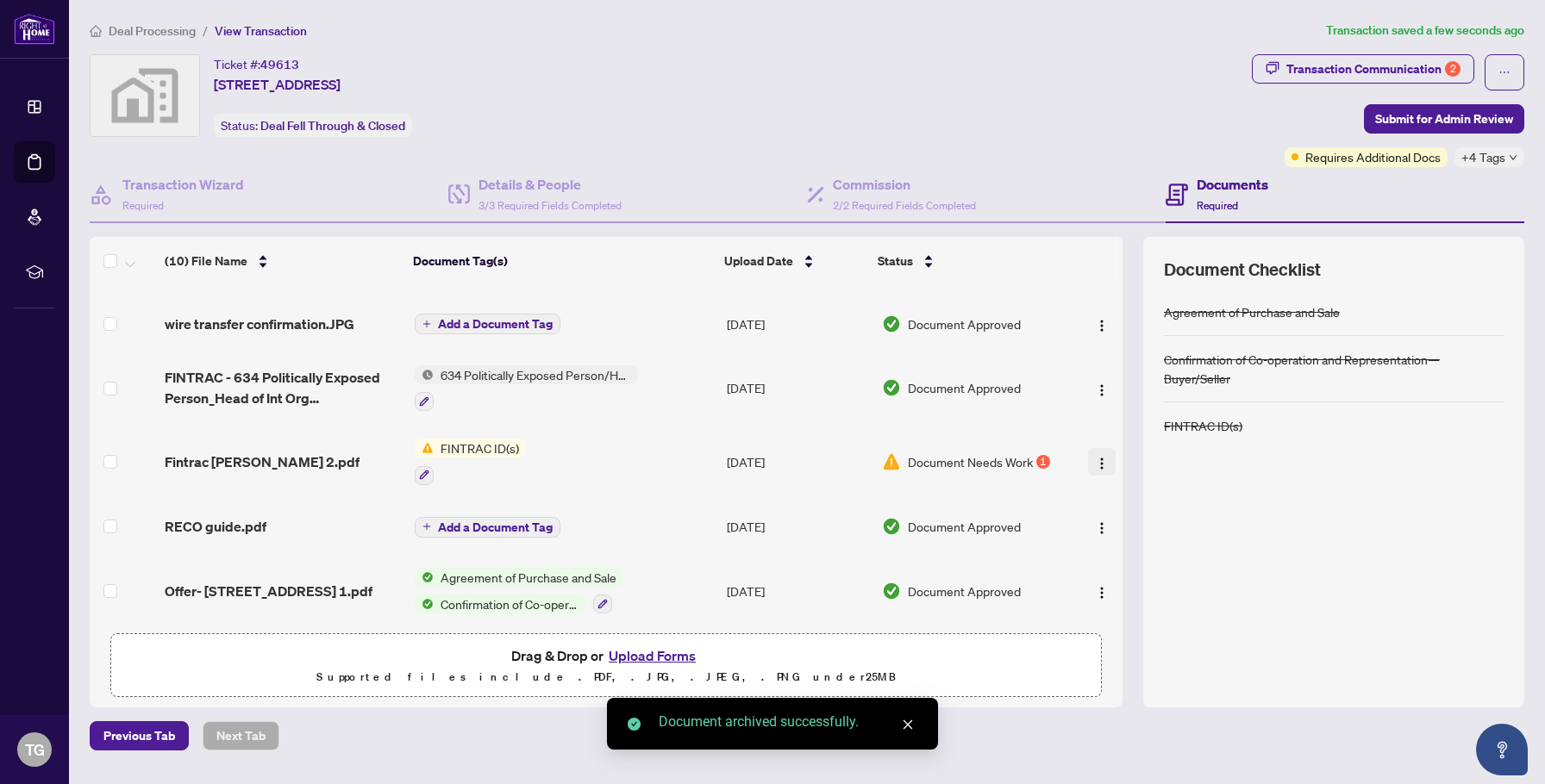
click at [1103, 462] on button "button" at bounding box center [1101, 462] width 27 height 27
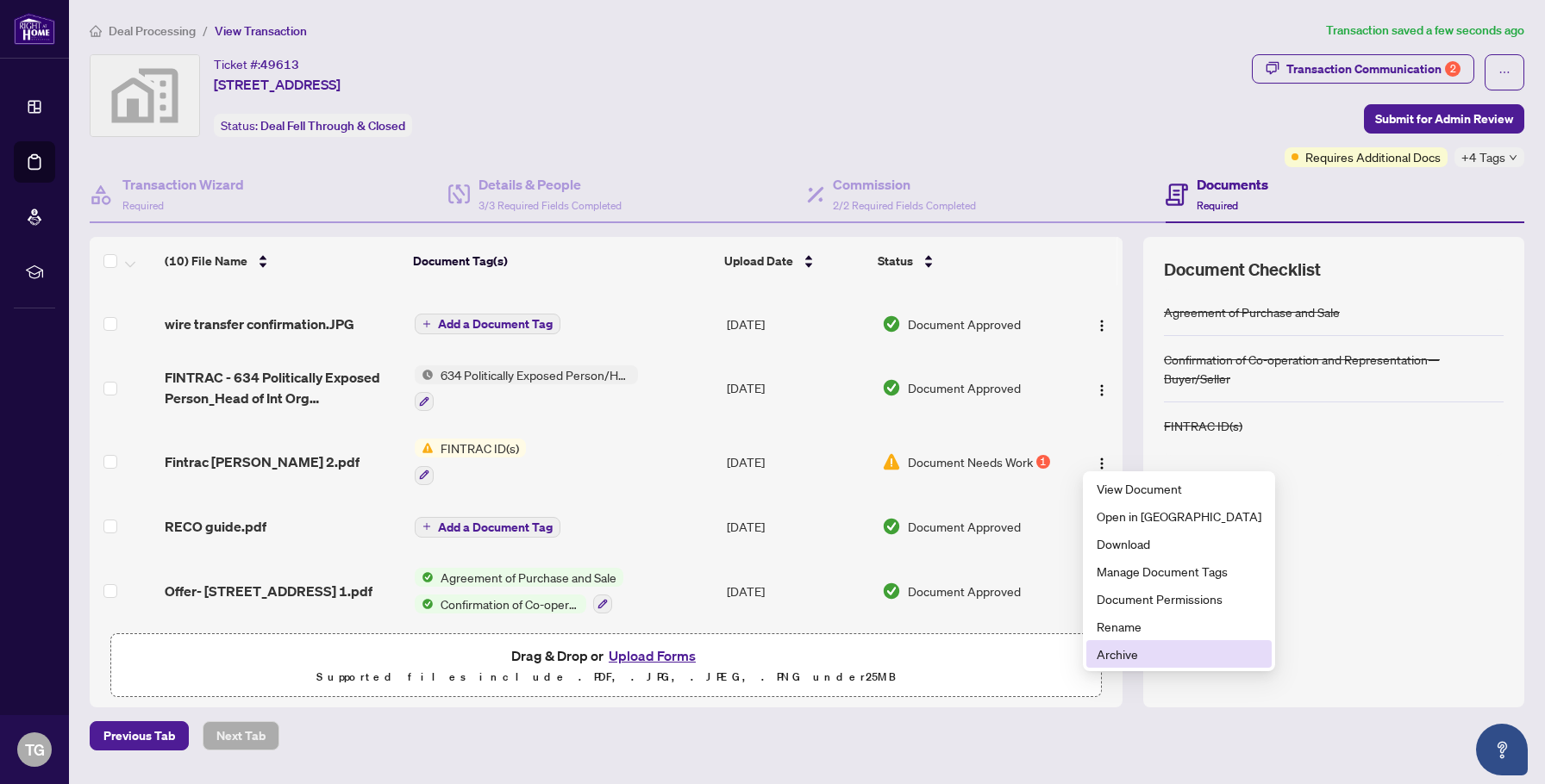
click at [1118, 664] on li "Archive" at bounding box center [1178, 653] width 185 height 27
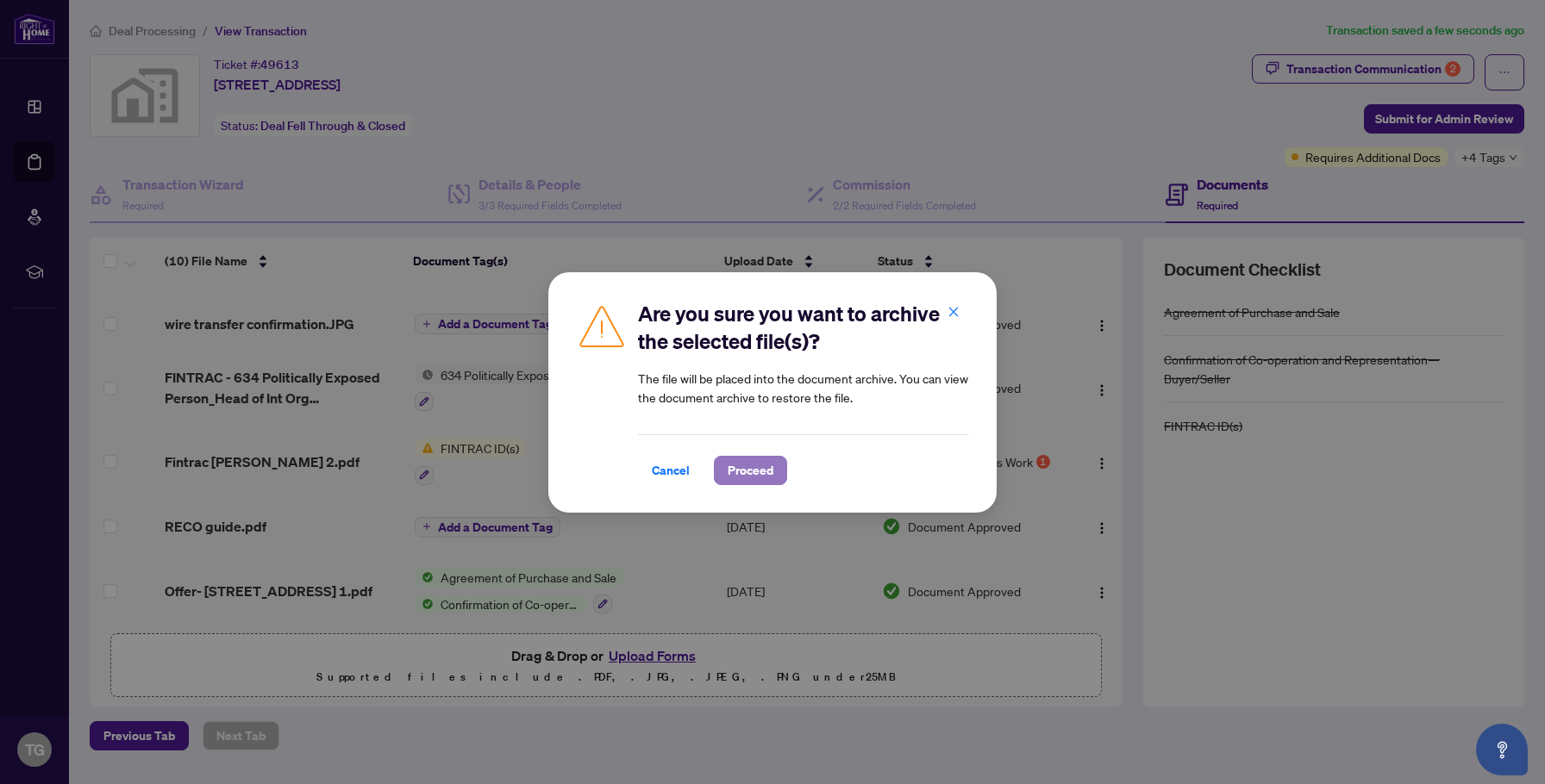
click at [763, 469] on span "Proceed" at bounding box center [750, 470] width 45 height 27
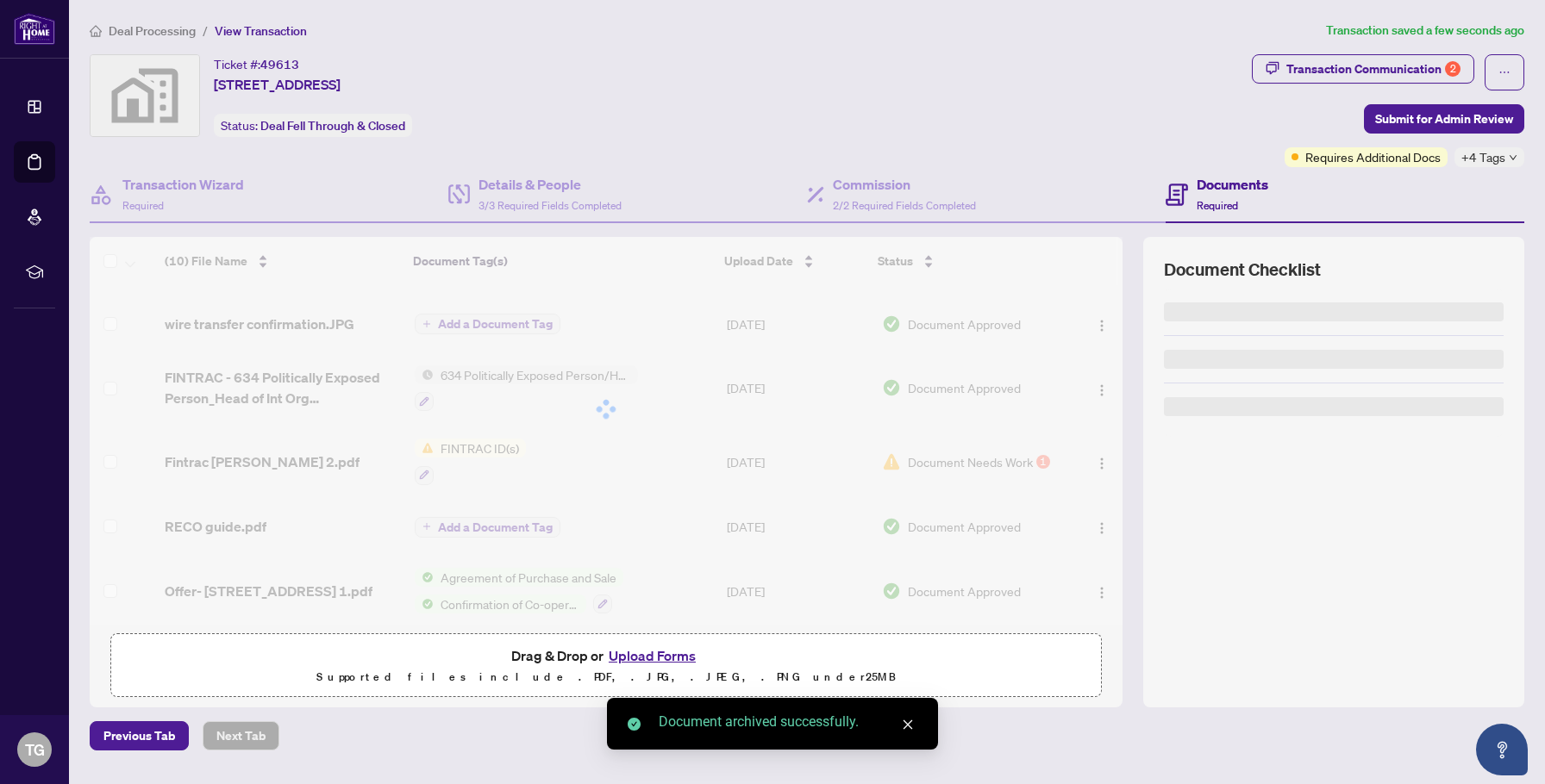
scroll to position [287, 0]
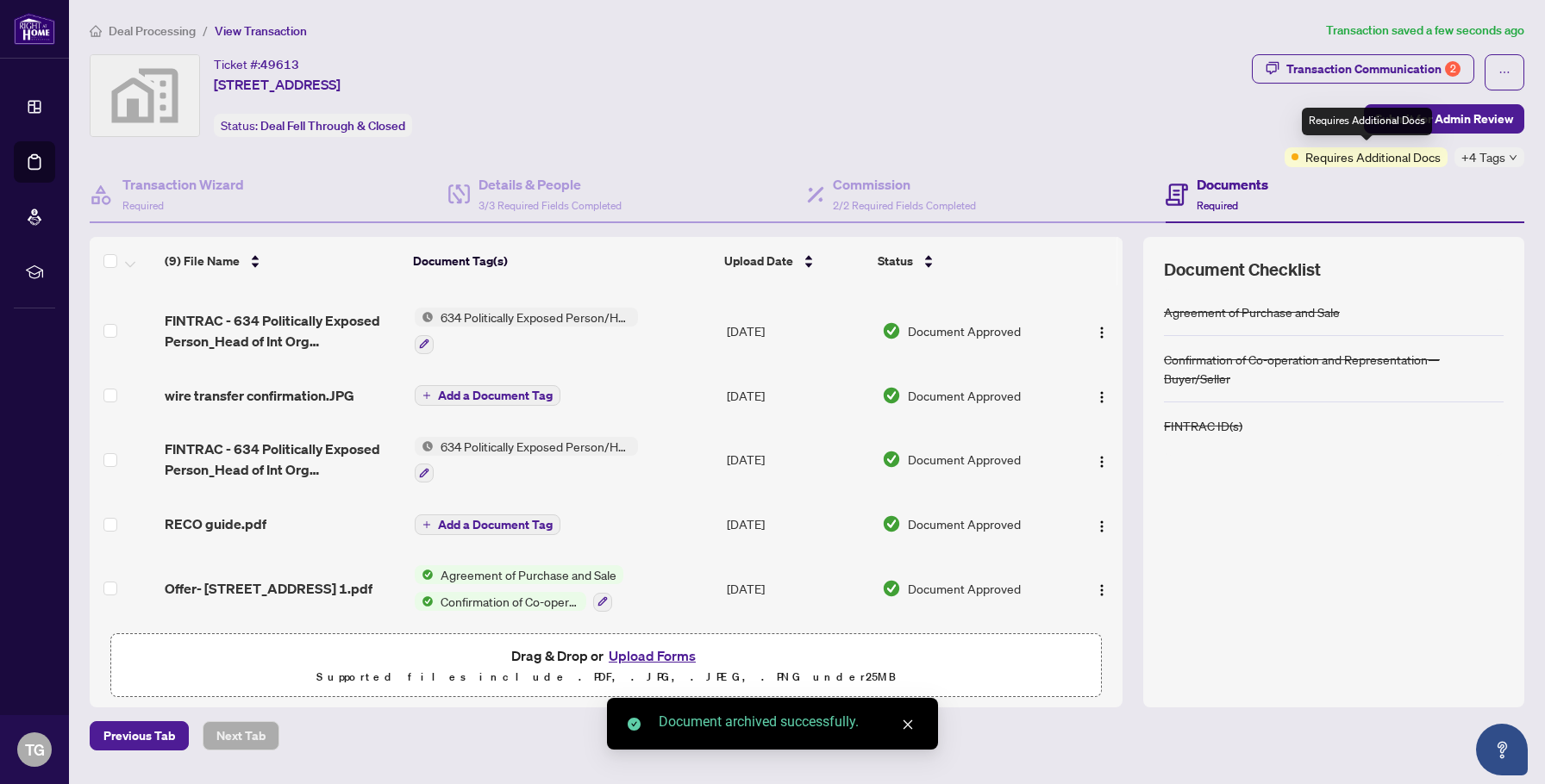
click at [1424, 126] on div "Requires Additional Docs" at bounding box center [1366, 122] width 130 height 27
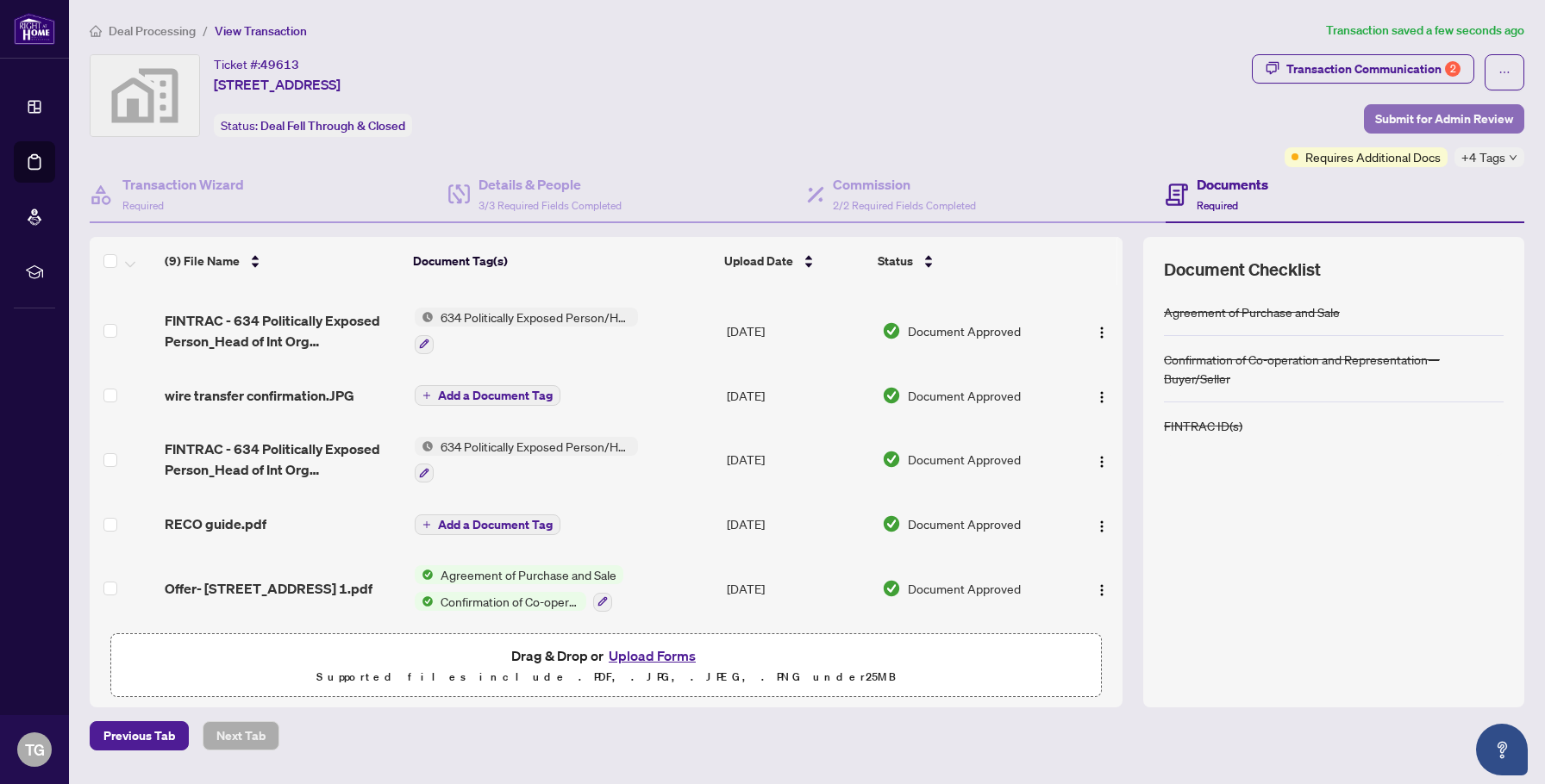
click at [1478, 122] on span "Submit for Admin Review" at bounding box center [1443, 119] width 138 height 27
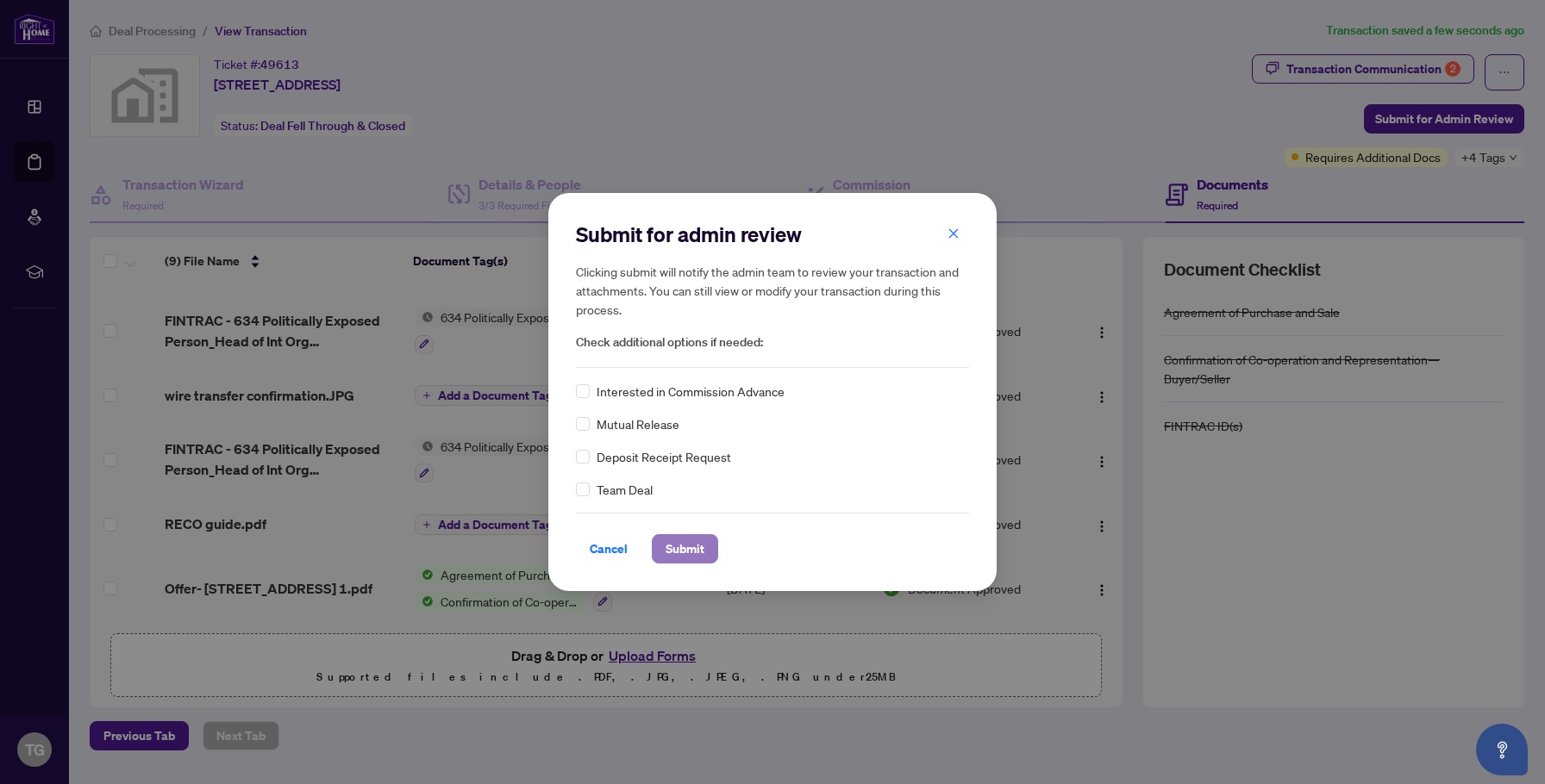
click at [696, 554] on span "Submit" at bounding box center [684, 549] width 39 height 27
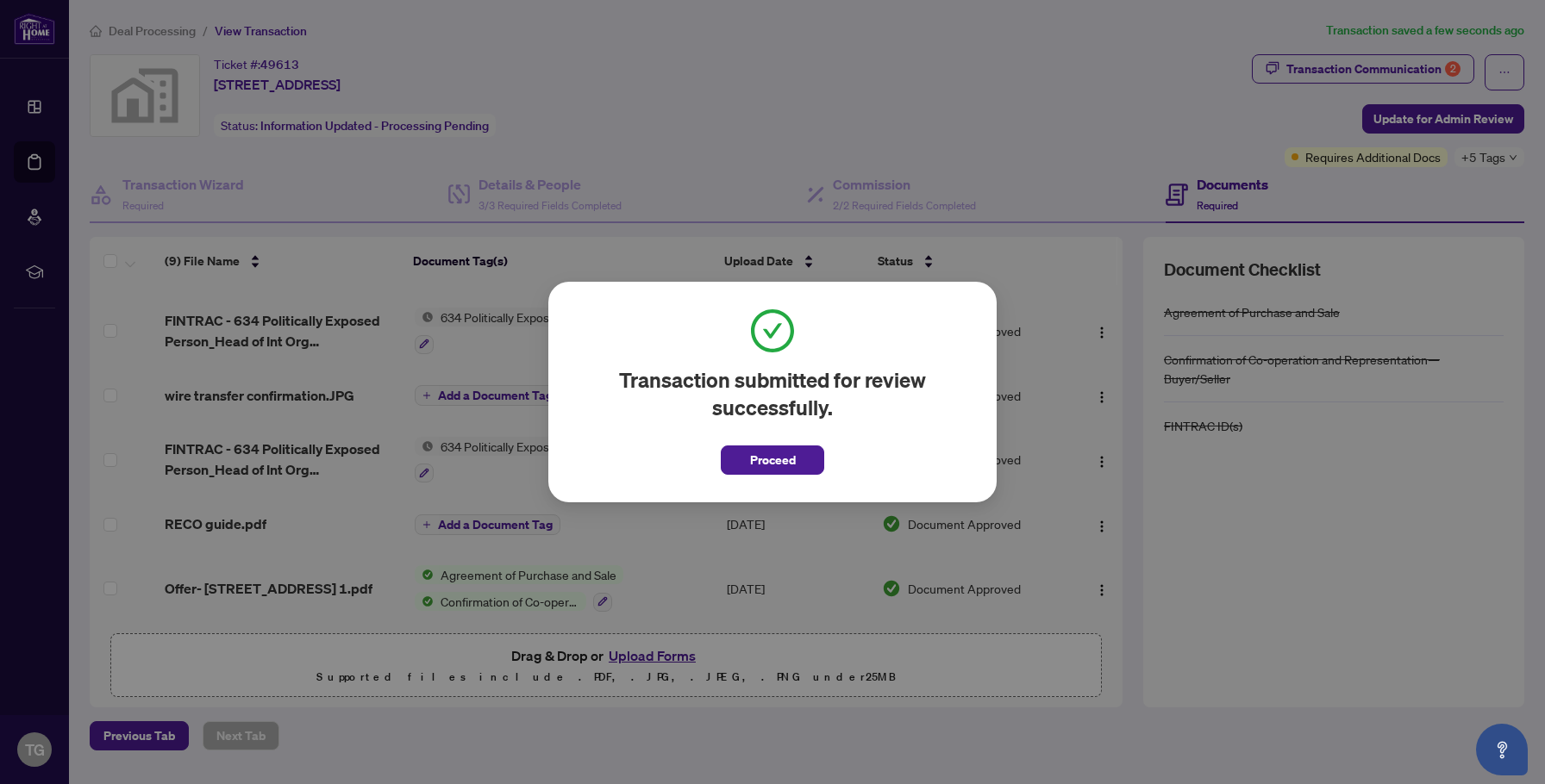
click at [1427, 70] on div "Transaction submitted for review successfully. Proceed Cancel OK" at bounding box center [772, 392] width 1545 height 784
drag, startPoint x: 773, startPoint y: 471, endPoint x: 781, endPoint y: 466, distance: 9.4
click at [773, 470] on span "Proceed" at bounding box center [772, 460] width 45 height 27
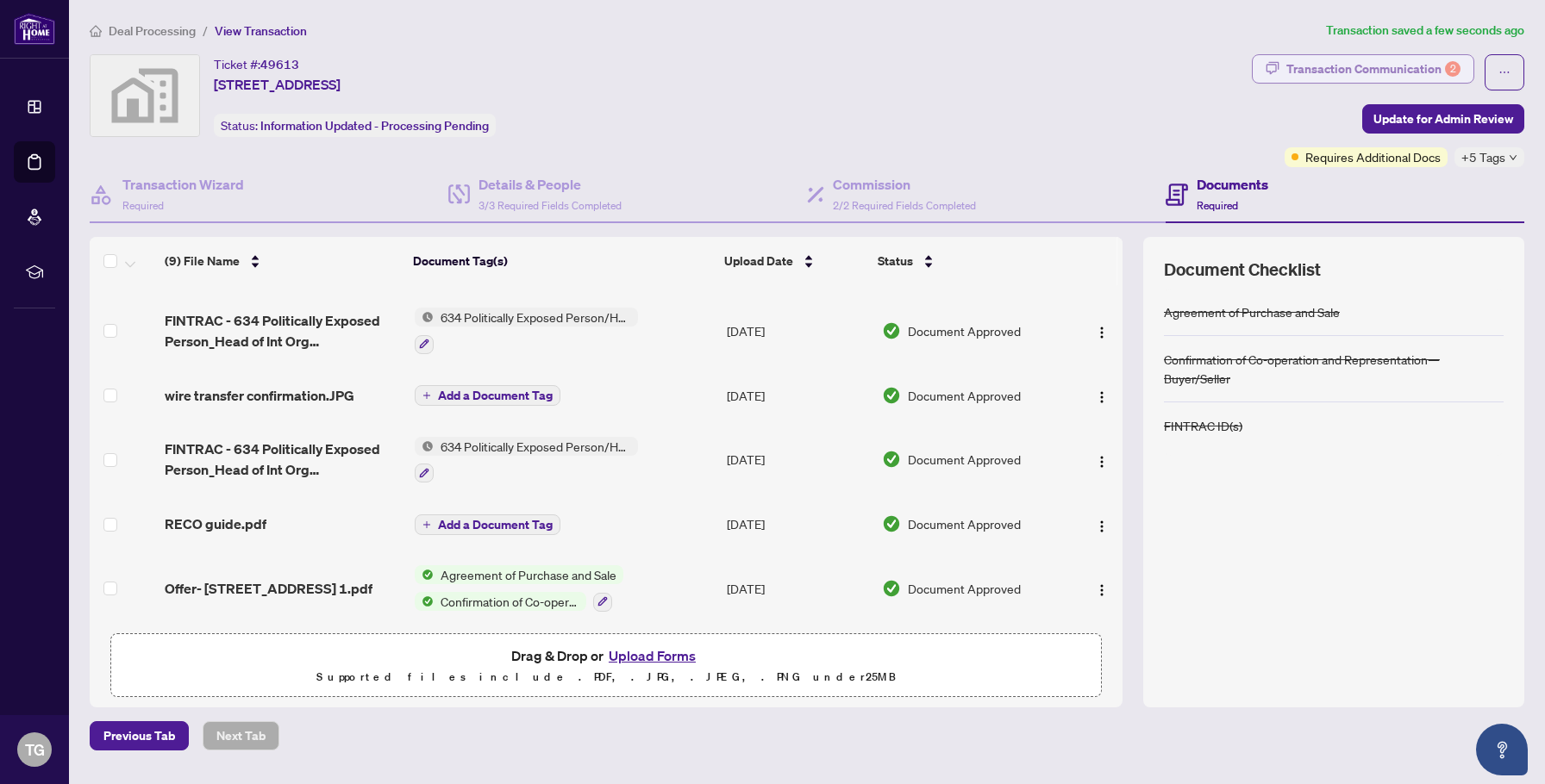
click at [1414, 70] on div "Transaction Communication 2" at bounding box center [1373, 69] width 174 height 27
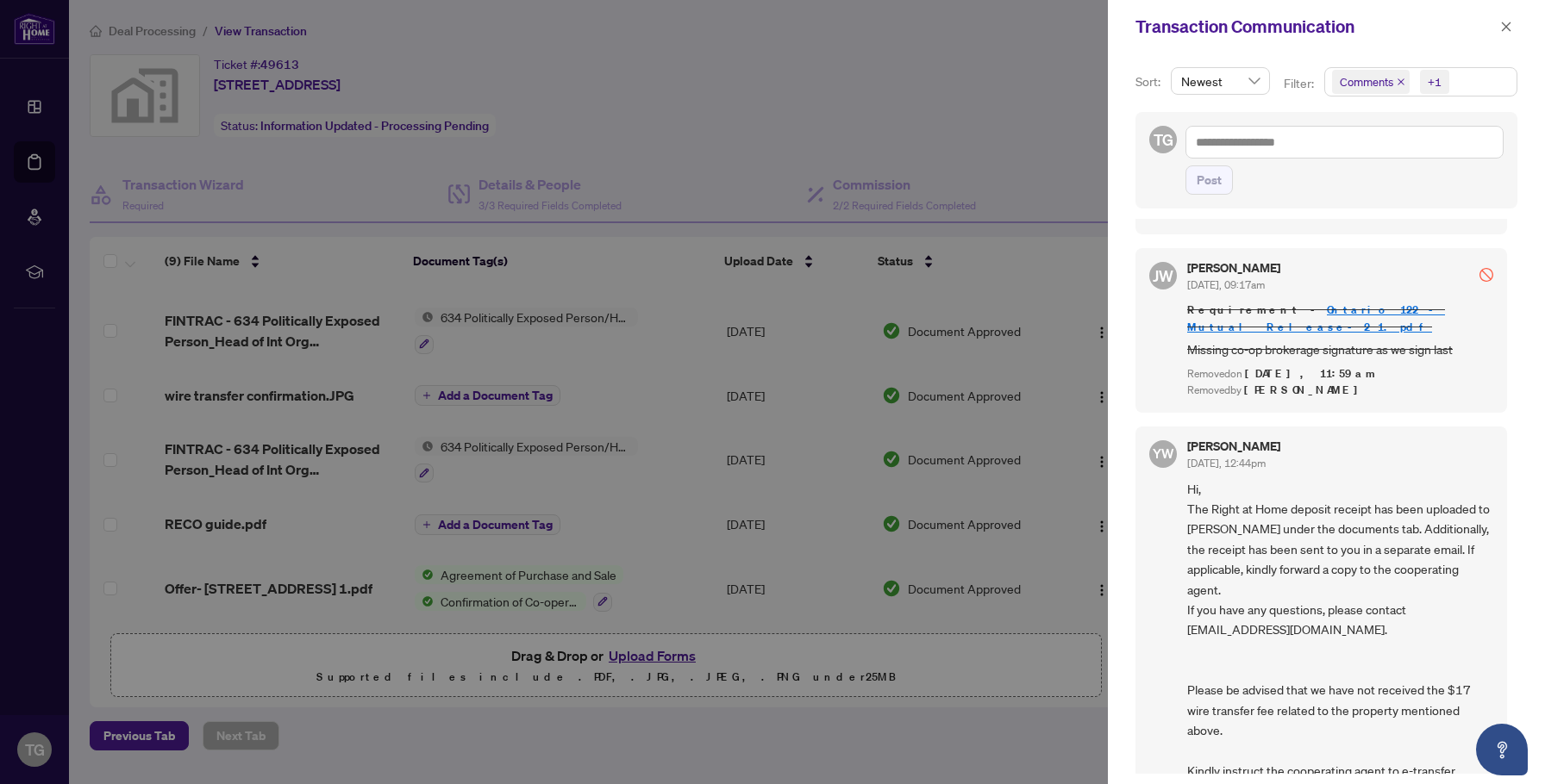
scroll to position [0, 0]
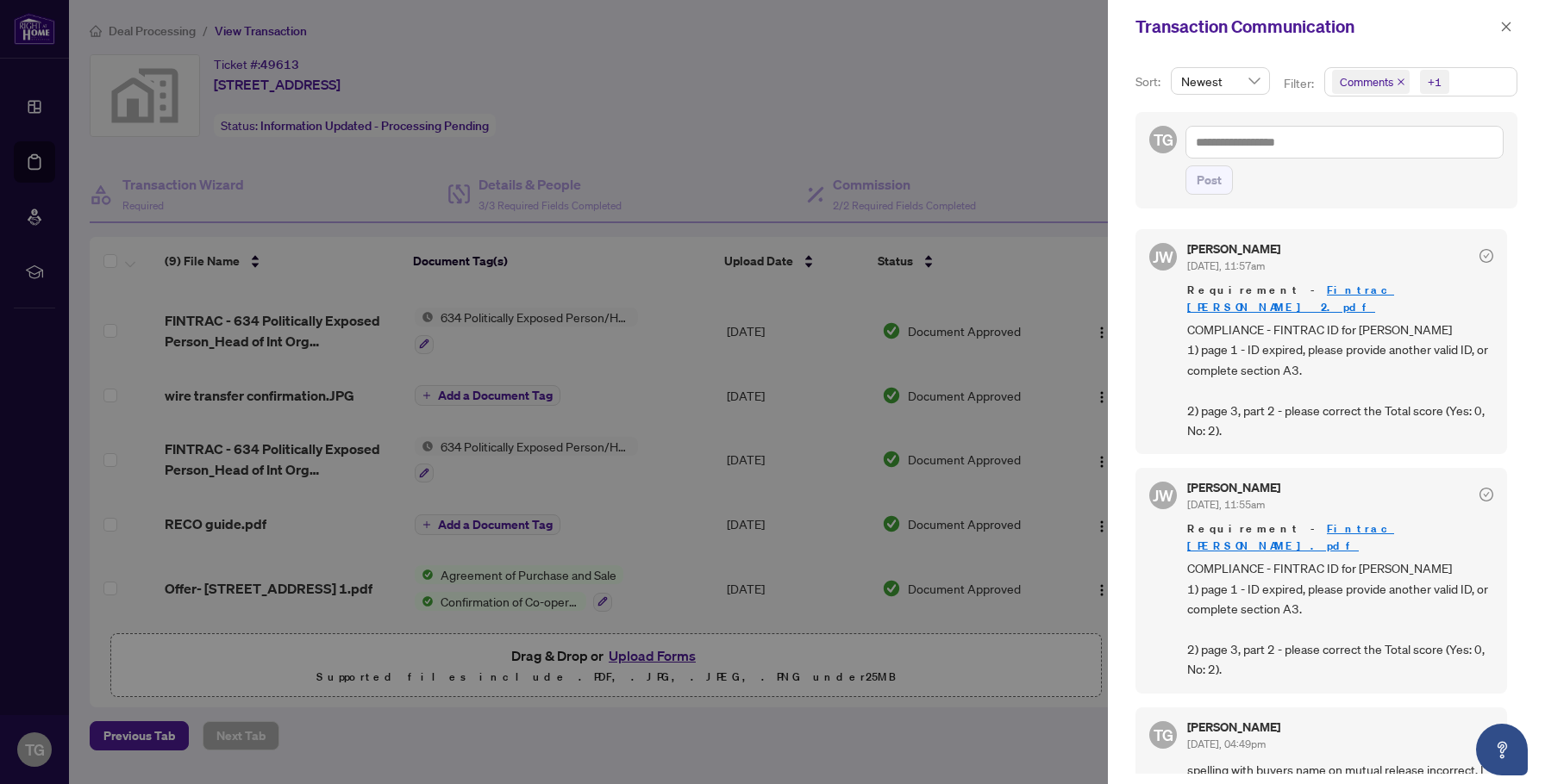
click at [899, 148] on div at bounding box center [772, 392] width 1545 height 784
click at [446, 138] on div at bounding box center [772, 392] width 1545 height 784
drag, startPoint x: 1506, startPoint y: 32, endPoint x: 1422, endPoint y: 19, distance: 85.0
click at [1504, 32] on icon "close" at bounding box center [1505, 26] width 12 height 12
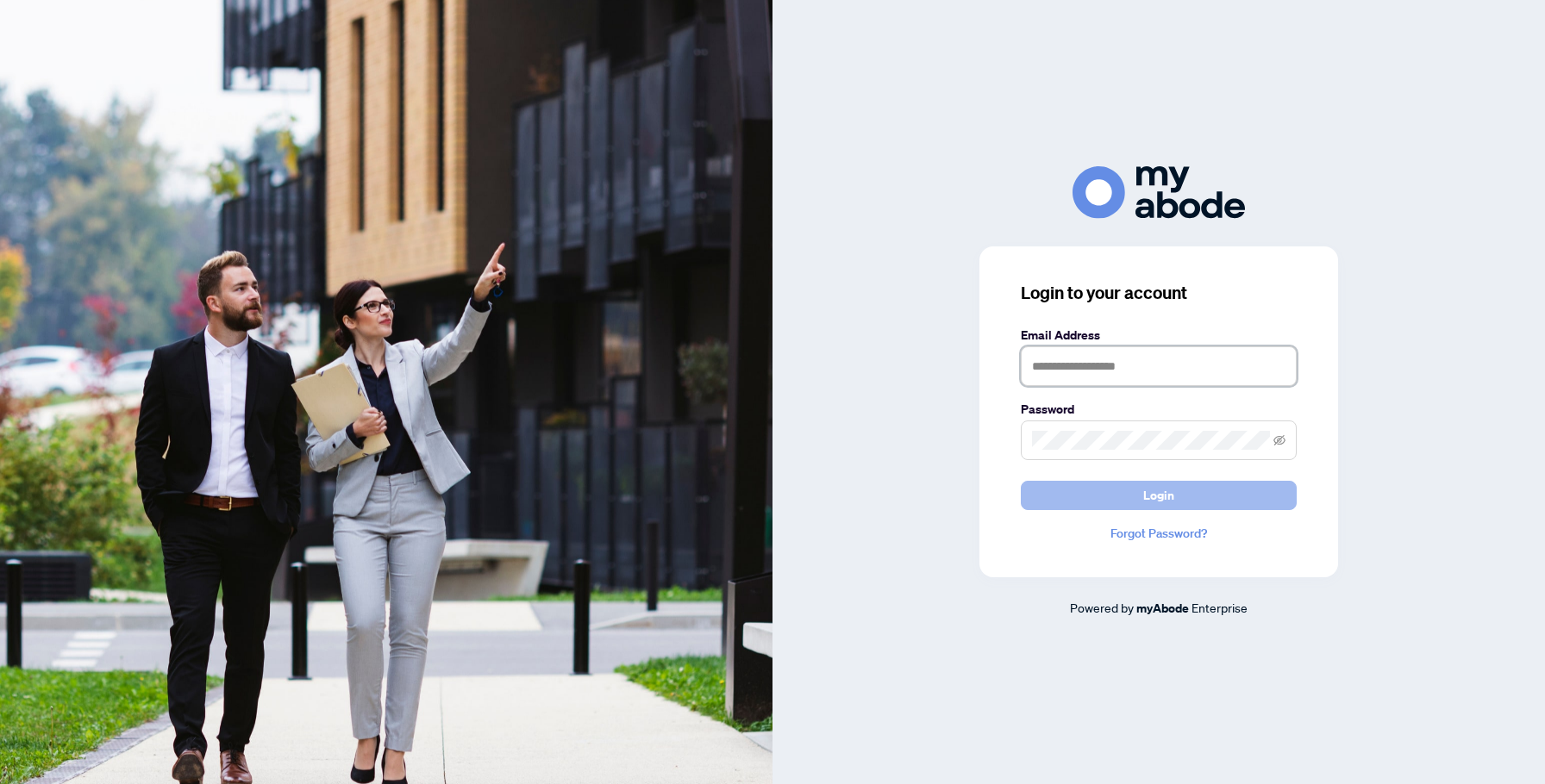
type input "**********"
click at [1136, 495] on button "Login" at bounding box center [1158, 495] width 276 height 29
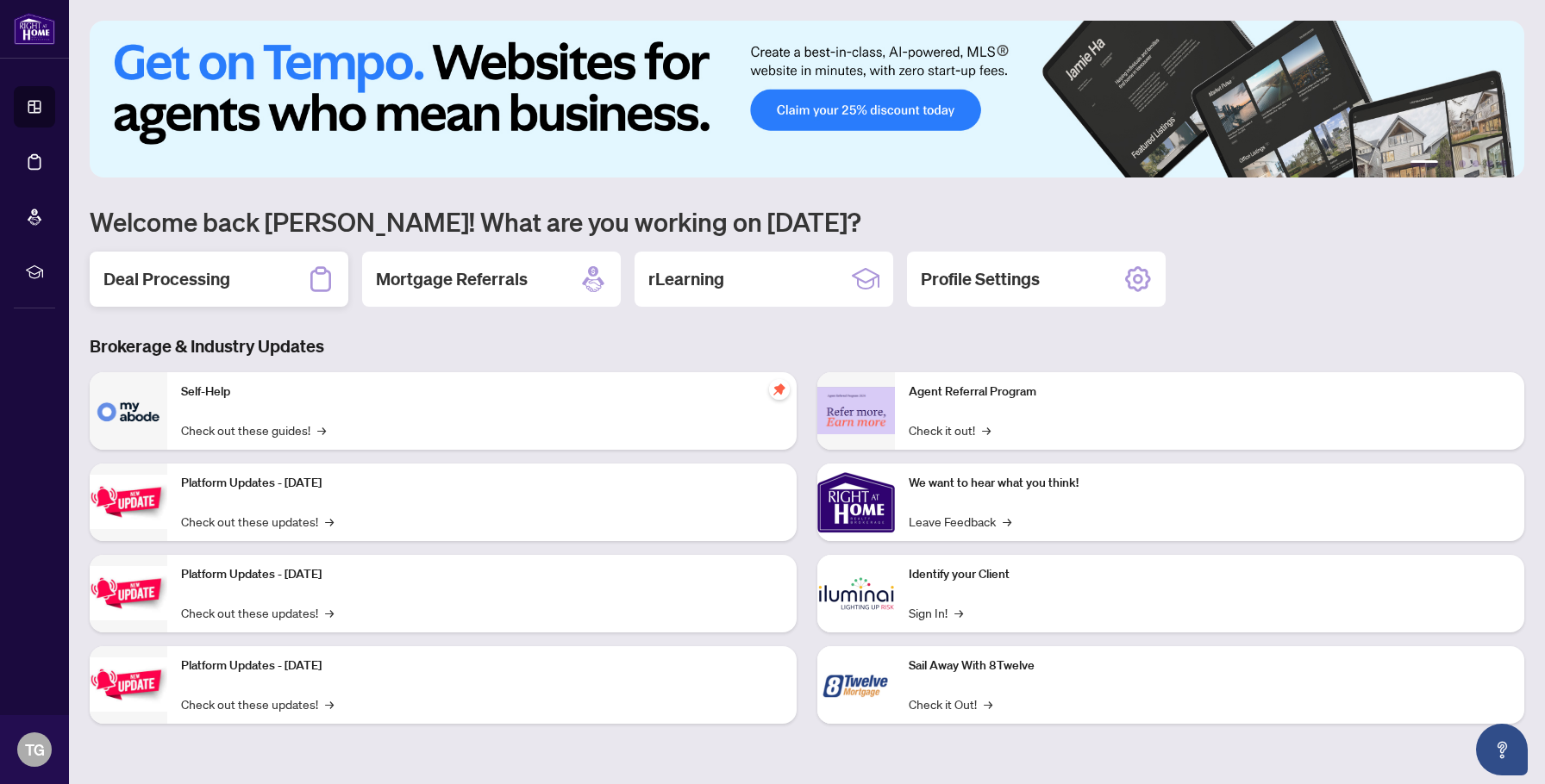
click at [203, 276] on h2 "Deal Processing" at bounding box center [167, 279] width 127 height 24
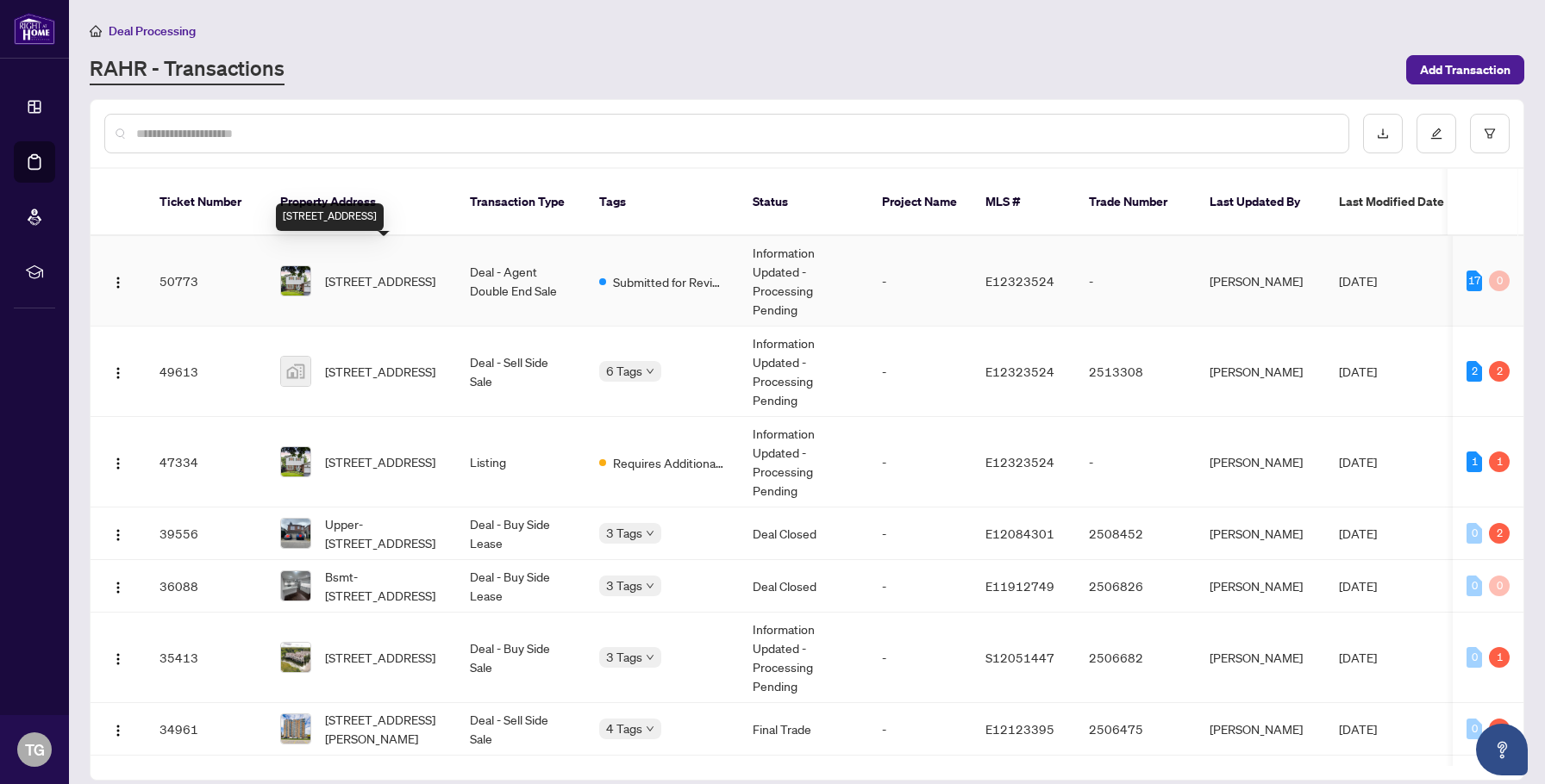
click at [428, 278] on span "[STREET_ADDRESS]" at bounding box center [380, 280] width 111 height 19
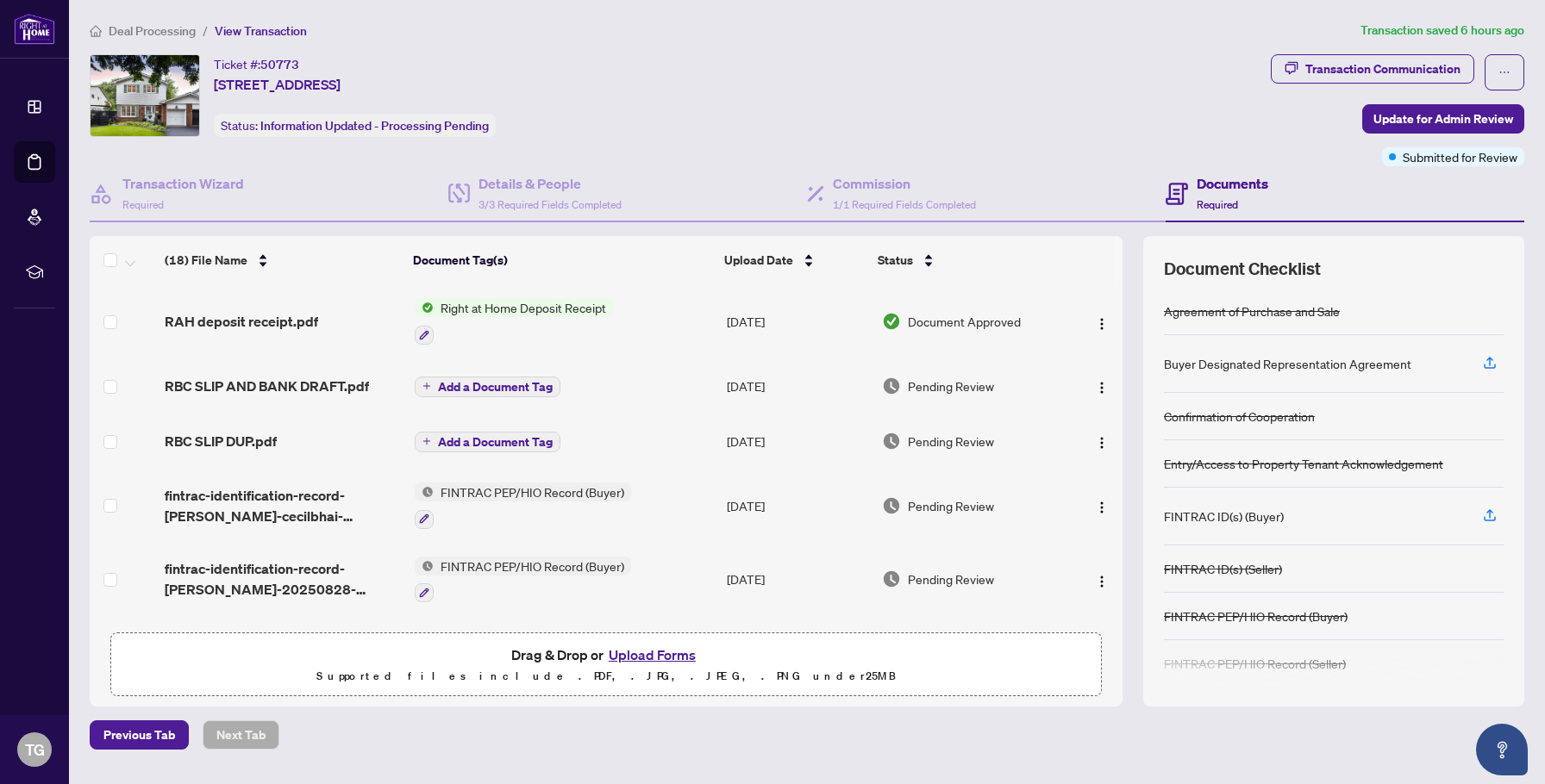
click at [661, 655] on button "Upload Forms" at bounding box center [652, 654] width 97 height 23
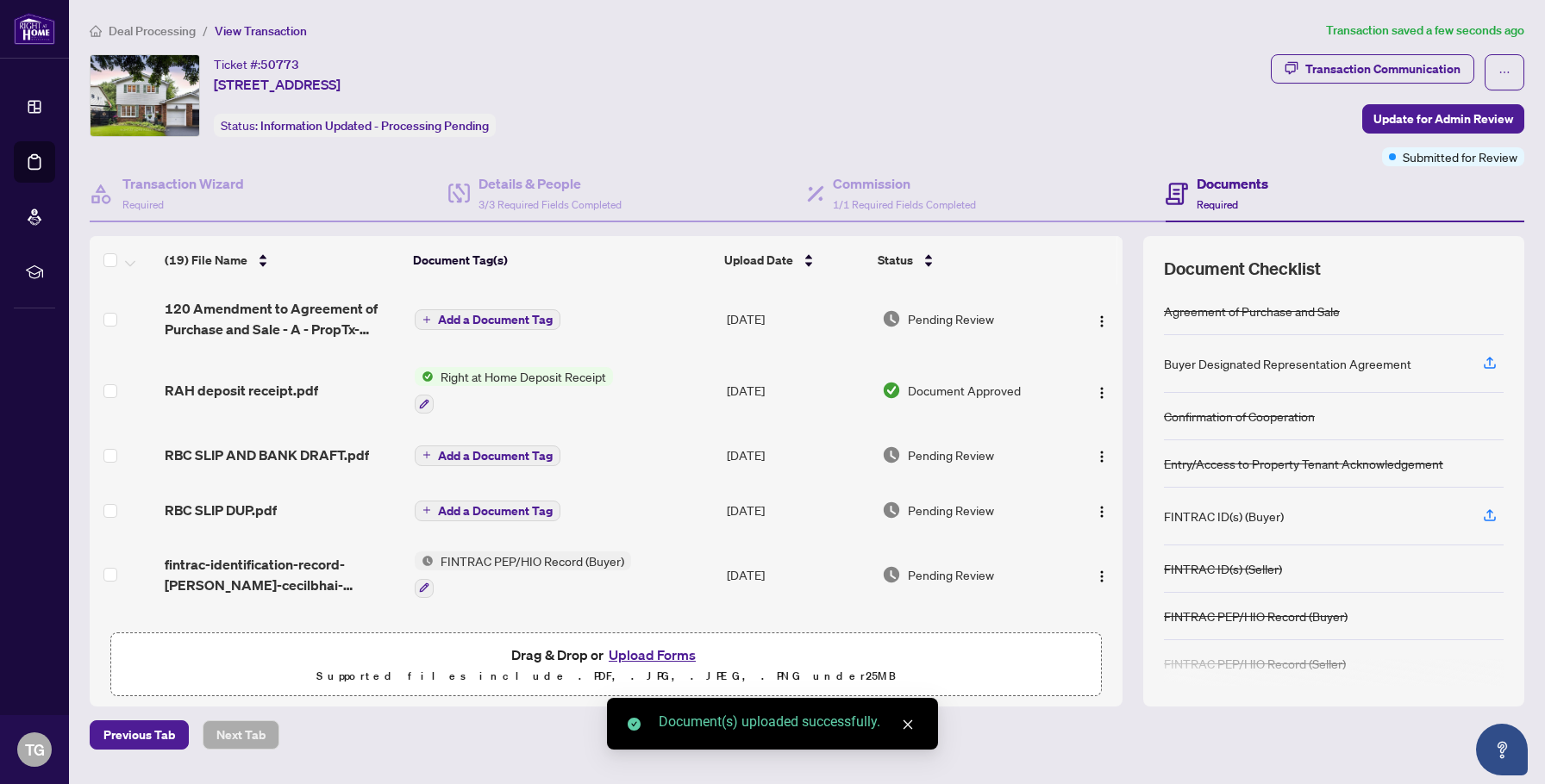
click at [454, 318] on span "Add a Document Tag" at bounding box center [495, 319] width 114 height 12
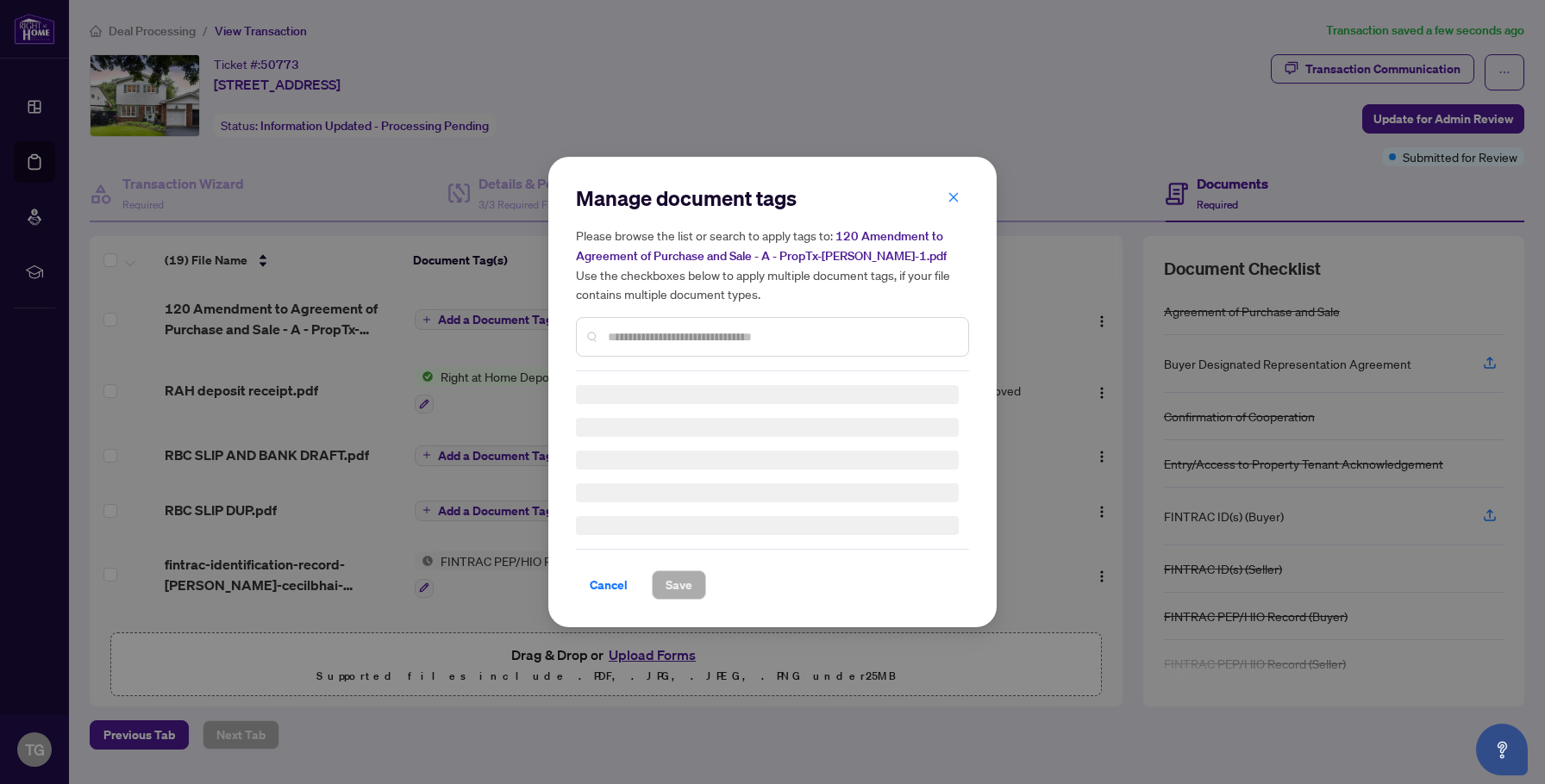
click at [633, 337] on div "Manage document tags Please browse the list or search to apply tags to: 120 Ame…" at bounding box center [772, 278] width 393 height 187
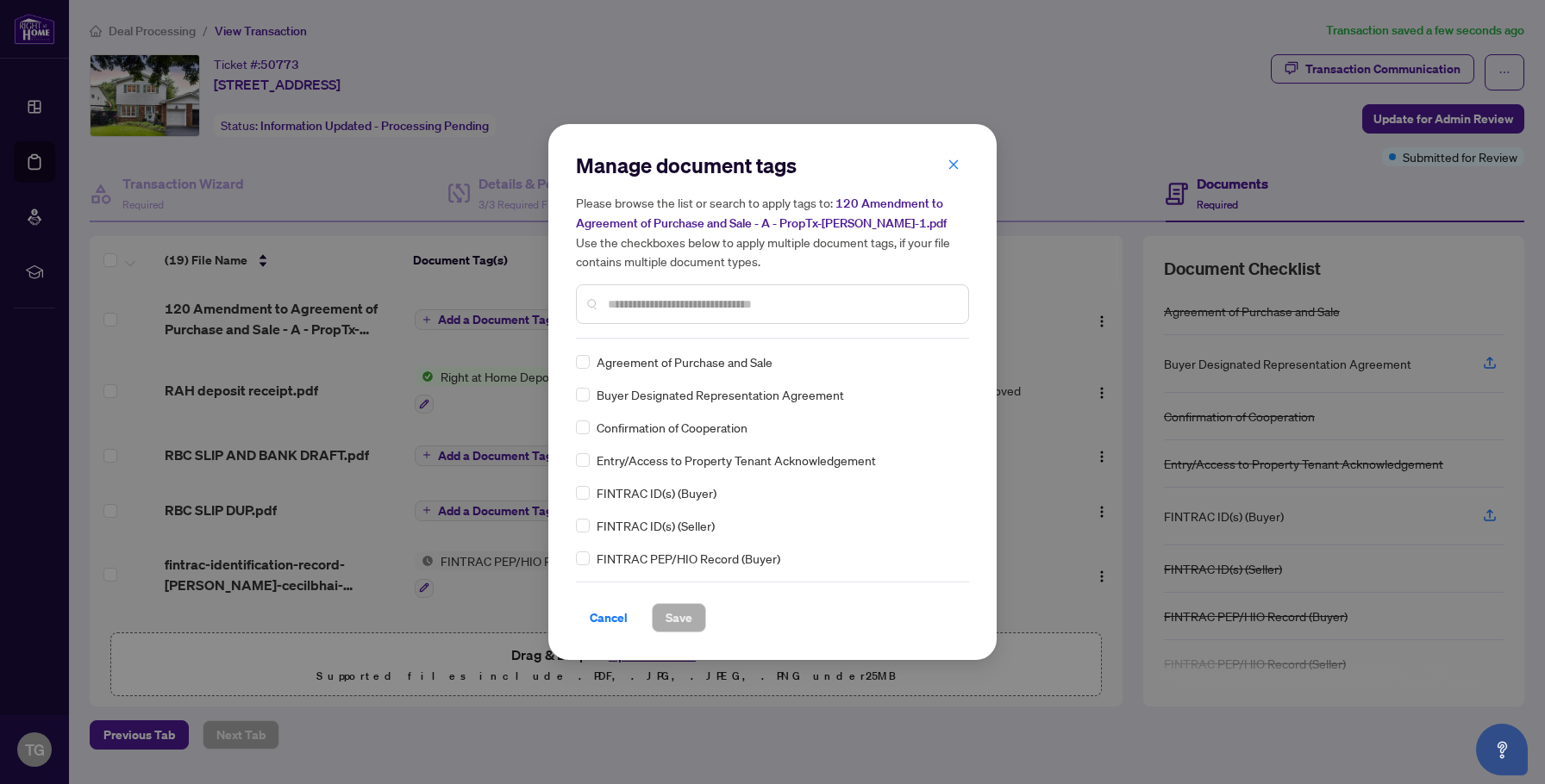
click at [636, 309] on input "text" at bounding box center [781, 304] width 347 height 19
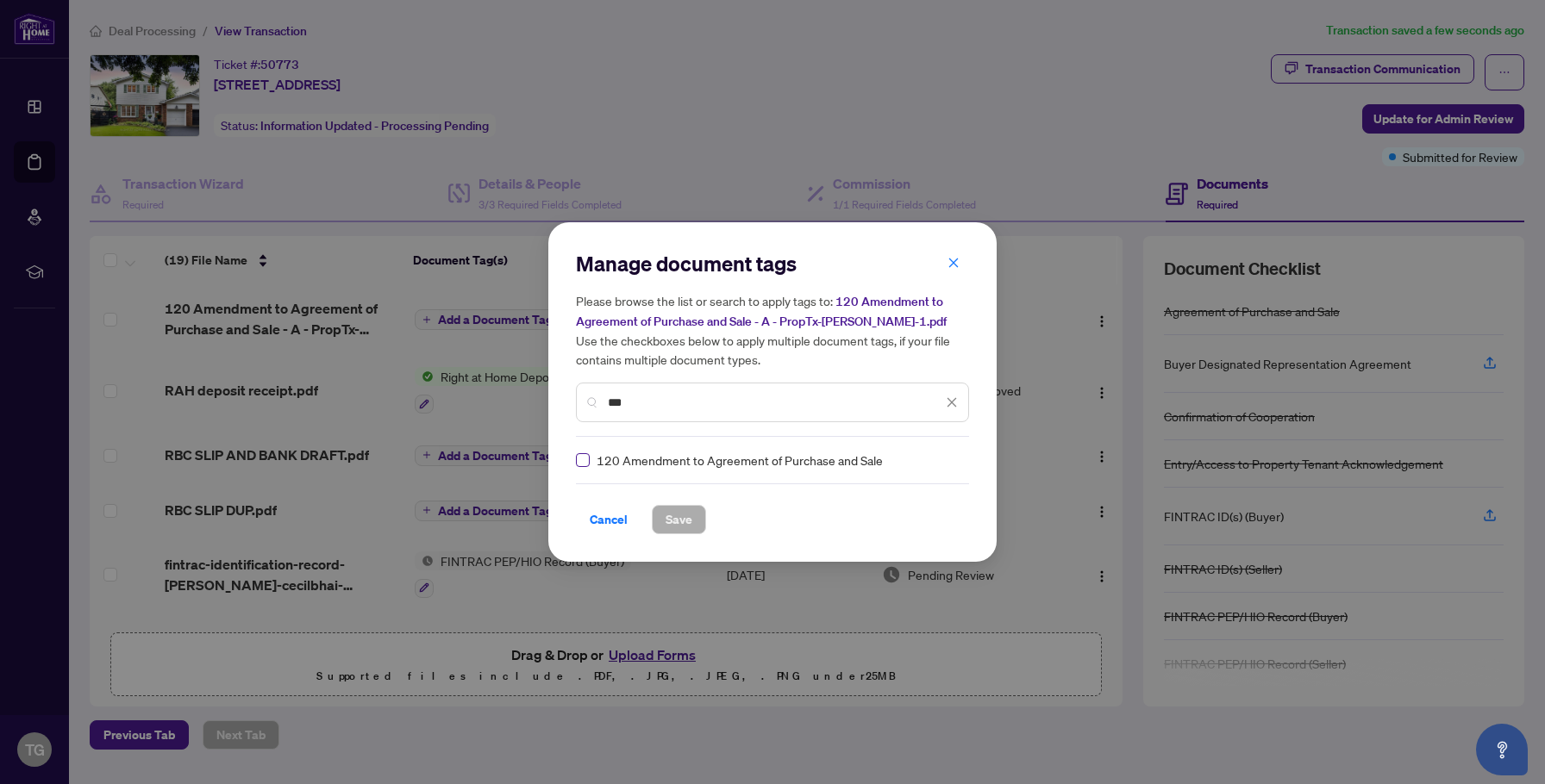
type input "***"
click at [678, 521] on span "Save" at bounding box center [678, 519] width 26 height 27
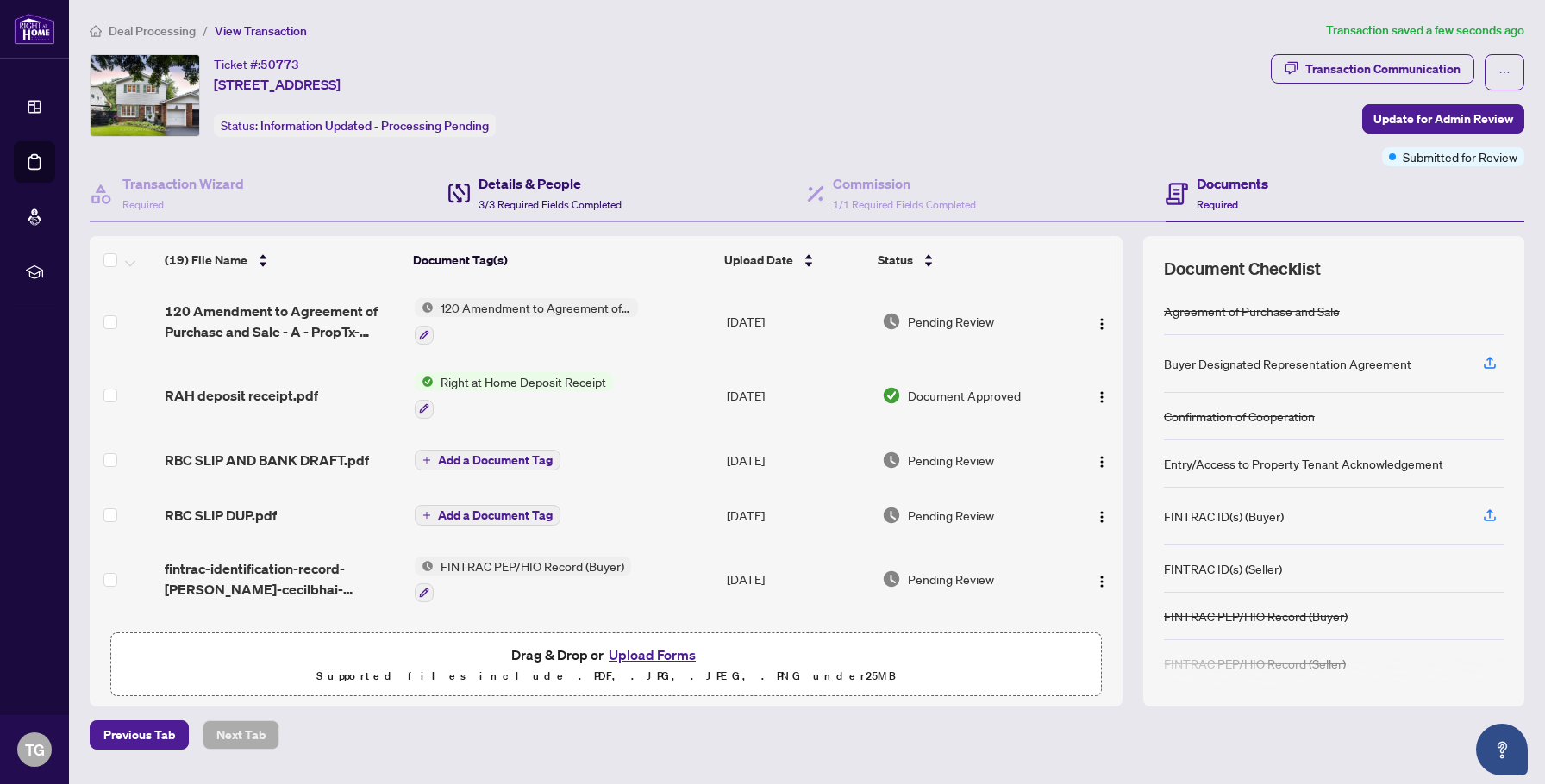
click at [526, 193] on div "Details & People 3/3 Required Fields Completed" at bounding box center [550, 193] width 143 height 41
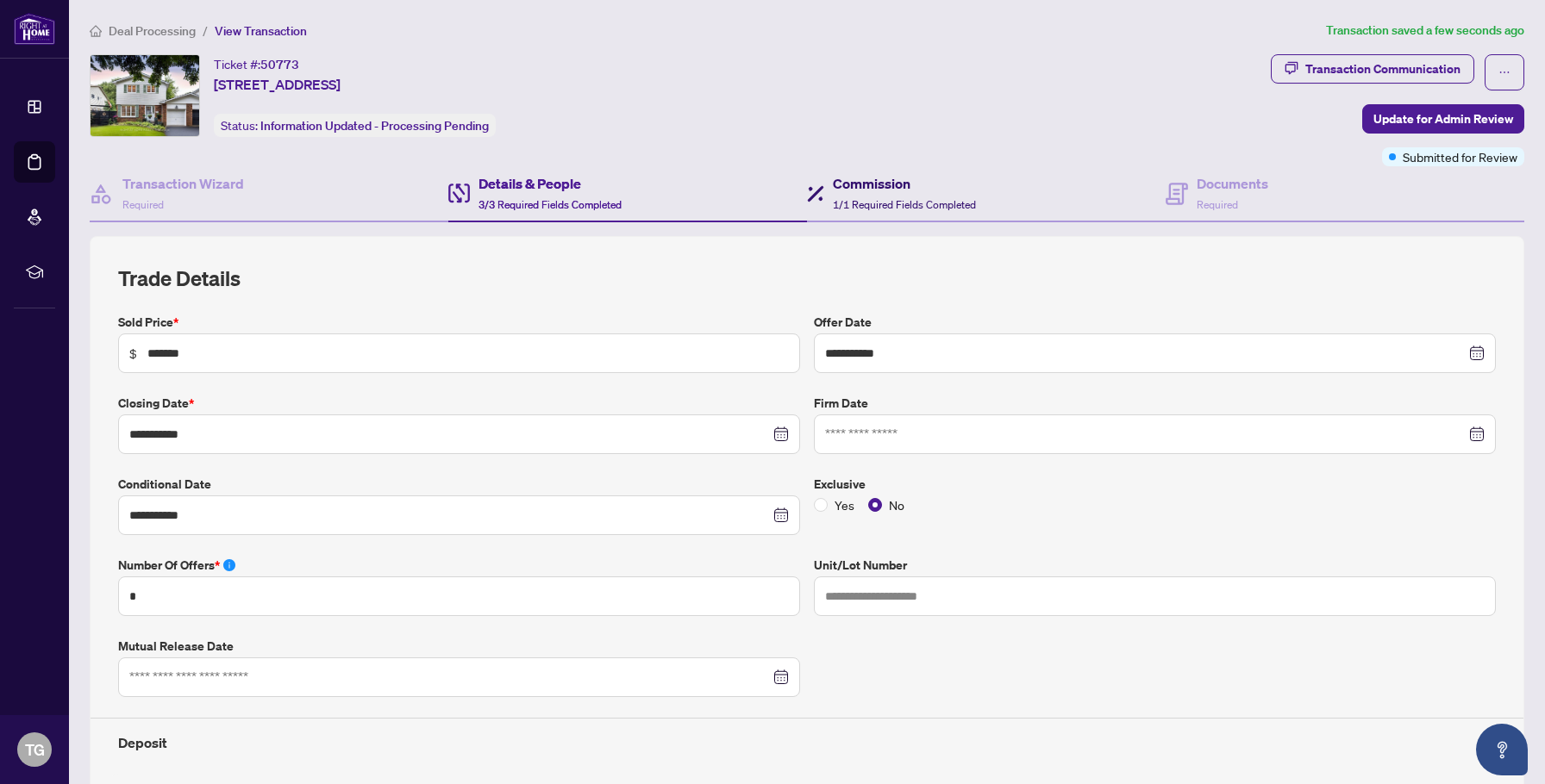
click at [862, 201] on span "1/1 Required Fields Completed" at bounding box center [904, 204] width 143 height 13
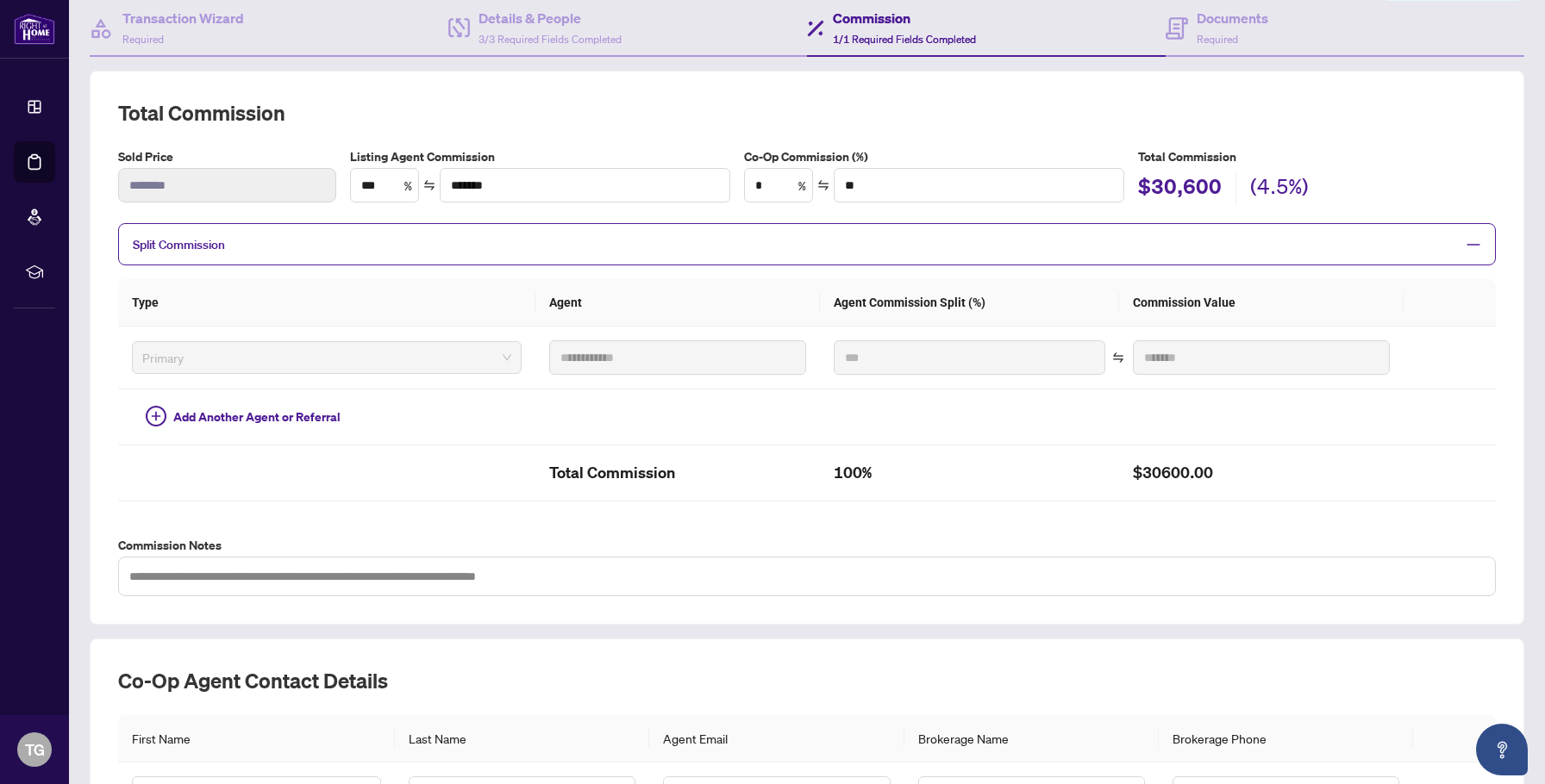
scroll to position [31, 0]
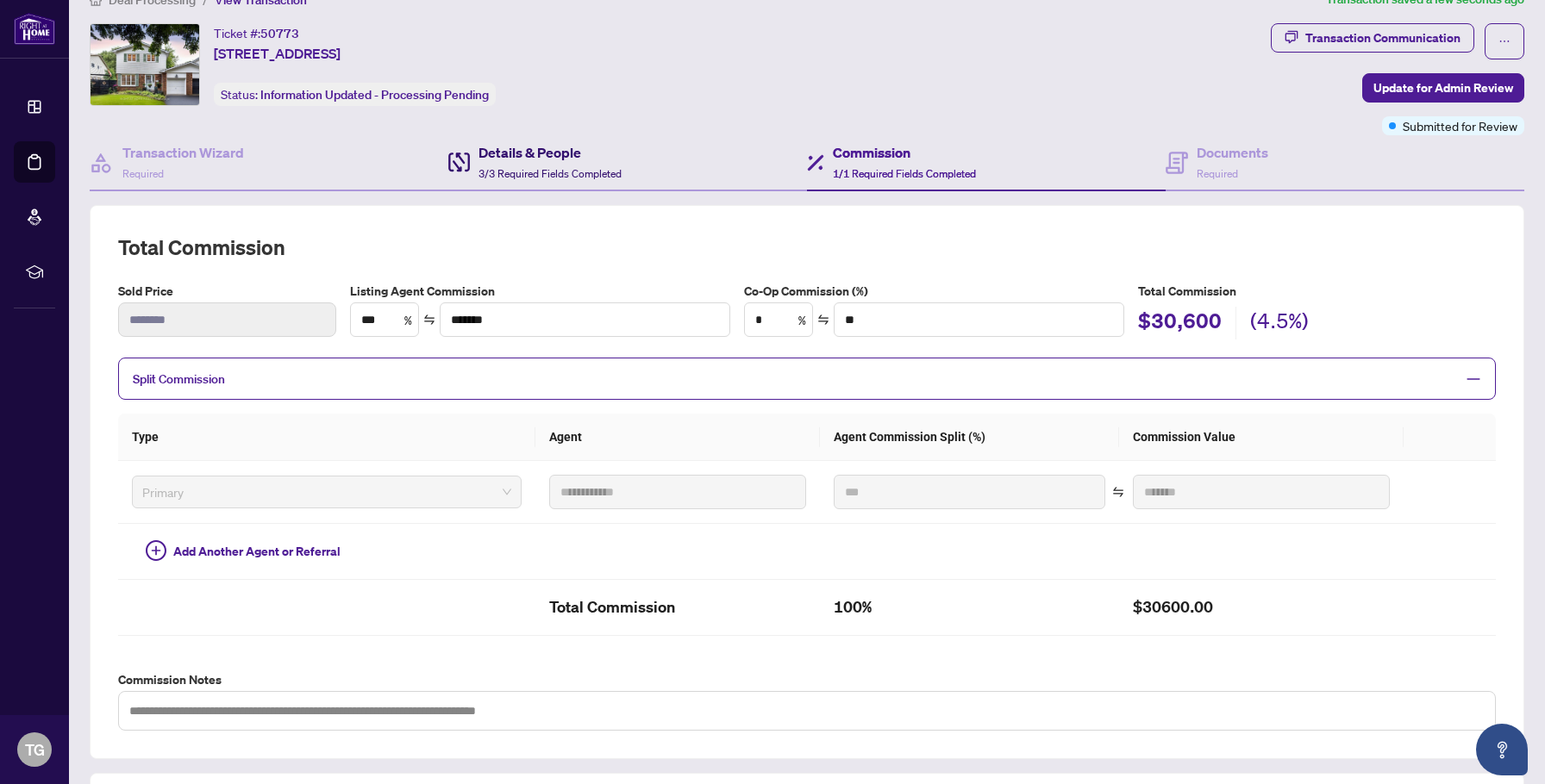
click at [555, 167] on span "3/3 Required Fields Completed" at bounding box center [550, 173] width 143 height 13
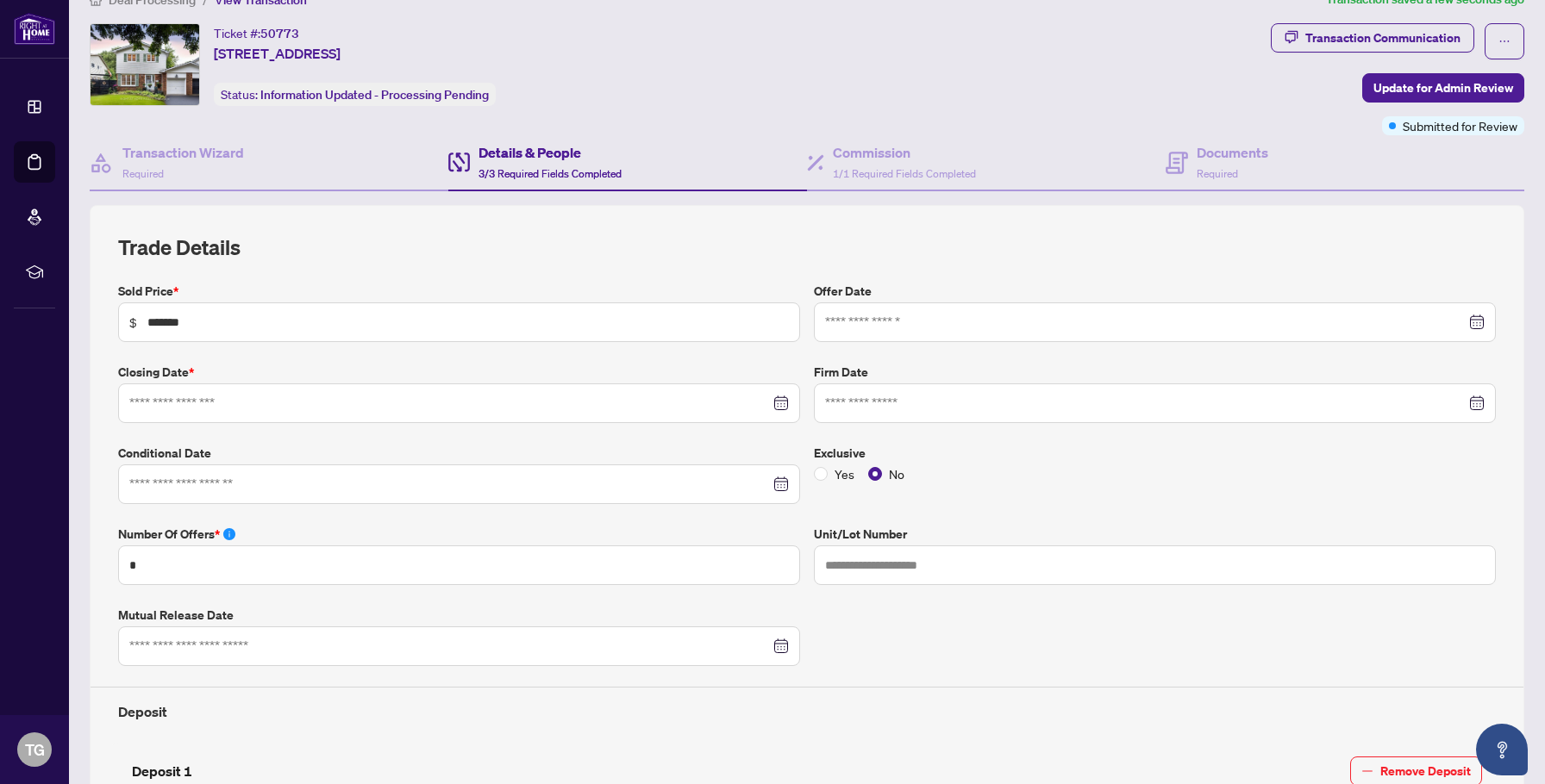
type input "**********"
click at [194, 324] on input "*******" at bounding box center [467, 322] width 641 height 19
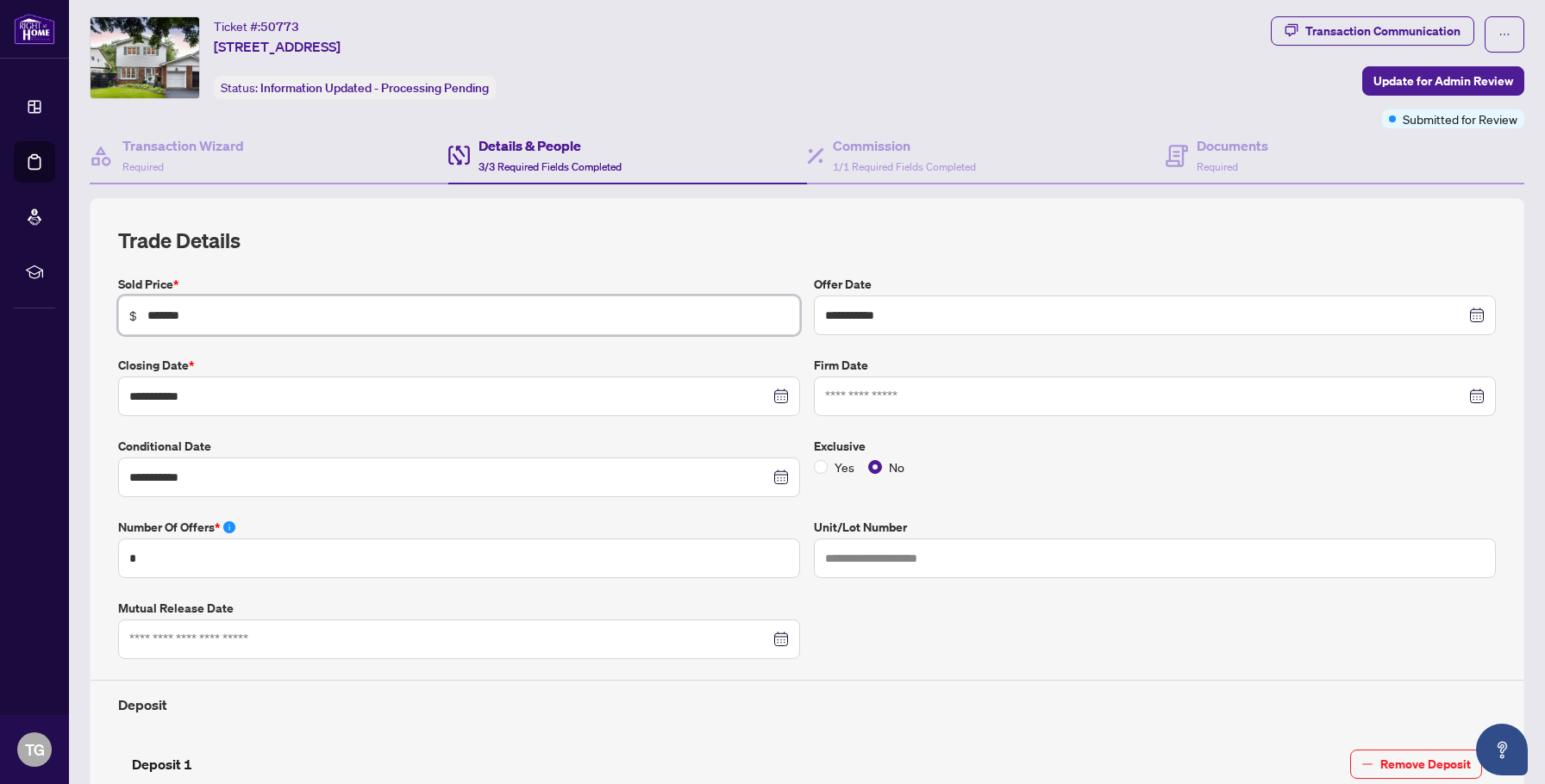
click at [182, 320] on input "*******" at bounding box center [467, 315] width 641 height 19
click at [182, 320] on input "*******" at bounding box center [467, 317] width 641 height 19
type input "*******"
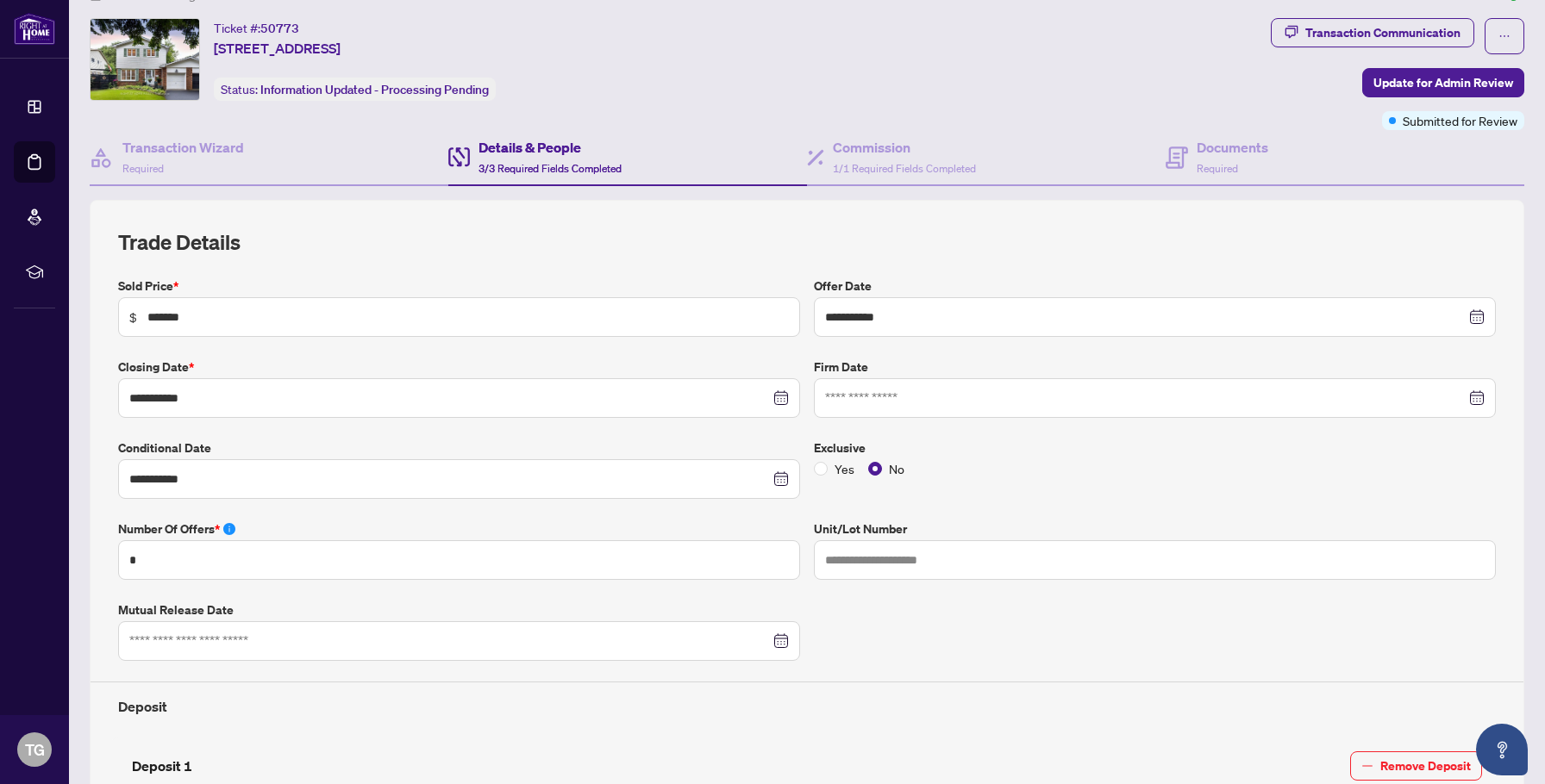
click at [348, 263] on div "**********" at bounding box center [806, 625] width 1377 height 793
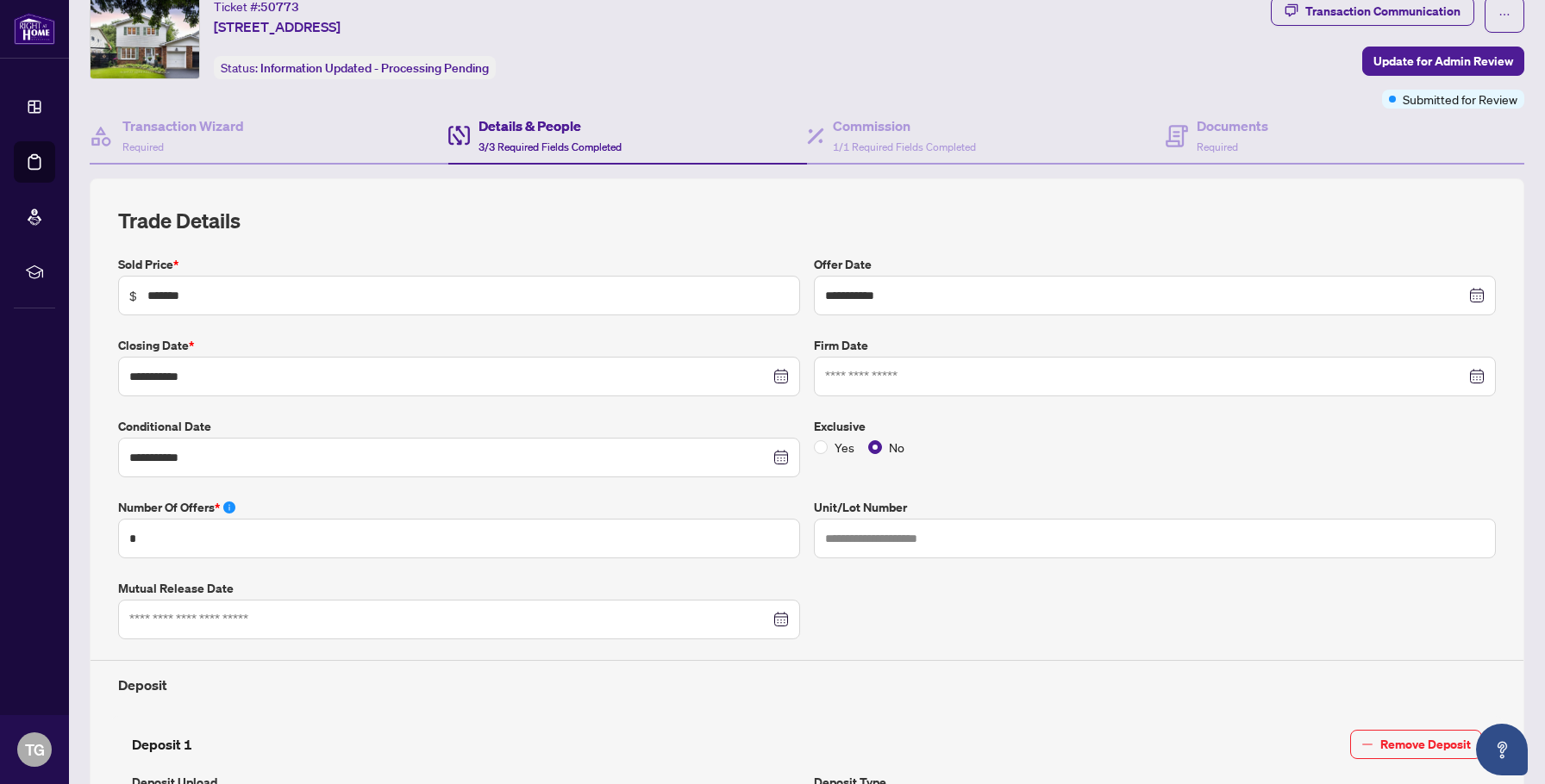
scroll to position [59, 0]
click at [1442, 58] on span "Update for Admin Review" at bounding box center [1443, 60] width 140 height 27
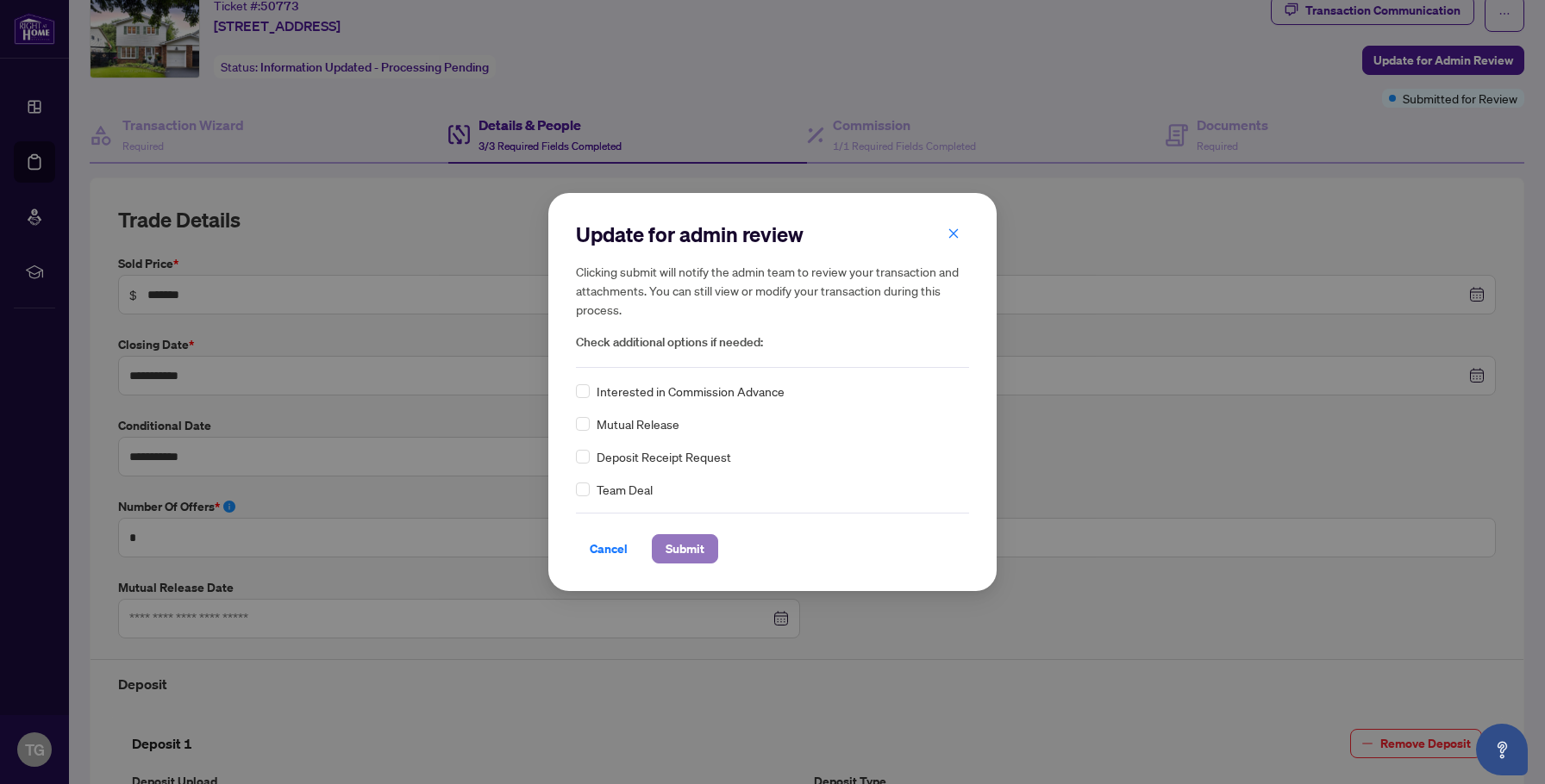
click at [667, 554] on span "Submit" at bounding box center [684, 549] width 39 height 27
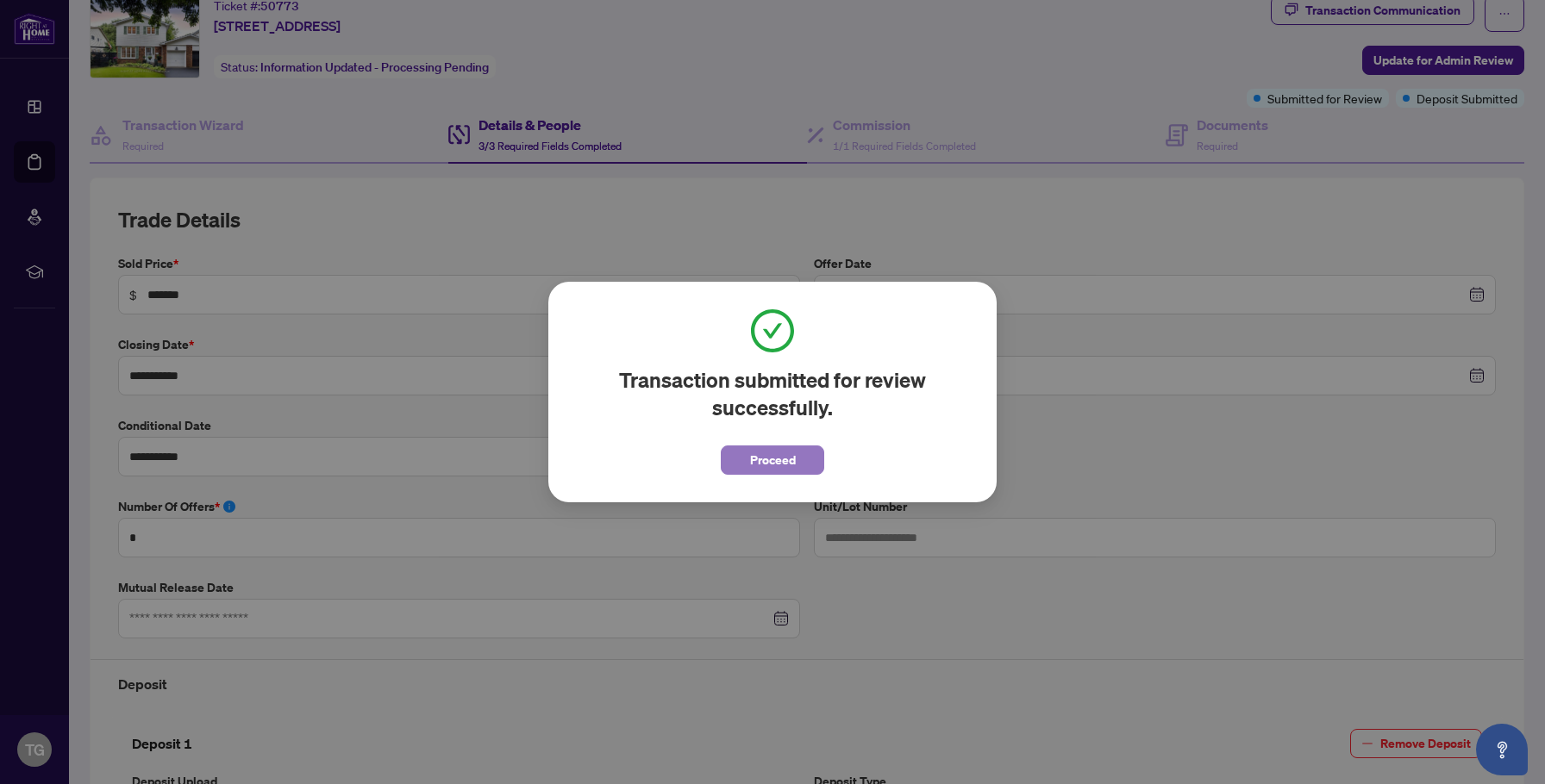
click at [769, 468] on span "Proceed" at bounding box center [772, 460] width 45 height 27
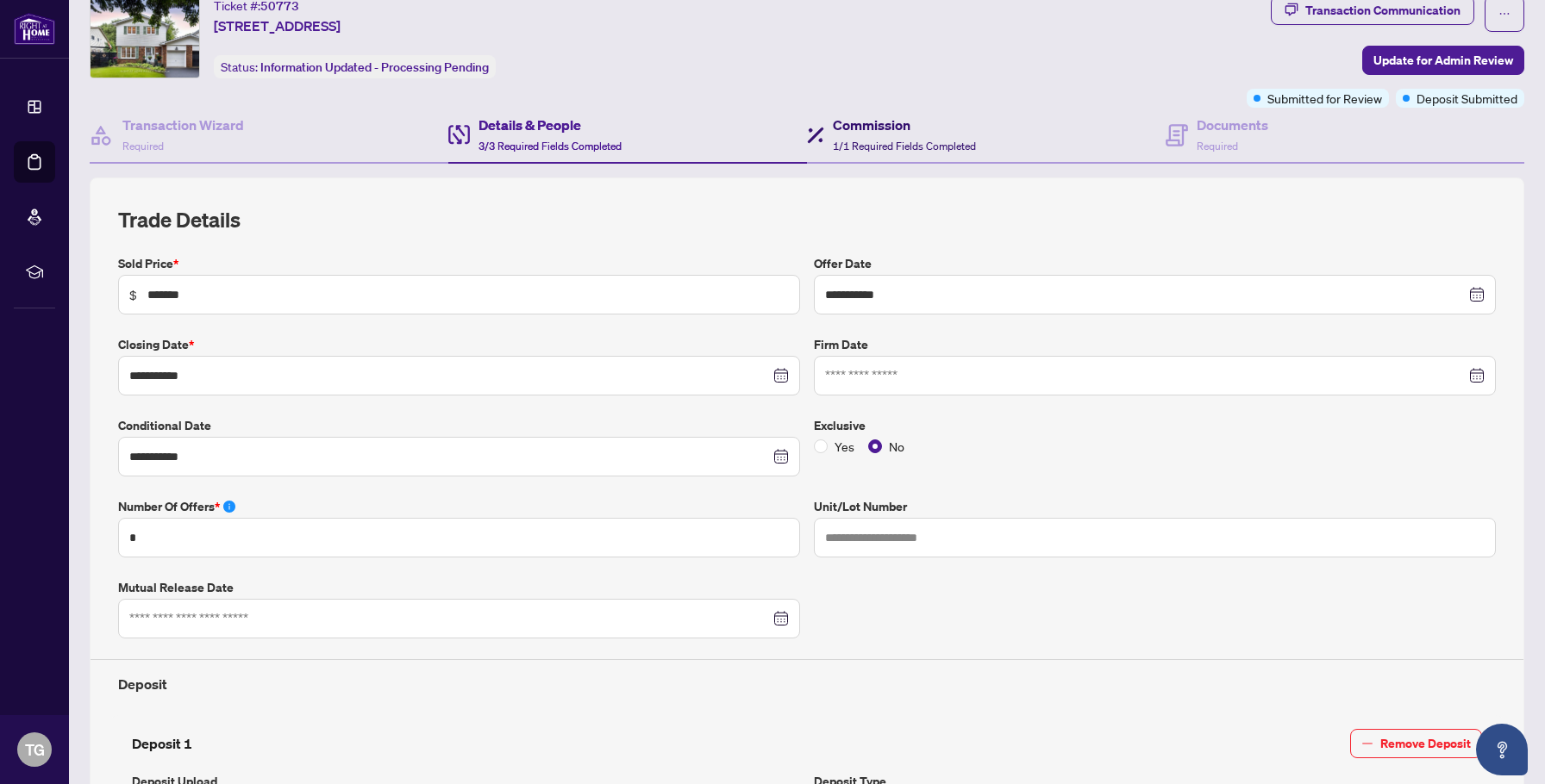
click at [879, 134] on div "Commission 1/1 Required Fields Completed" at bounding box center [904, 134] width 143 height 41
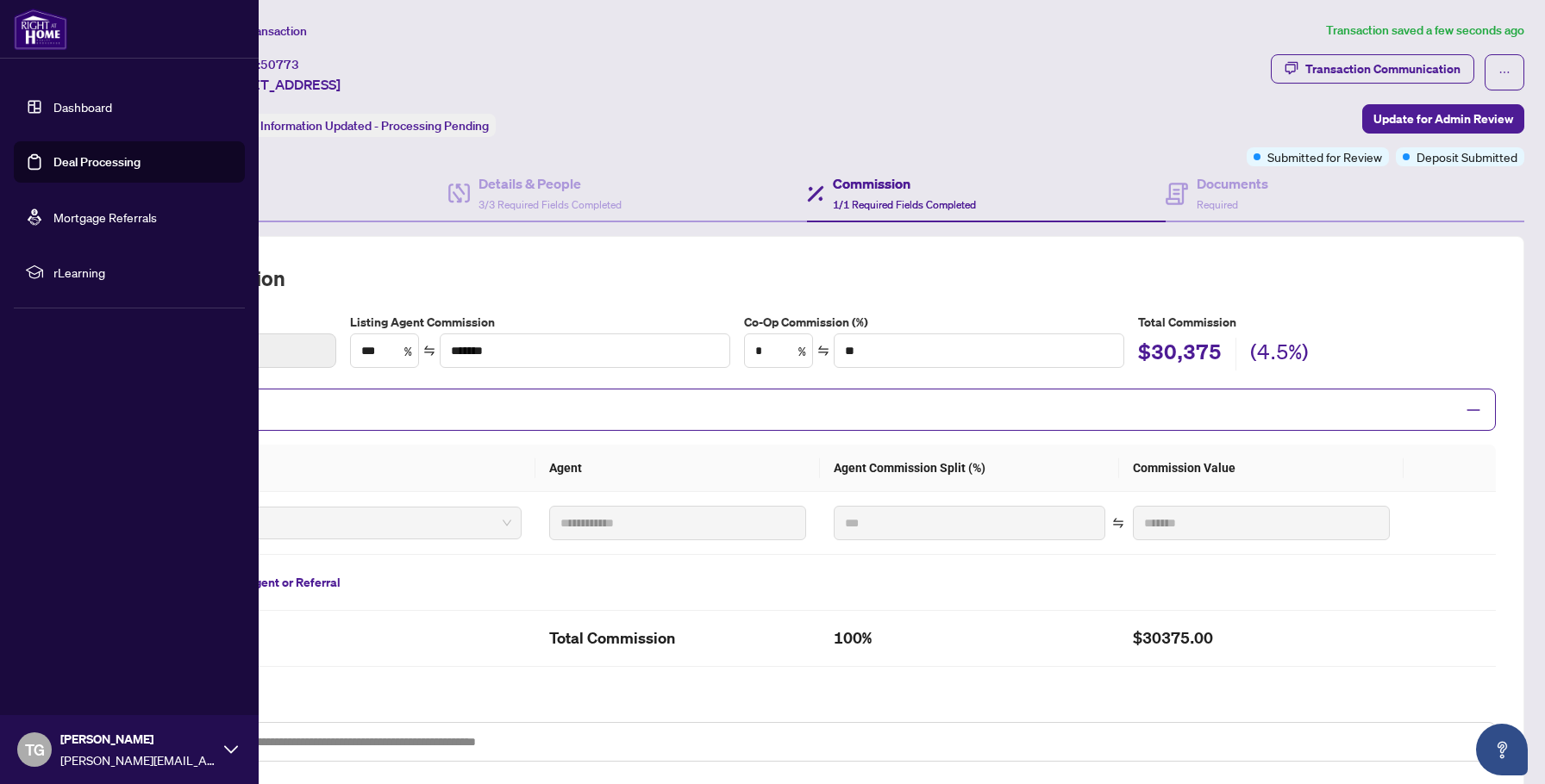
click at [112, 105] on link "Dashboard" at bounding box center [83, 106] width 59 height 15
